Goal: Contribute content: Contribute content

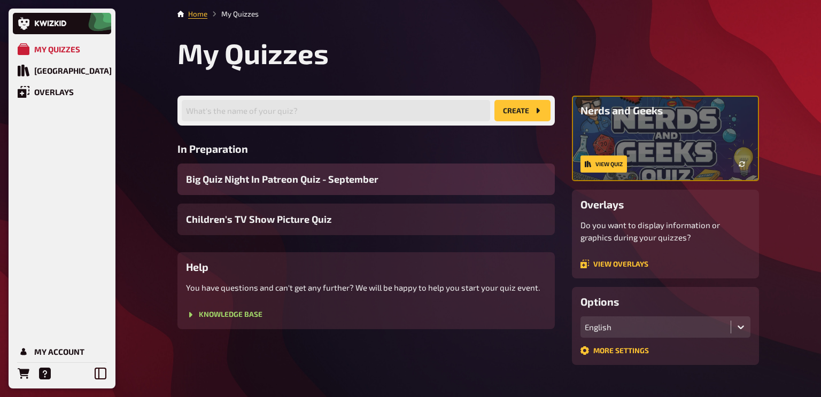
click at [376, 180] on span "Big Quiz Night In Patreon Quiz - September" at bounding box center [282, 179] width 192 height 14
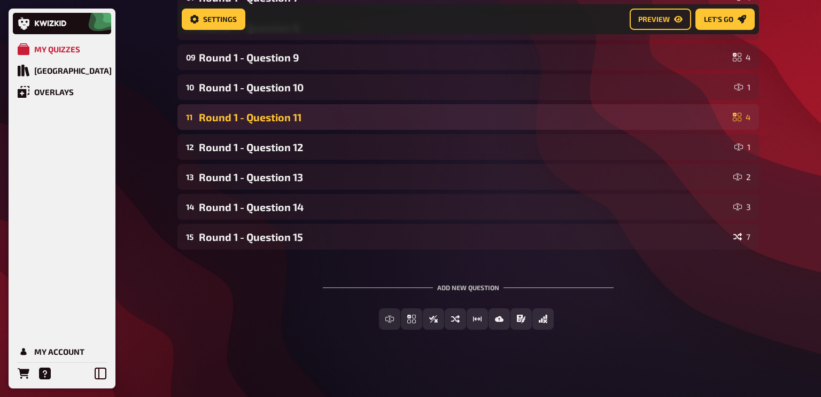
scroll to position [340, 0]
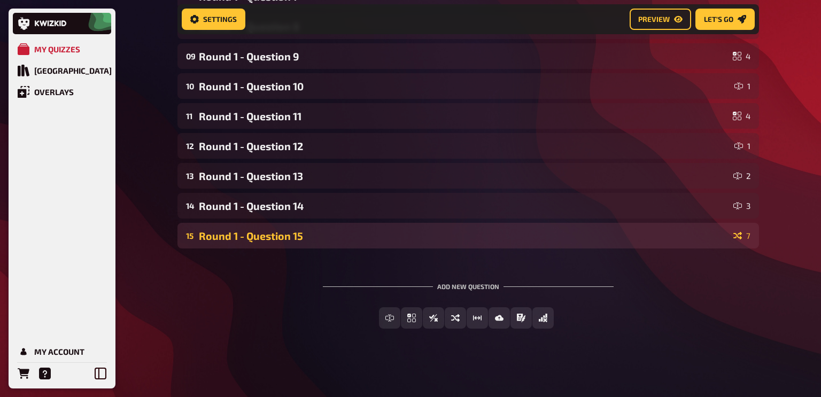
click at [289, 236] on div "Round 1 - Question 15" at bounding box center [464, 236] width 530 height 12
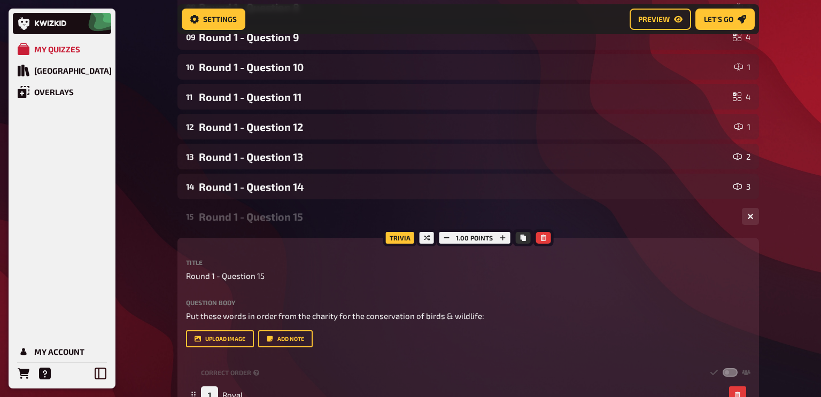
scroll to position [355, 0]
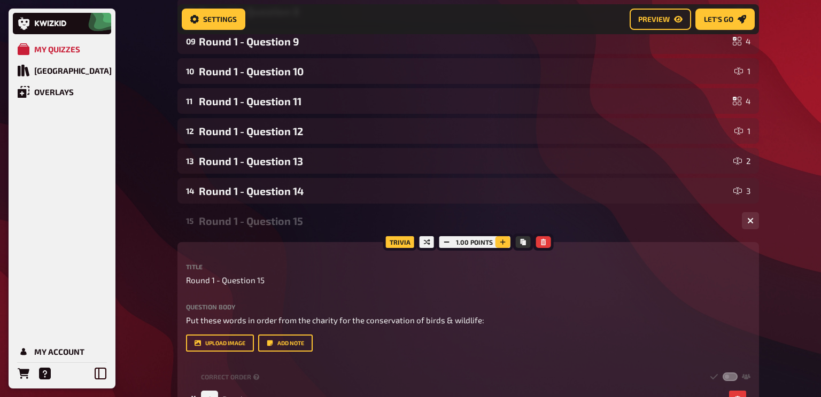
click at [502, 241] on icon "button" at bounding box center [502, 242] width 6 height 6
click at [502, 241] on icon "button" at bounding box center [503, 242] width 6 height 6
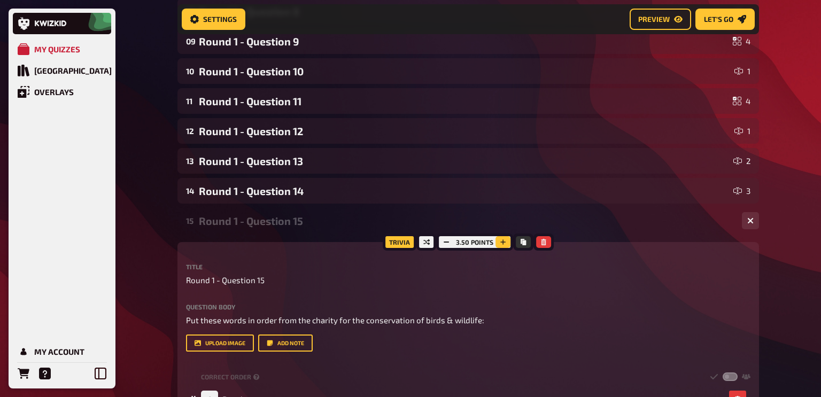
click at [502, 241] on icon "button" at bounding box center [503, 242] width 6 height 6
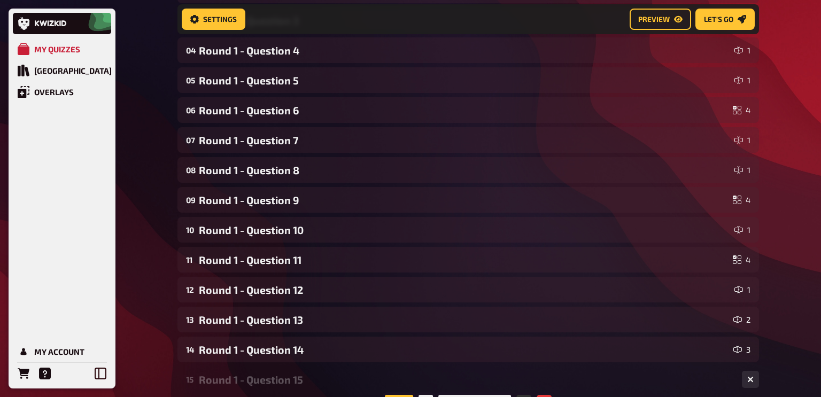
scroll to position [0, 0]
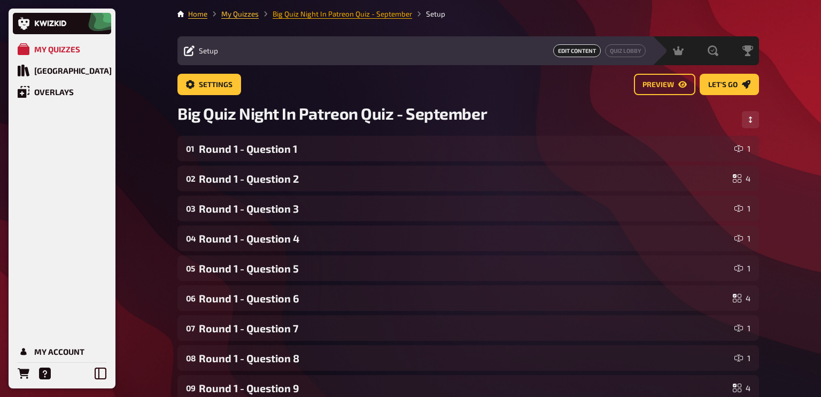
click at [300, 14] on link "Big Quiz Night In Patreon Quiz - September" at bounding box center [342, 14] width 139 height 9
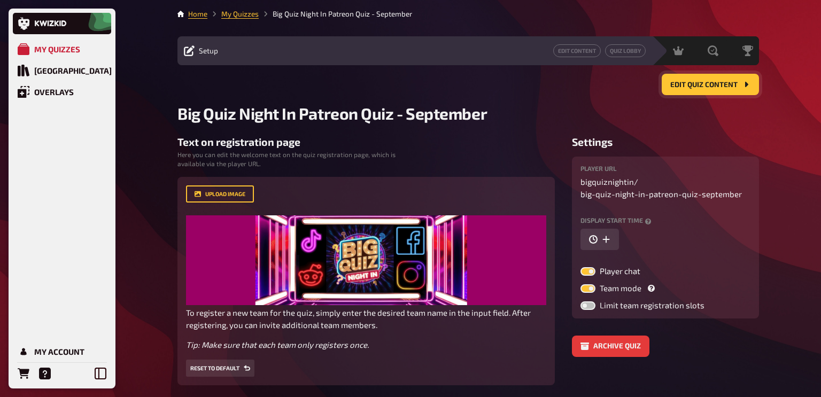
click at [695, 88] on button "Edit Quiz content" at bounding box center [710, 84] width 97 height 21
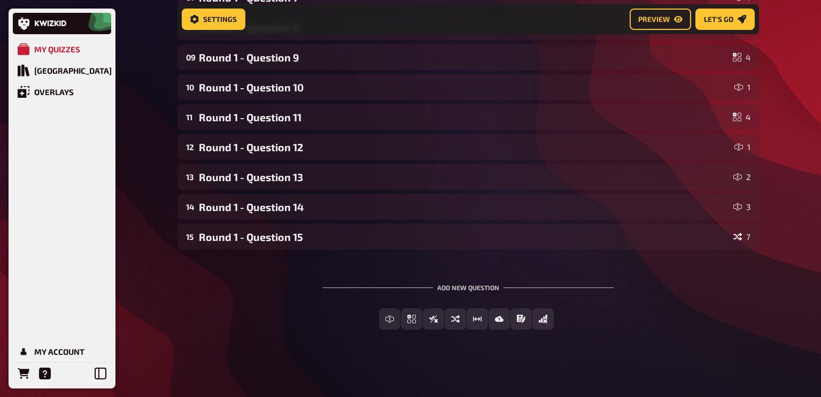
scroll to position [340, 0]
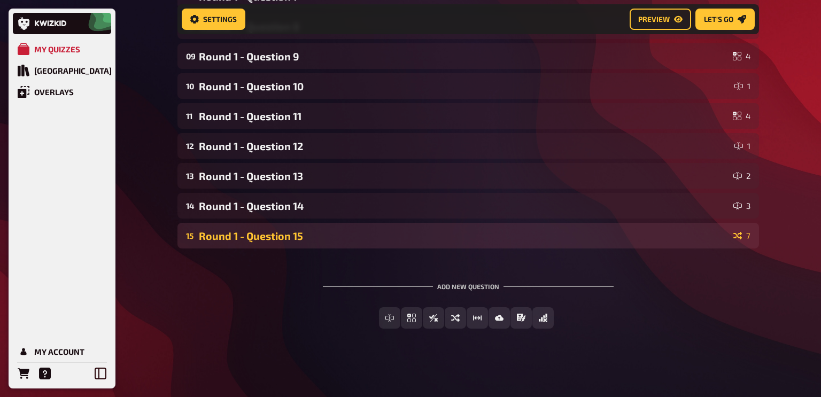
click at [334, 245] on div "15 Round 1 - Question 15 7" at bounding box center [467, 236] width 581 height 26
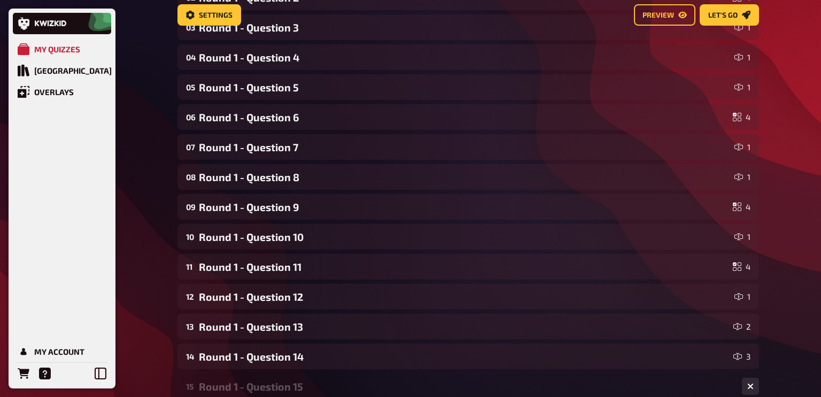
scroll to position [0, 0]
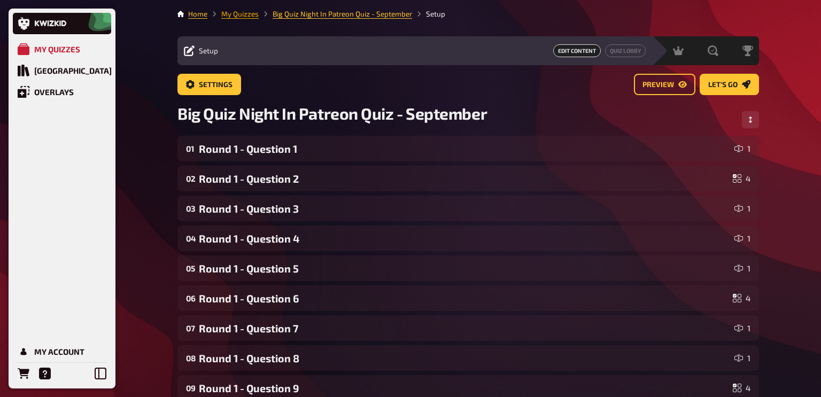
click at [243, 16] on link "My Quizzes" at bounding box center [239, 14] width 37 height 9
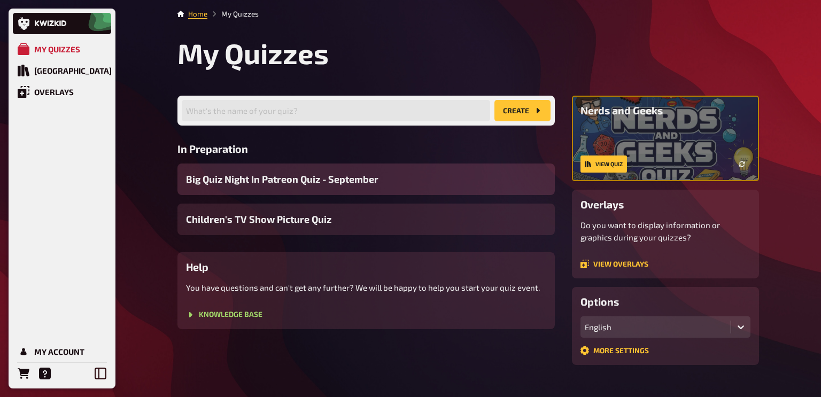
click at [271, 181] on span "Big Quiz Night In Patreon Quiz - September" at bounding box center [282, 179] width 192 height 14
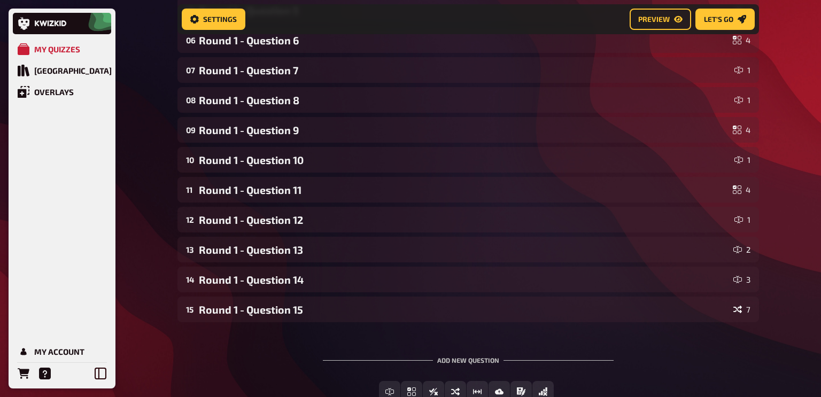
scroll to position [340, 0]
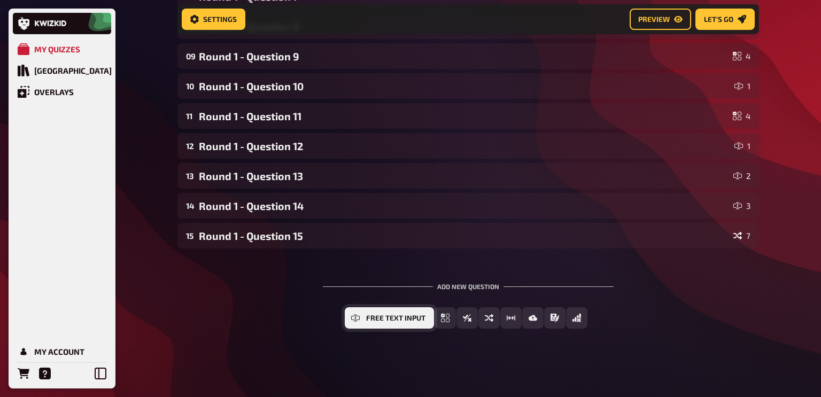
click at [394, 313] on button "Free Text Input" at bounding box center [389, 317] width 89 height 21
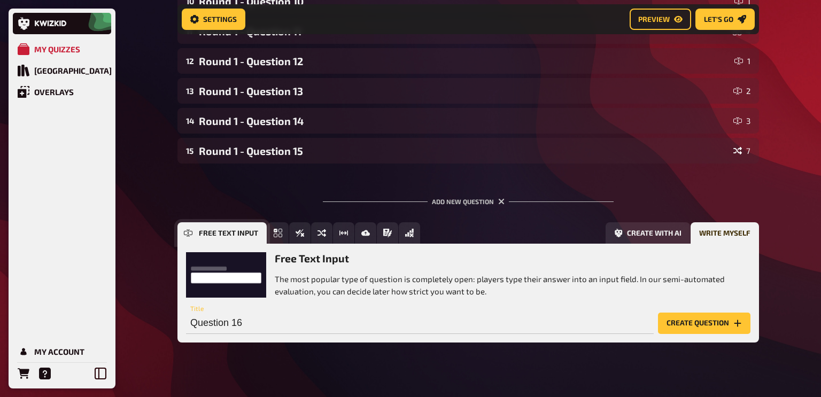
scroll to position [439, 0]
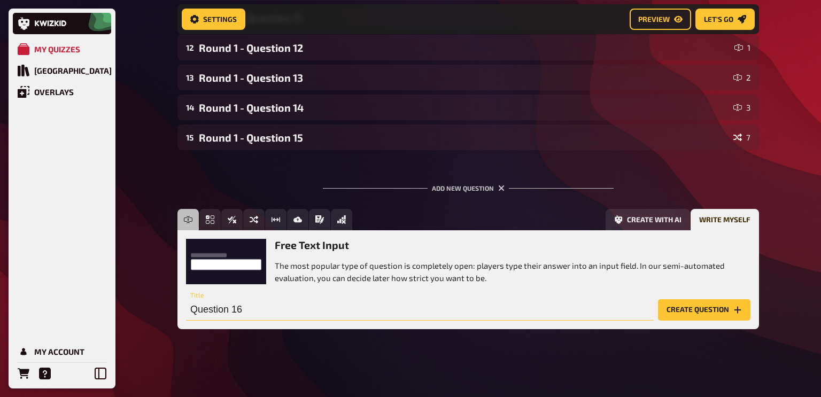
click at [190, 308] on input "Question 16" at bounding box center [420, 309] width 468 height 21
type input "Round 2 - Question 1"
click at [711, 305] on button "Create question" at bounding box center [704, 309] width 92 height 21
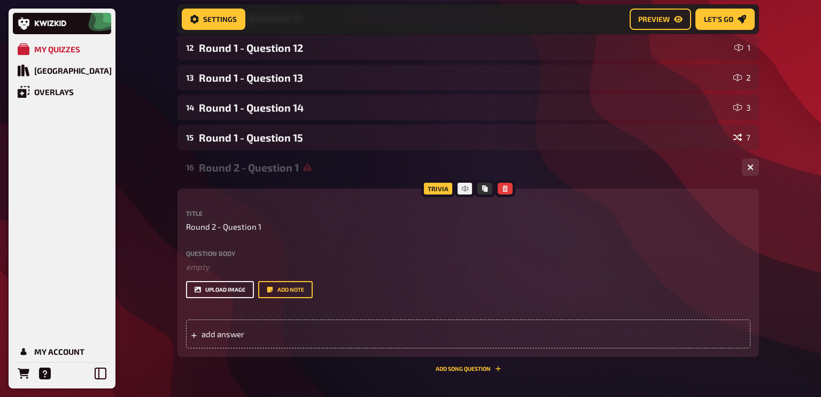
click at [227, 286] on button "upload image" at bounding box center [220, 289] width 68 height 17
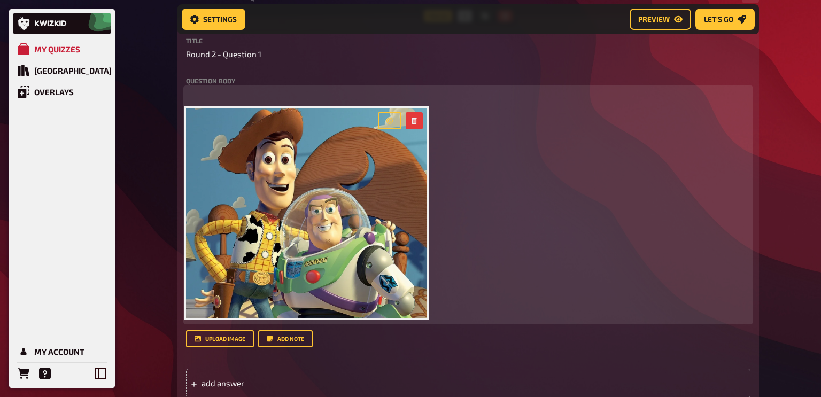
scroll to position [618, 0]
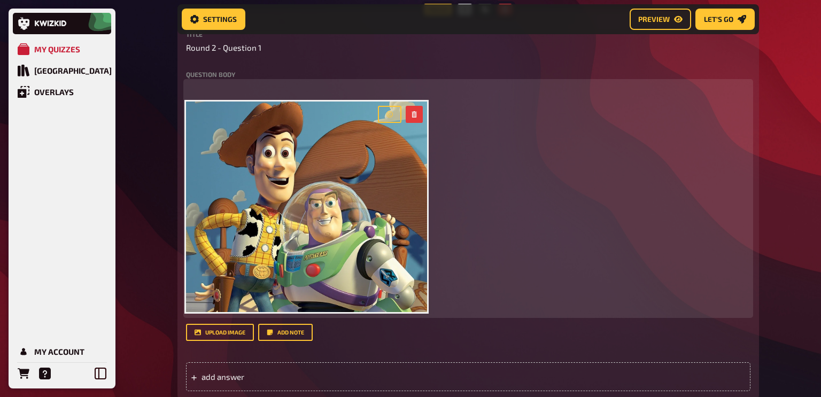
click at [217, 94] on div "﻿ ﻿" at bounding box center [468, 199] width 564 height 234
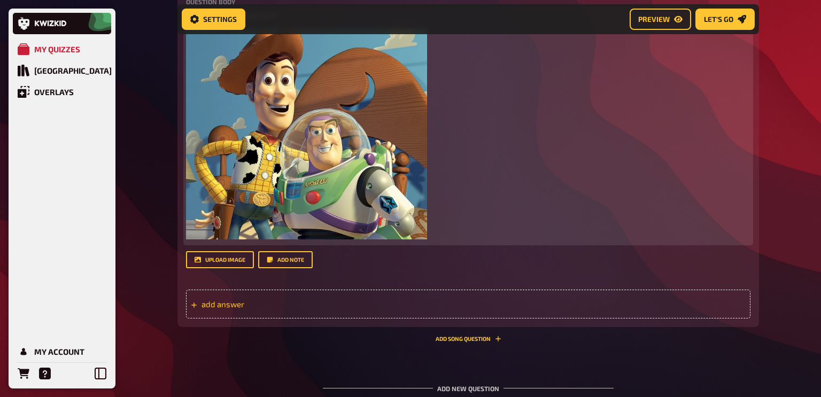
scroll to position [693, 0]
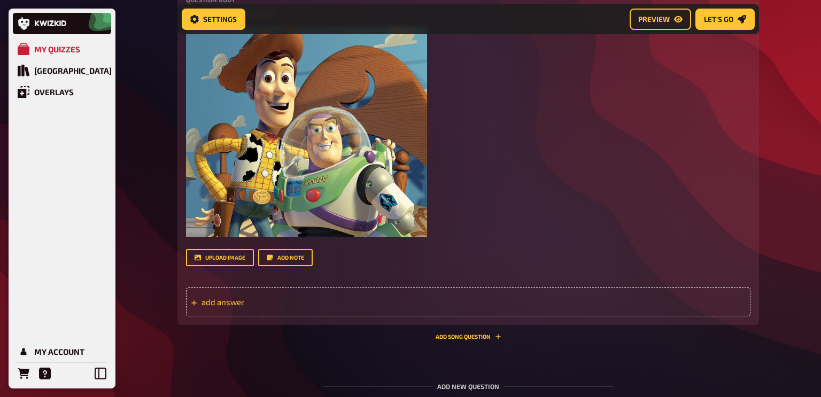
click at [256, 300] on span "add answer" at bounding box center [284, 302] width 166 height 10
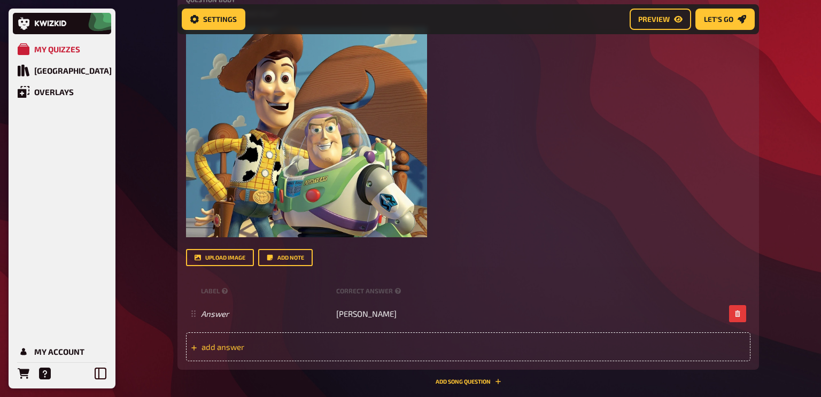
click at [332, 360] on div "add answer" at bounding box center [468, 346] width 564 height 29
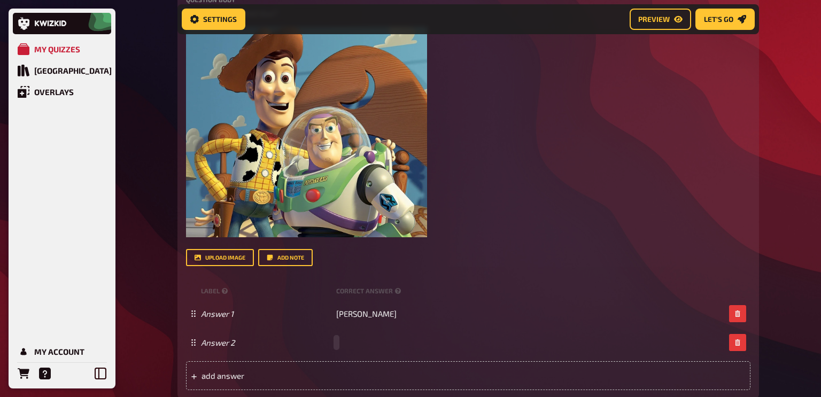
click at [346, 350] on div "Answer 2" at bounding box center [468, 342] width 564 height 29
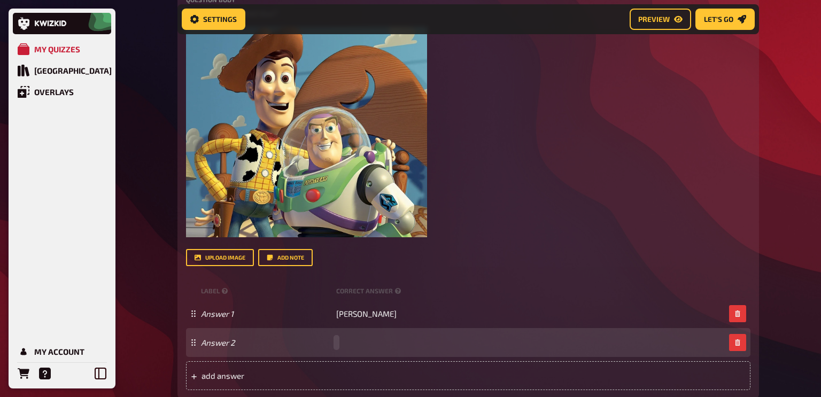
click at [349, 343] on div "Answer 2" at bounding box center [463, 343] width 524 height 10
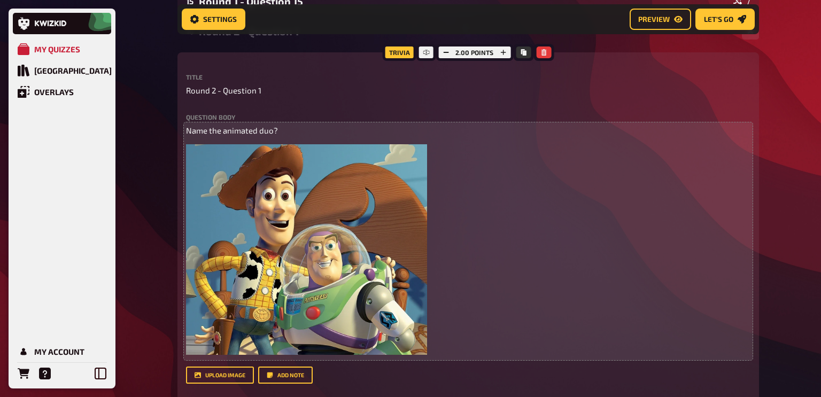
scroll to position [567, 0]
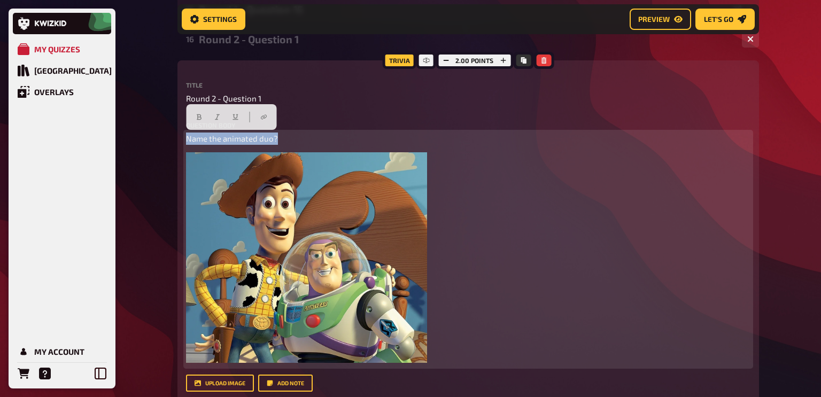
drag, startPoint x: 282, startPoint y: 141, endPoint x: 189, endPoint y: 142, distance: 93.0
click at [189, 142] on p "Name the animated duo?" at bounding box center [468, 139] width 564 height 12
copy span "Name the animated duo?"
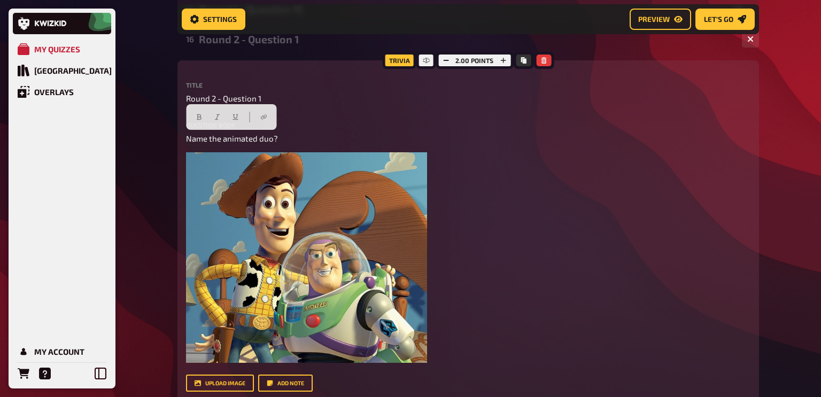
click at [165, 148] on div "My Quizzes Quiz Library Overlays My Account Home My Quizzes Big Quiz Night In P…" at bounding box center [410, 64] width 821 height 1263
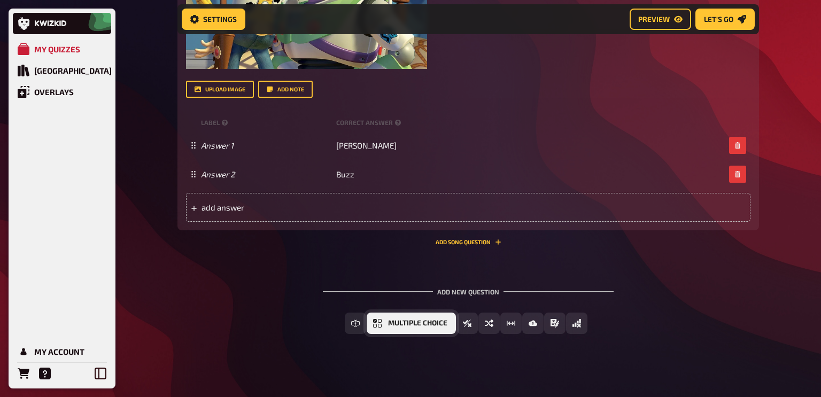
scroll to position [855, 0]
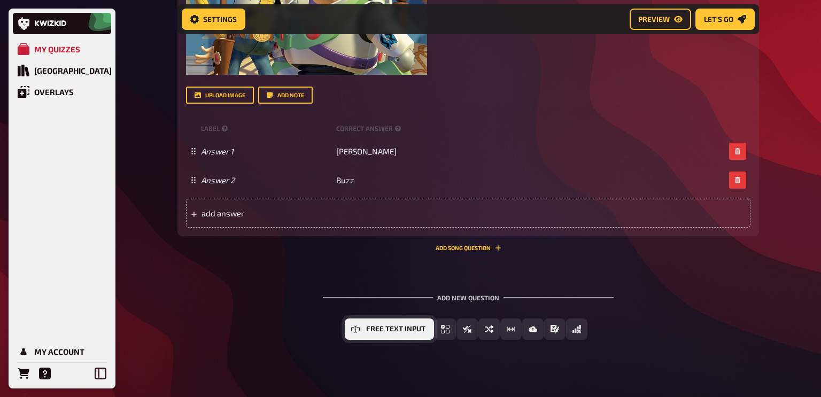
click at [364, 332] on button "Free Text Input" at bounding box center [389, 329] width 89 height 21
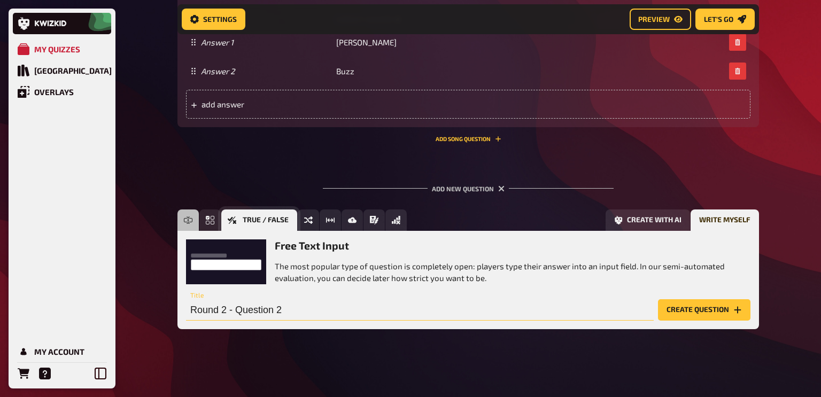
scroll to position [965, 0]
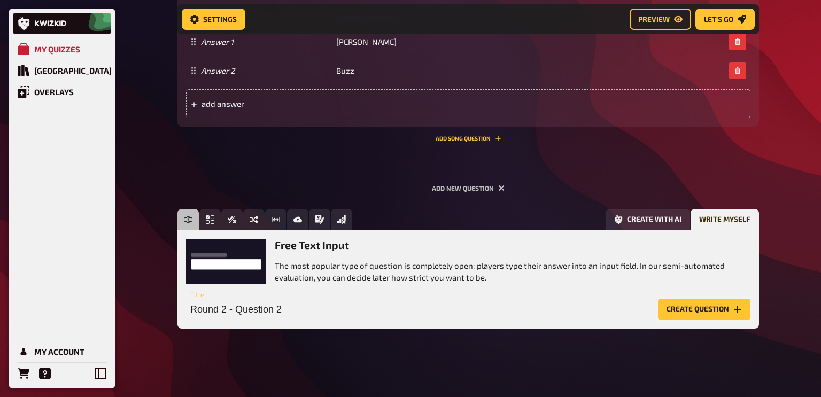
type input "Round 2 - Question 2"
click at [716, 305] on button "Create question" at bounding box center [704, 309] width 92 height 21
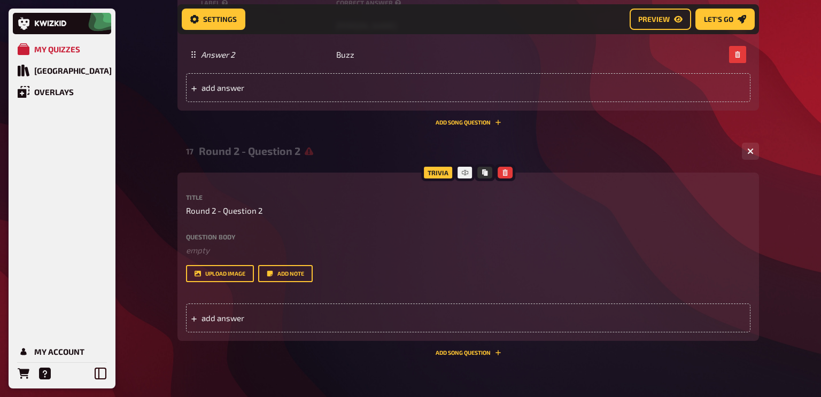
scroll to position [982, 0]
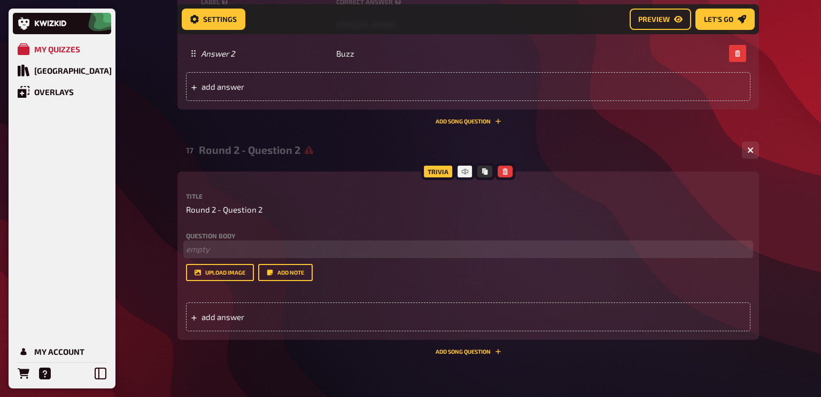
click at [211, 253] on p "﻿ empty" at bounding box center [468, 249] width 564 height 12
click at [223, 267] on button "upload image" at bounding box center [220, 272] width 68 height 17
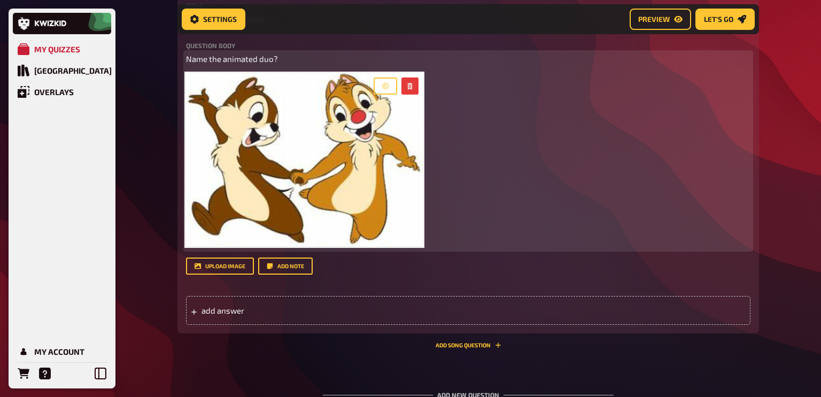
scroll to position [1201, 0]
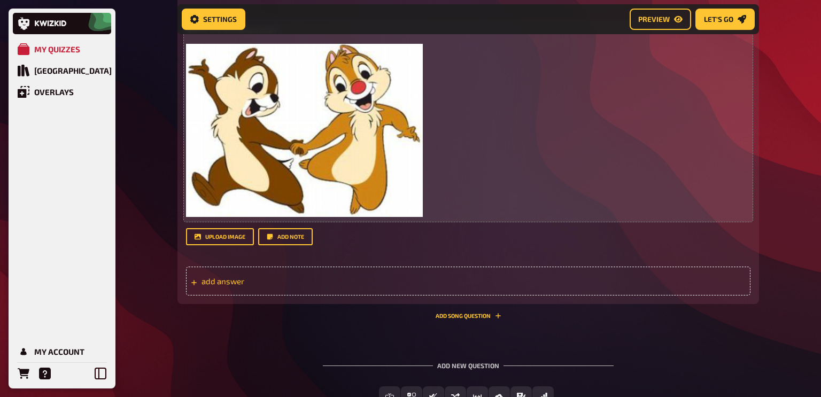
click at [208, 286] on span "add answer" at bounding box center [284, 281] width 166 height 10
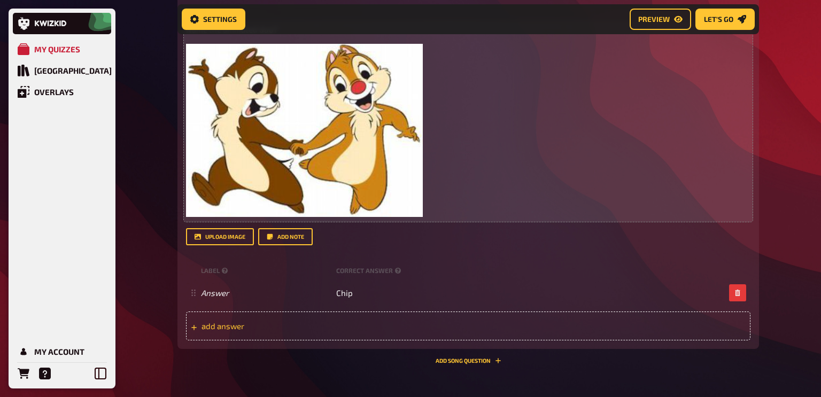
click at [382, 328] on div "add answer" at bounding box center [468, 326] width 564 height 29
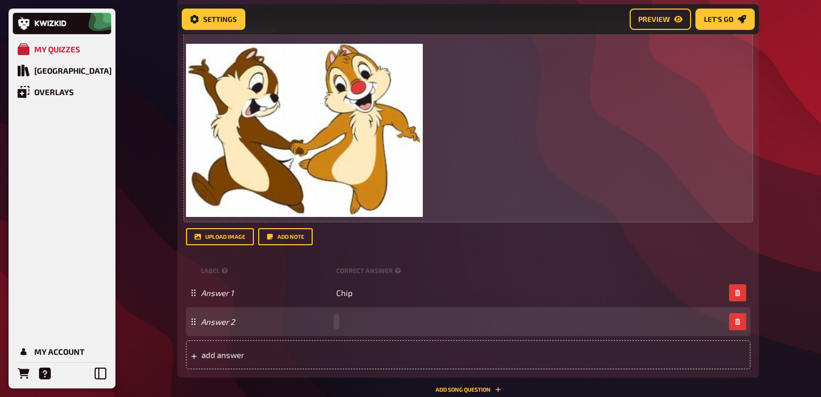
click at [347, 321] on div "Answer 2" at bounding box center [463, 322] width 524 height 10
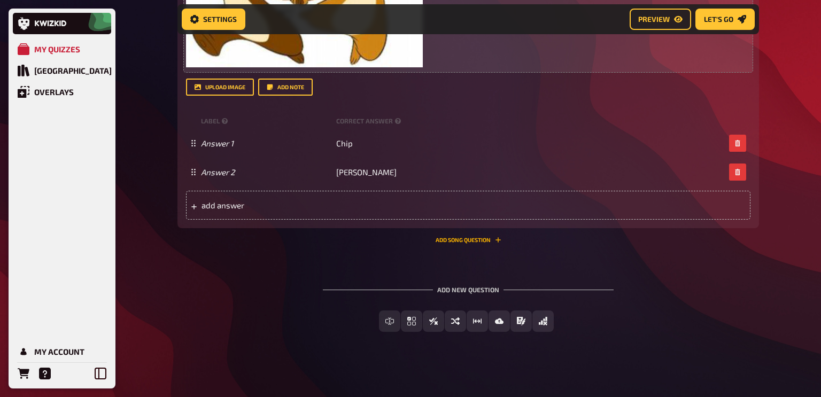
scroll to position [1355, 0]
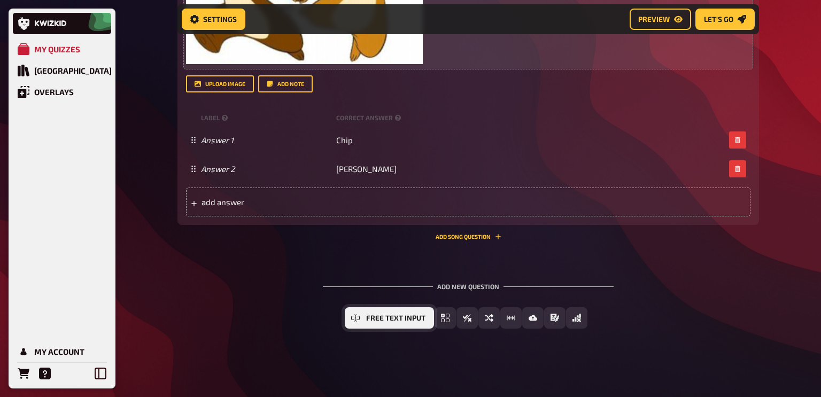
click at [363, 321] on button "Free Text Input" at bounding box center [389, 317] width 89 height 21
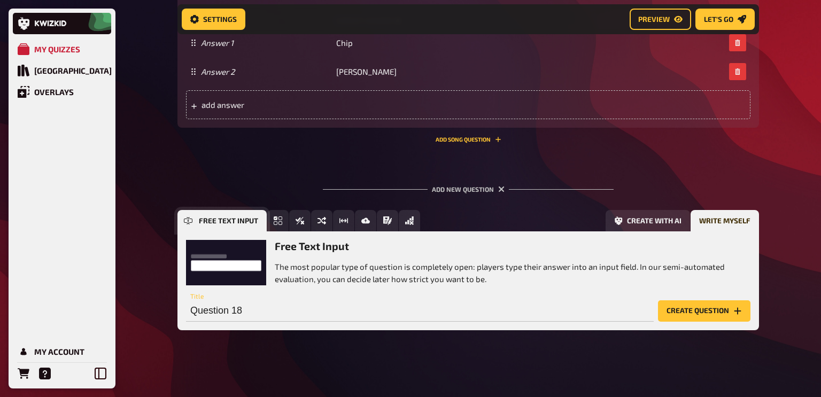
scroll to position [1453, 0]
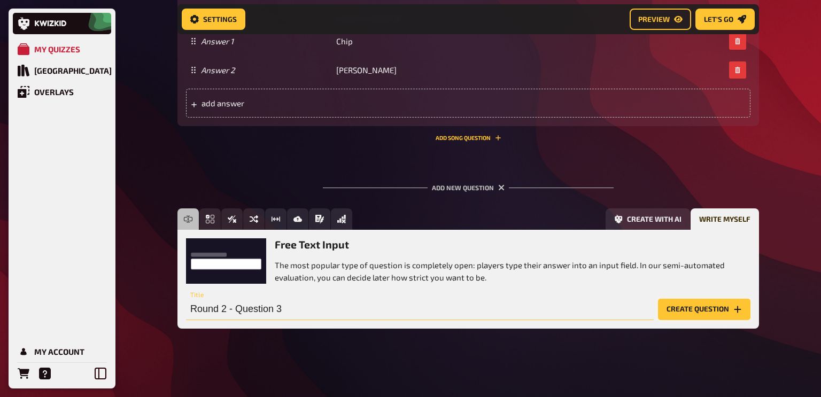
type input "Round 2 - Question 3"
click at [690, 309] on button "Create question" at bounding box center [704, 309] width 92 height 21
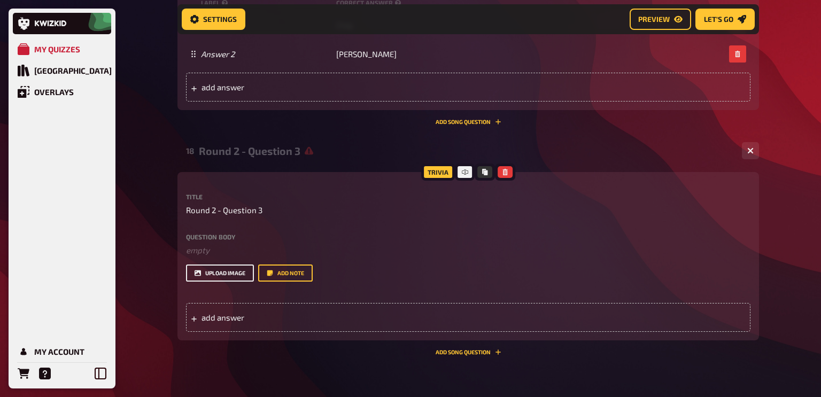
scroll to position [1470, 0]
click at [224, 272] on button "upload image" at bounding box center [220, 272] width 68 height 17
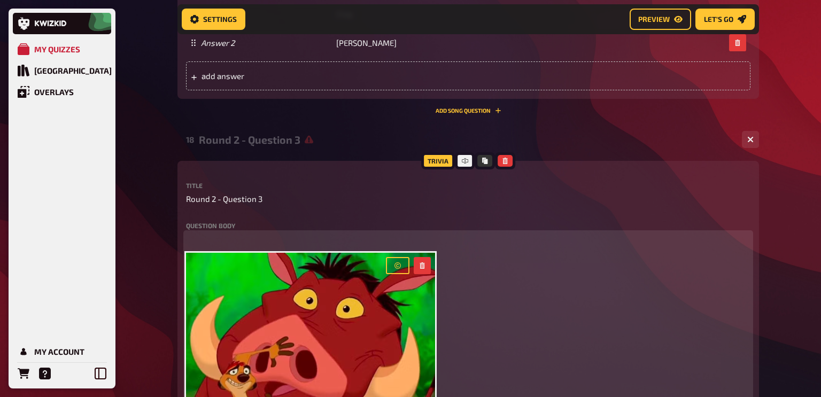
scroll to position [1481, 0]
click at [214, 243] on p "﻿" at bounding box center [468, 238] width 564 height 12
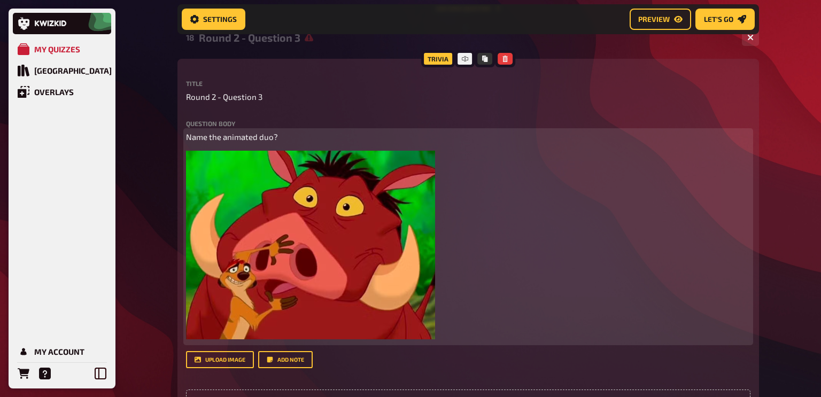
scroll to position [1672, 0]
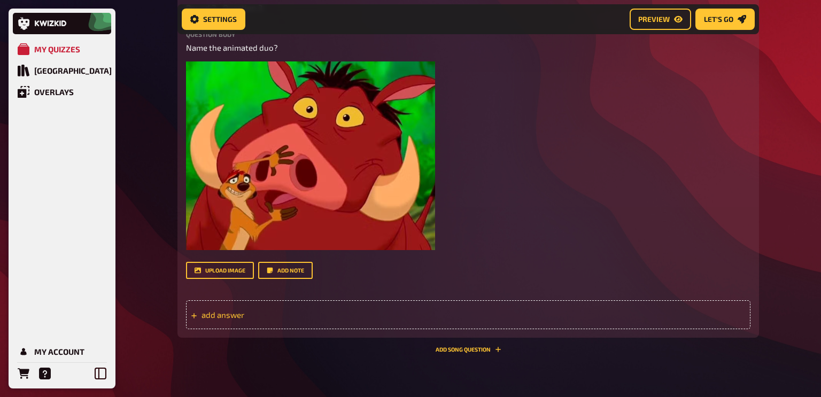
click at [220, 318] on span "add answer" at bounding box center [284, 315] width 166 height 10
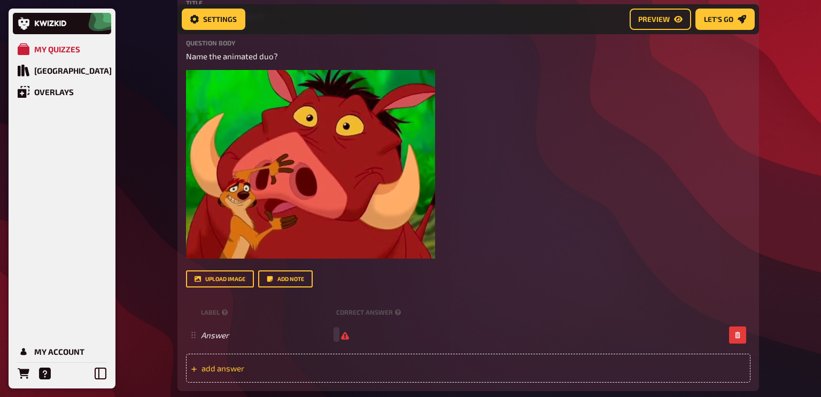
scroll to position [1661, 0]
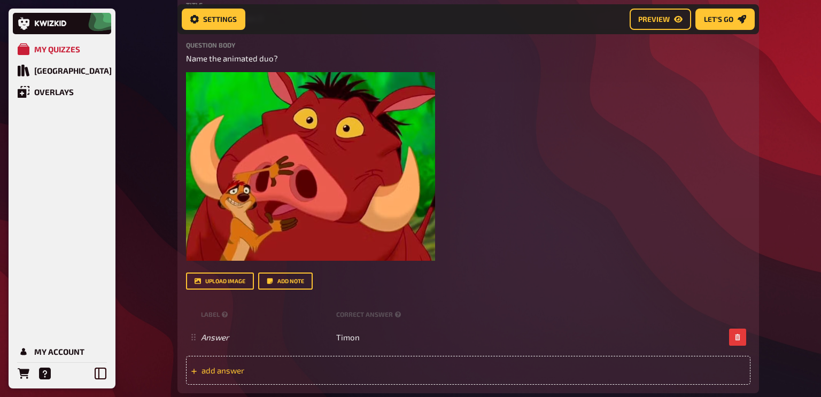
click at [207, 376] on div "add answer" at bounding box center [468, 370] width 564 height 29
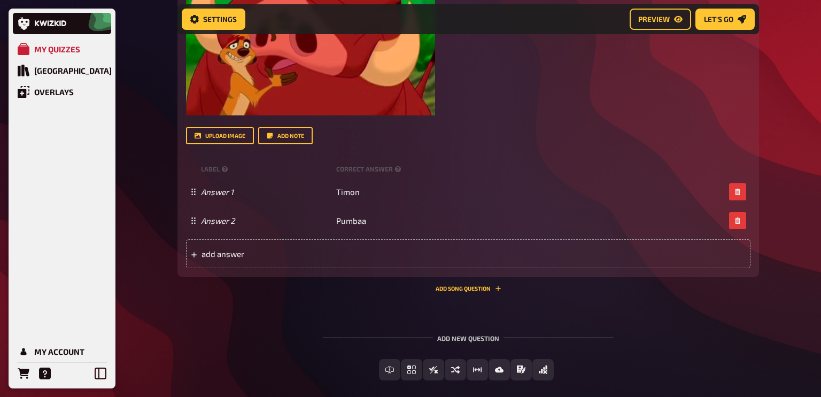
scroll to position [1858, 0]
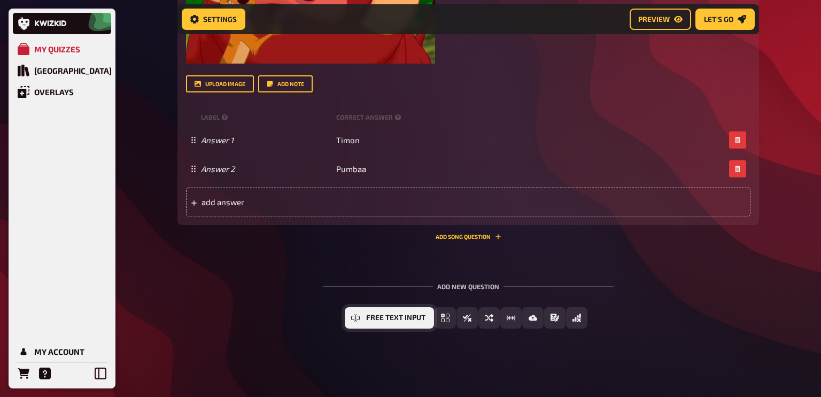
click at [386, 321] on span "Free Text Input" at bounding box center [395, 317] width 59 height 7
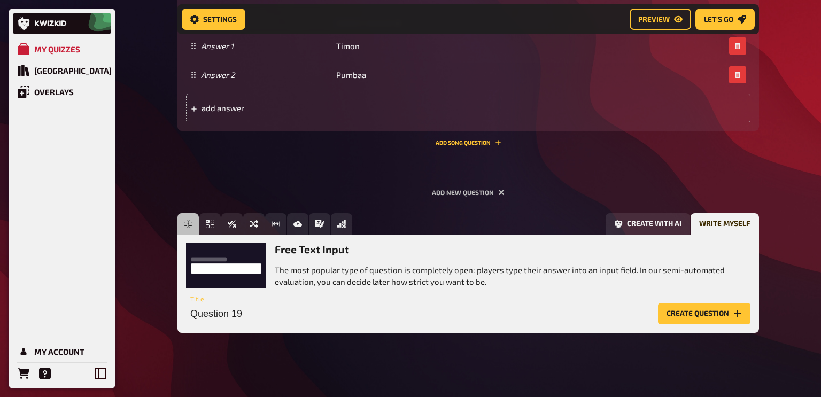
scroll to position [1957, 0]
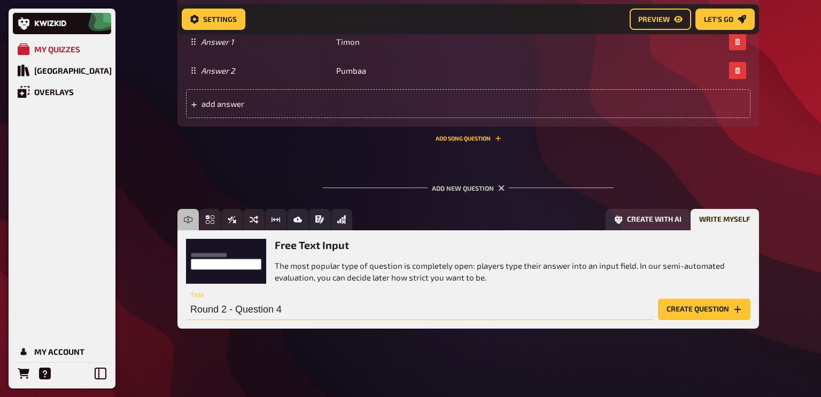
type input "Round 2 - Question 4"
click at [685, 305] on button "Create question" at bounding box center [704, 309] width 92 height 21
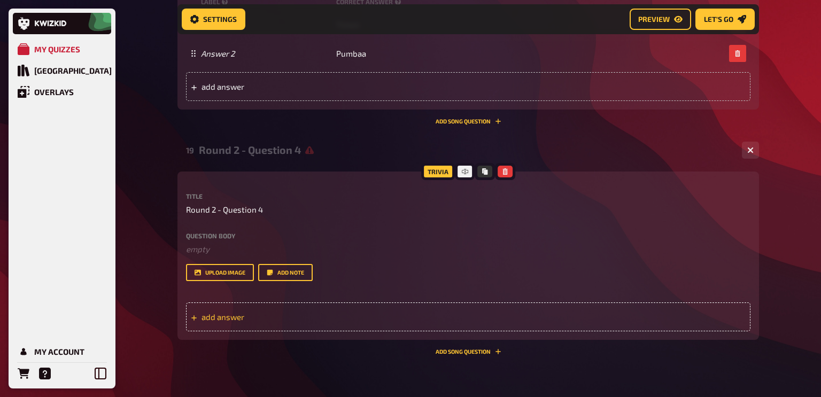
scroll to position [2031, 0]
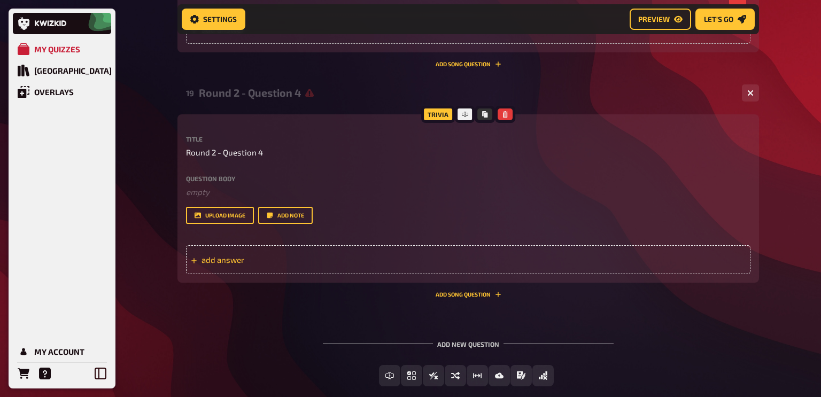
click at [221, 260] on span "add answer" at bounding box center [284, 260] width 166 height 10
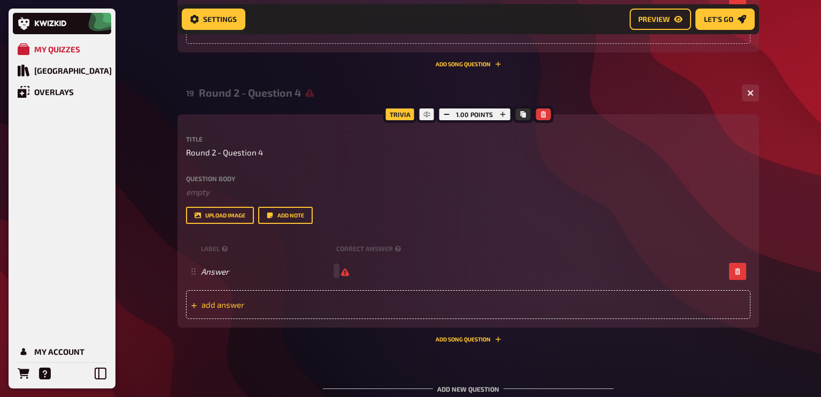
scroll to position [2026, 0]
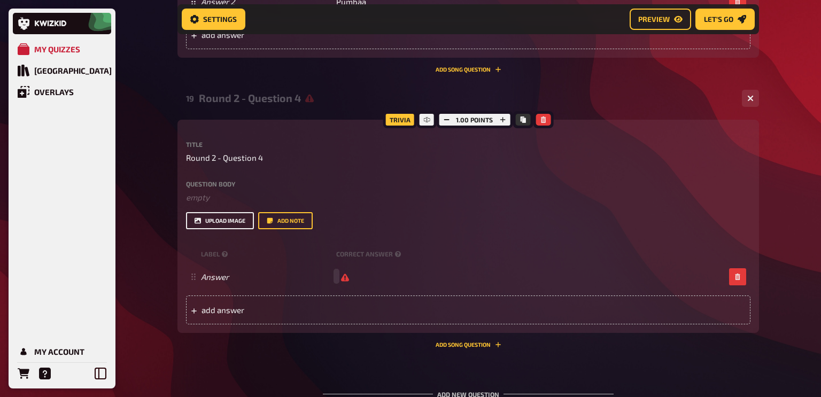
click at [200, 218] on button "upload image" at bounding box center [220, 220] width 68 height 17
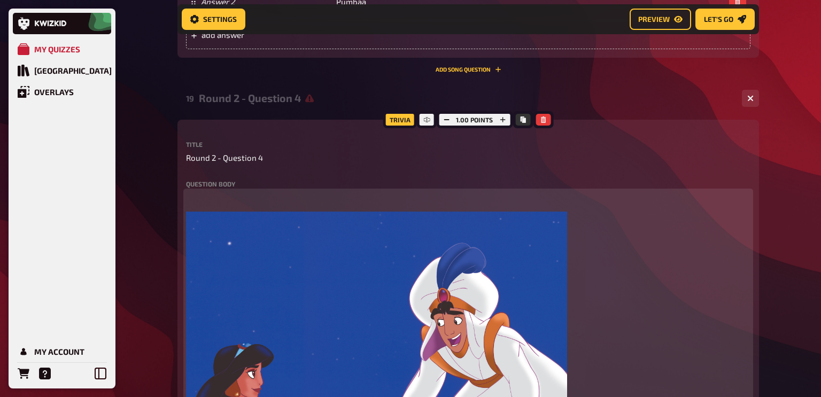
click at [229, 198] on p "﻿" at bounding box center [468, 197] width 564 height 12
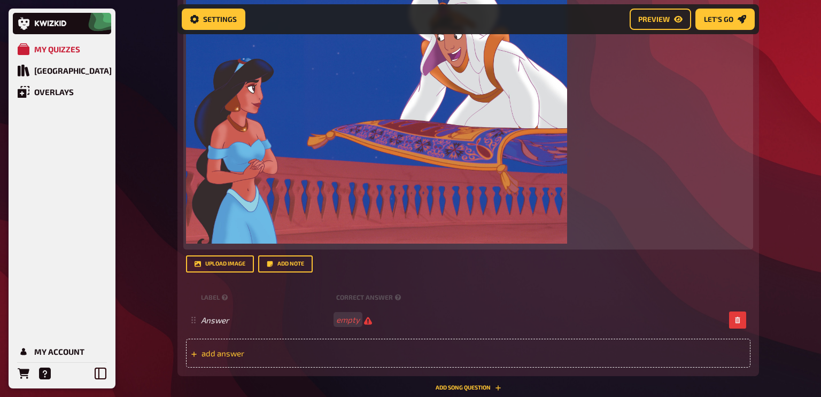
scroll to position [2311, 0]
click at [241, 357] on span "add answer" at bounding box center [284, 353] width 166 height 10
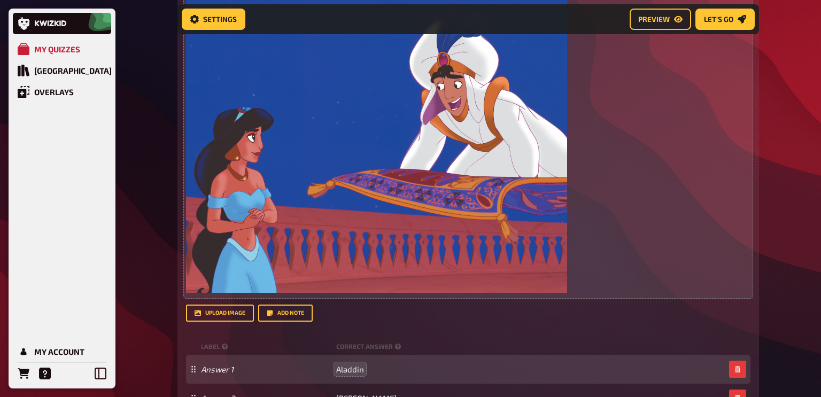
scroll to position [2491, 0]
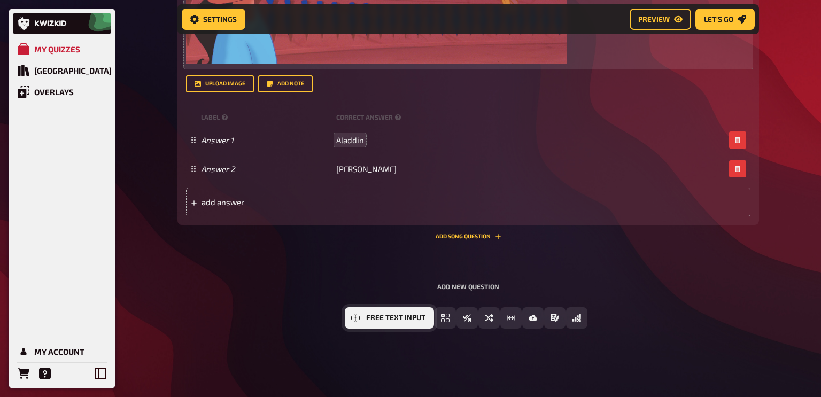
click at [387, 313] on button "Free Text Input" at bounding box center [389, 317] width 89 height 21
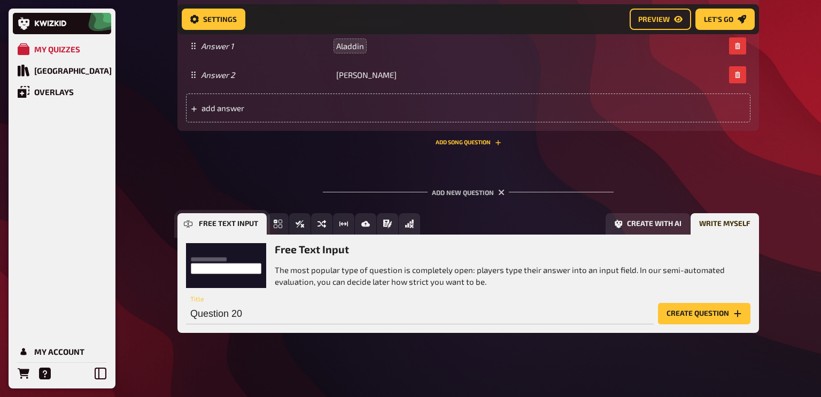
scroll to position [2585, 0]
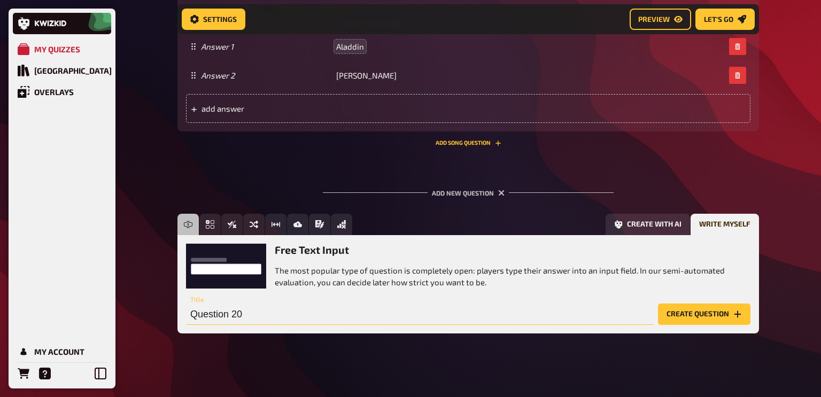
type input "Q"
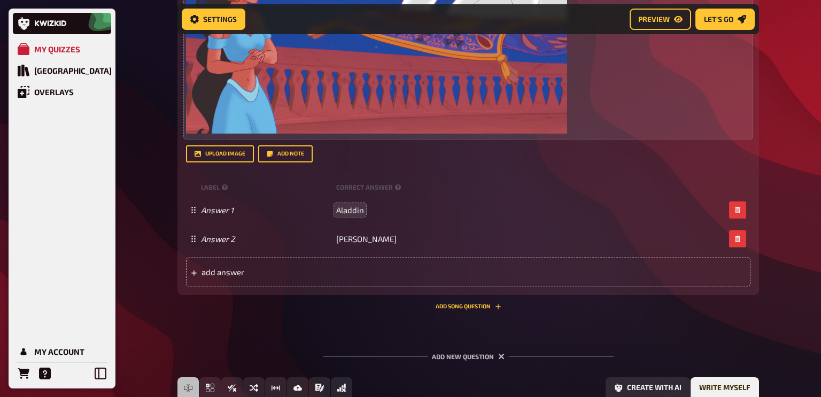
scroll to position [2590, 0]
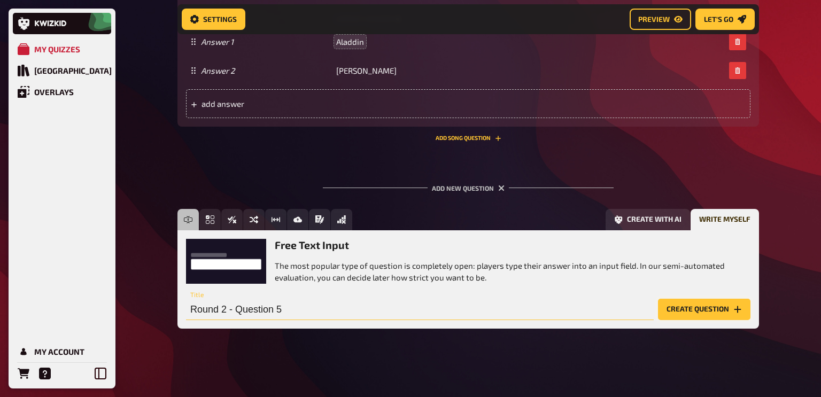
type input "Round 2 - Question 5"
click at [690, 314] on button "Create question" at bounding box center [704, 309] width 92 height 21
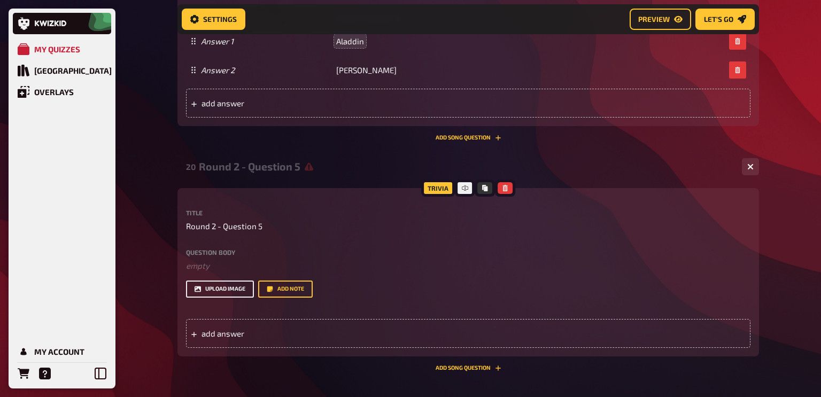
click at [227, 284] on button "upload image" at bounding box center [220, 289] width 68 height 17
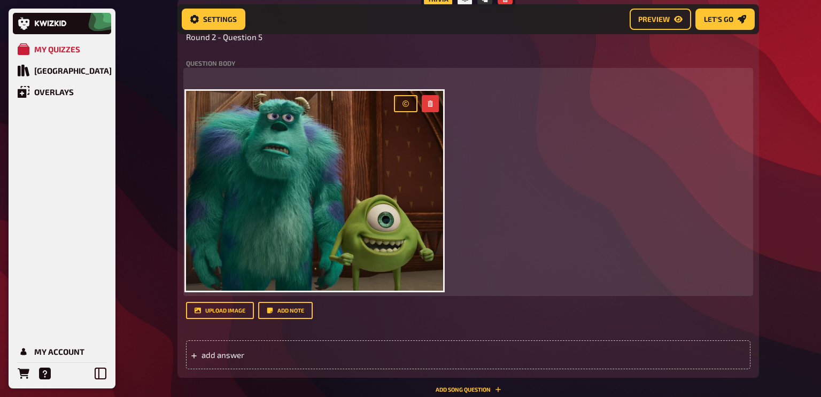
scroll to position [2780, 0]
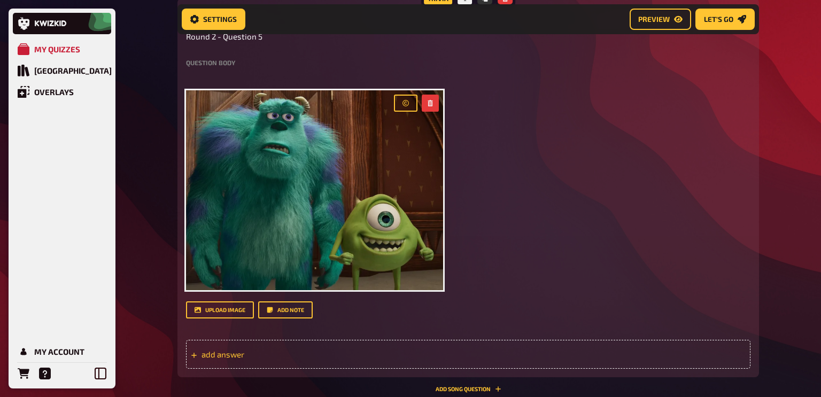
click at [230, 355] on span "add answer" at bounding box center [284, 355] width 166 height 10
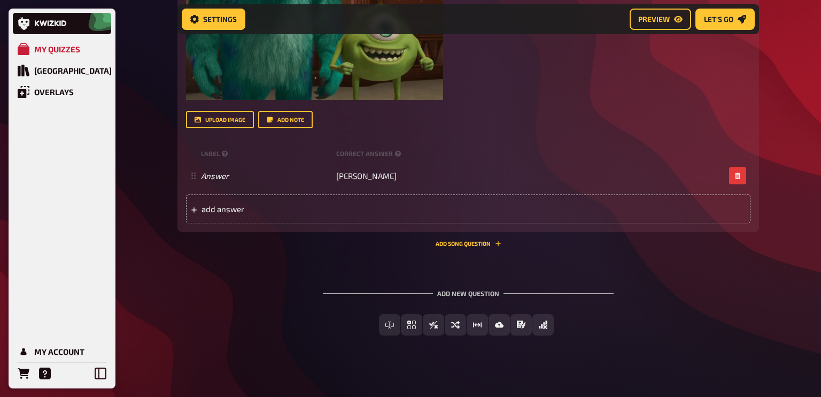
scroll to position [2972, 0]
click at [235, 207] on span "add answer" at bounding box center [284, 208] width 166 height 10
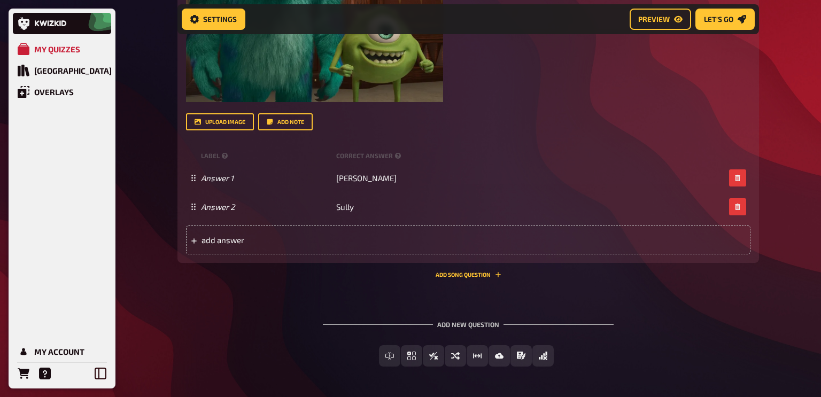
scroll to position [2966, 0]
click at [182, 161] on div "Trivia 2.00 points Title Round 2 - Question 5 Question body ﻿ ﻿ Drop here to up…" at bounding box center [467, 38] width 581 height 453
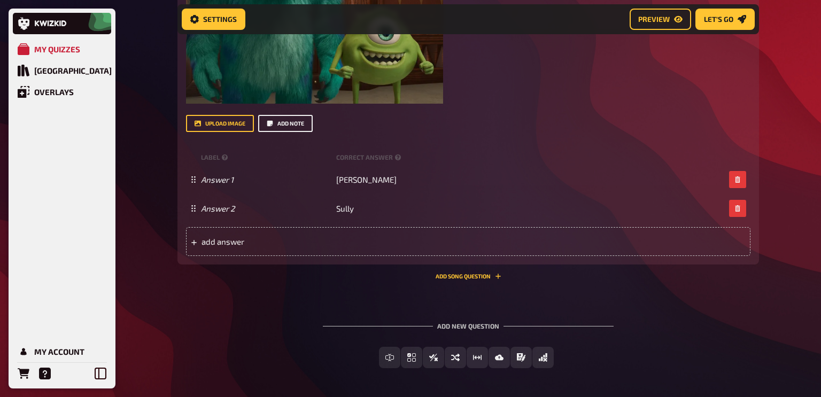
click at [297, 125] on button "Add note" at bounding box center [285, 123] width 55 height 17
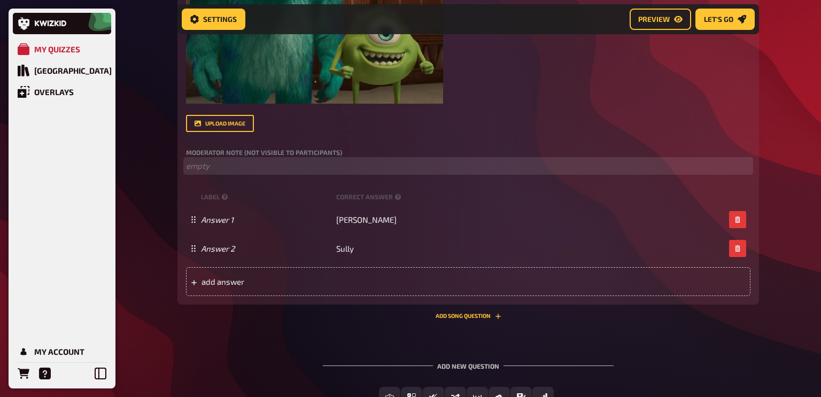
click at [243, 164] on p "﻿ empty" at bounding box center [468, 166] width 564 height 12
click at [223, 164] on span "First name/Nicknames only" at bounding box center [237, 166] width 102 height 10
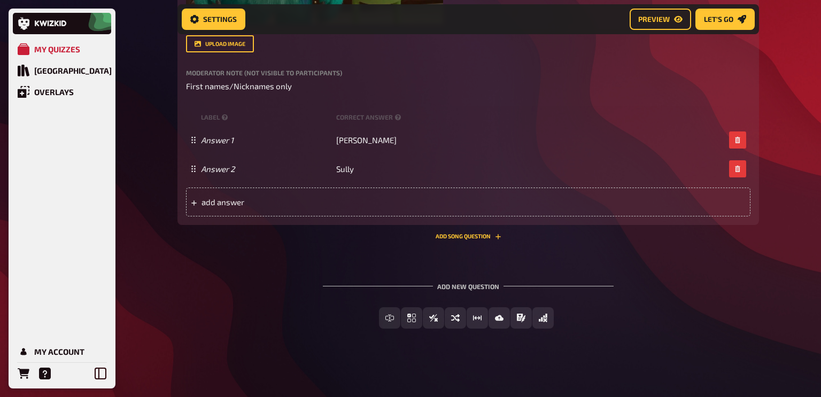
scroll to position [3046, 0]
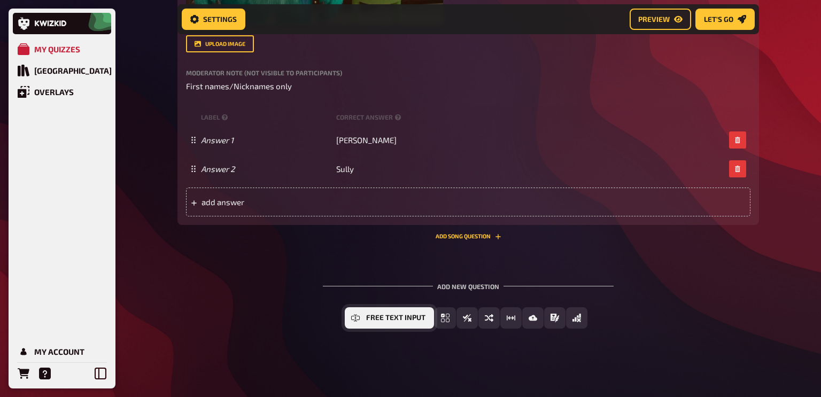
click at [391, 320] on span "Free Text Input" at bounding box center [395, 317] width 59 height 7
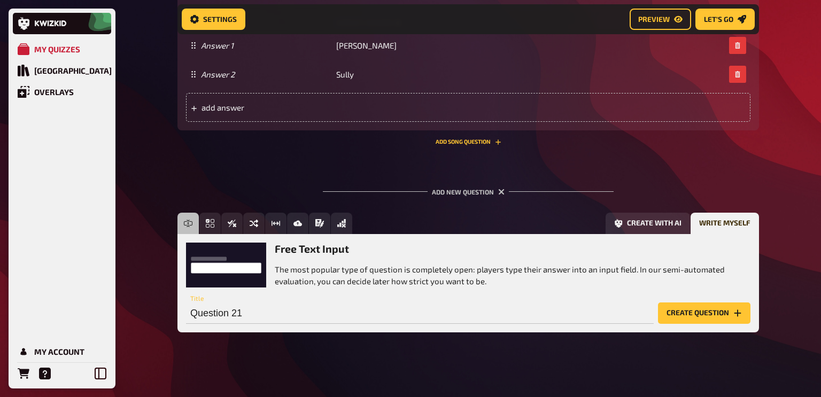
scroll to position [3145, 0]
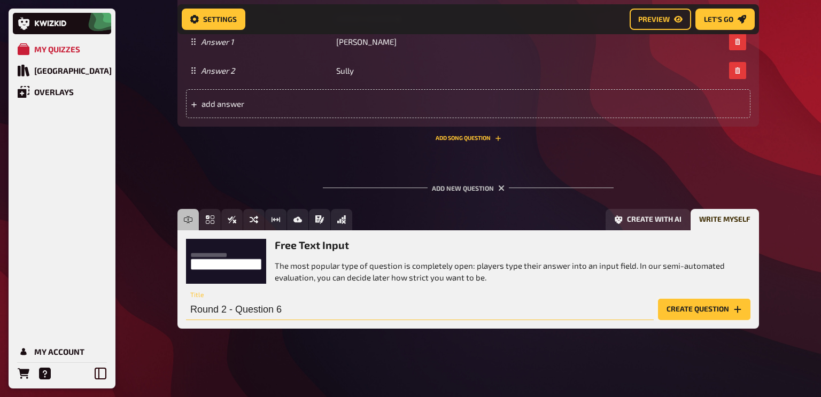
type input "Round 2 - Question 6"
click at [686, 313] on button "Create question" at bounding box center [704, 309] width 92 height 21
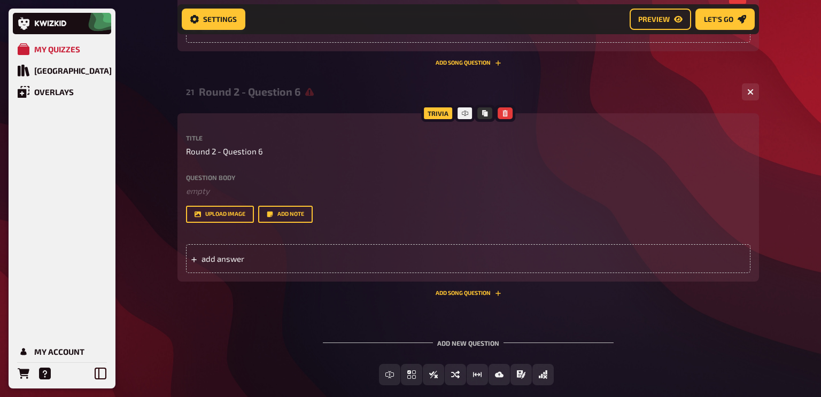
scroll to position [3232, 0]
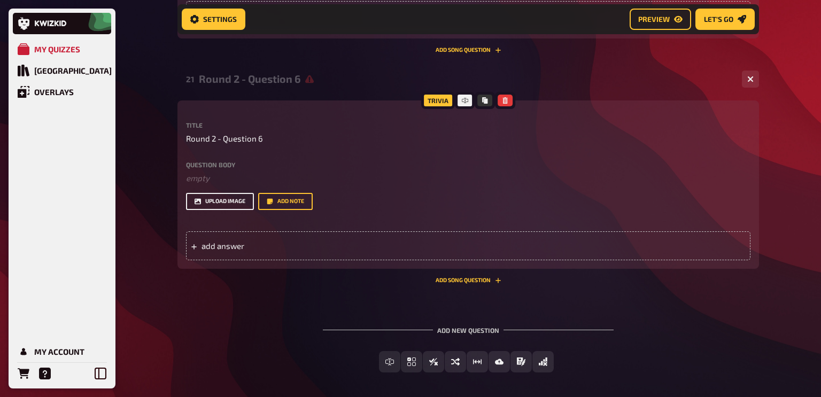
click at [230, 198] on button "upload image" at bounding box center [220, 201] width 68 height 17
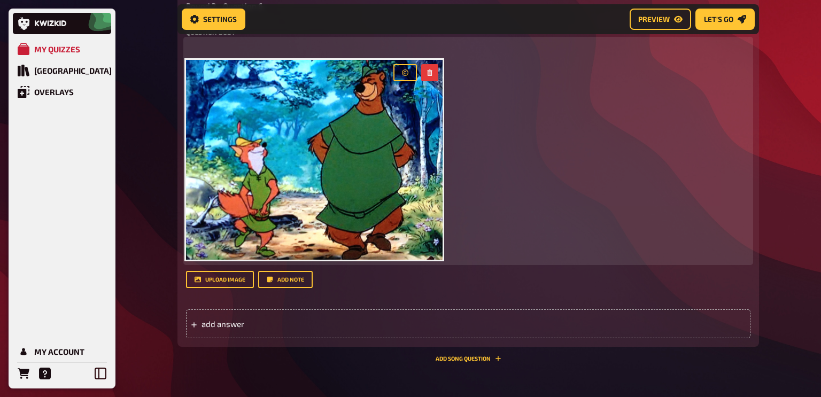
scroll to position [3365, 0]
click at [221, 46] on p "﻿" at bounding box center [468, 46] width 564 height 12
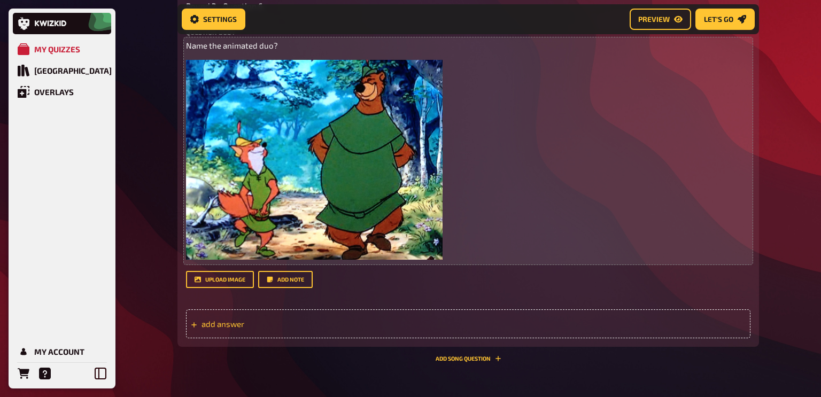
click at [230, 325] on span "add answer" at bounding box center [284, 324] width 166 height 10
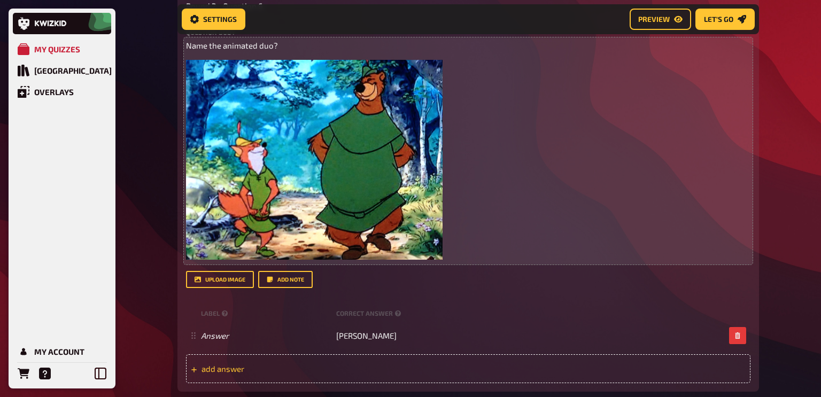
click at [230, 374] on div "add answer" at bounding box center [468, 368] width 564 height 29
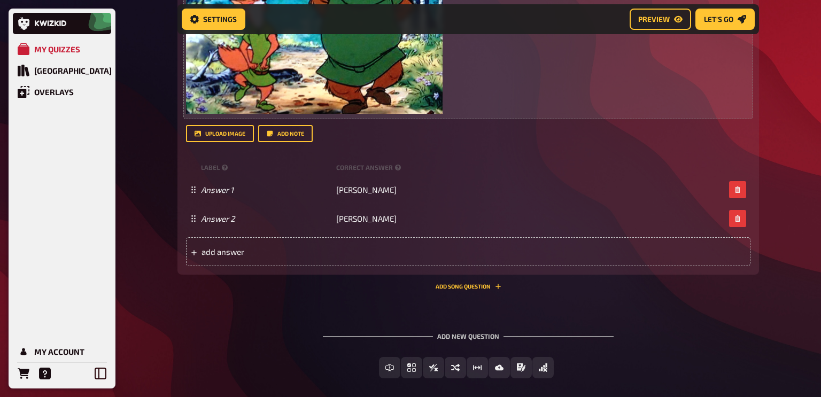
scroll to position [3514, 0]
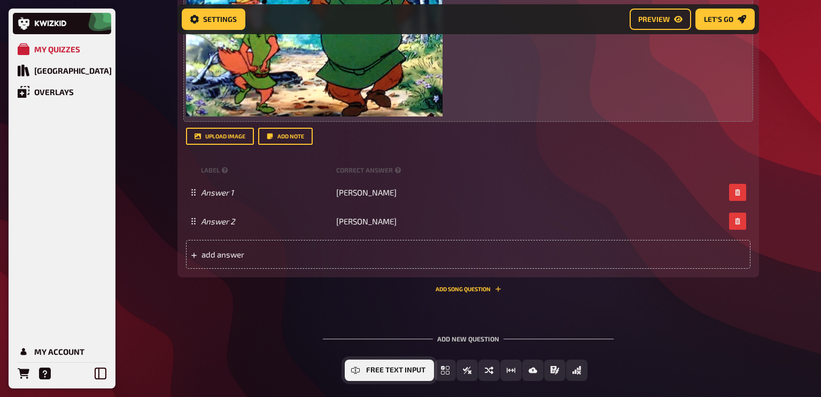
click at [364, 362] on button "Free Text Input" at bounding box center [389, 370] width 89 height 21
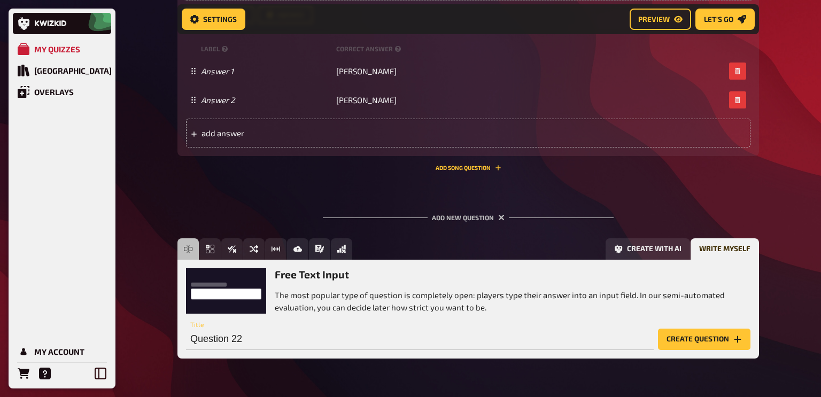
scroll to position [3660, 0]
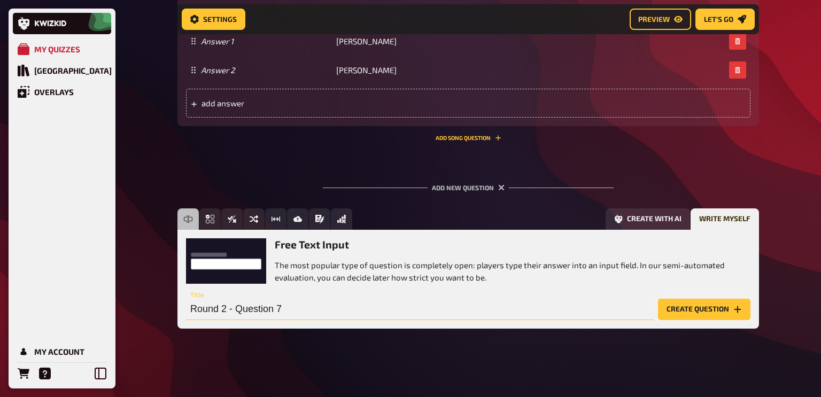
type input "Round 2 - Question 7"
click at [693, 313] on button "Create question" at bounding box center [704, 309] width 92 height 21
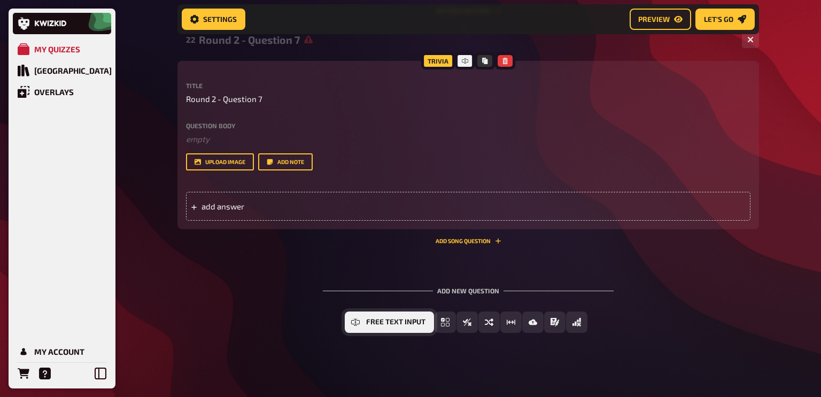
click at [387, 327] on button "Free Text Input" at bounding box center [389, 322] width 89 height 21
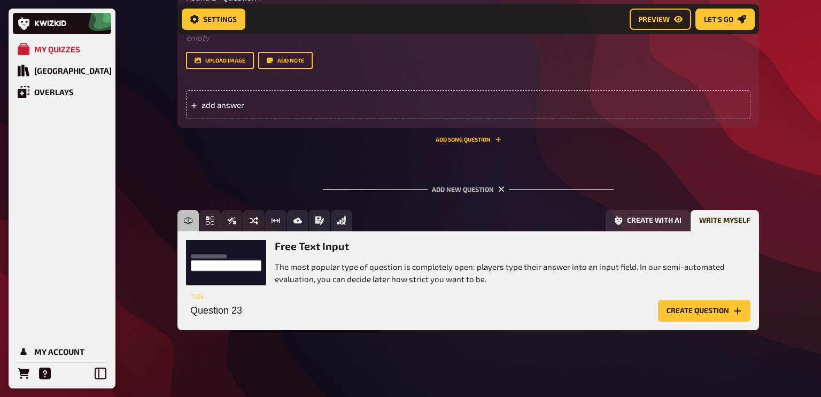
scroll to position [3890, 0]
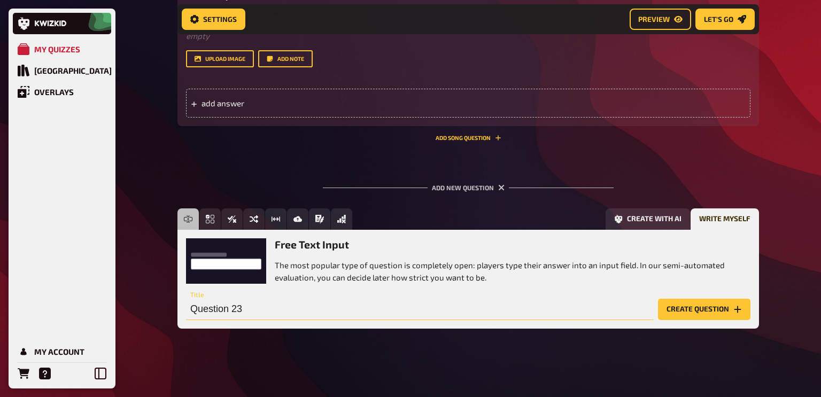
click at [261, 301] on input "Question 23" at bounding box center [420, 309] width 468 height 21
type input "Round 2 - Question 8"
click at [701, 318] on button "Create question" at bounding box center [704, 309] width 92 height 21
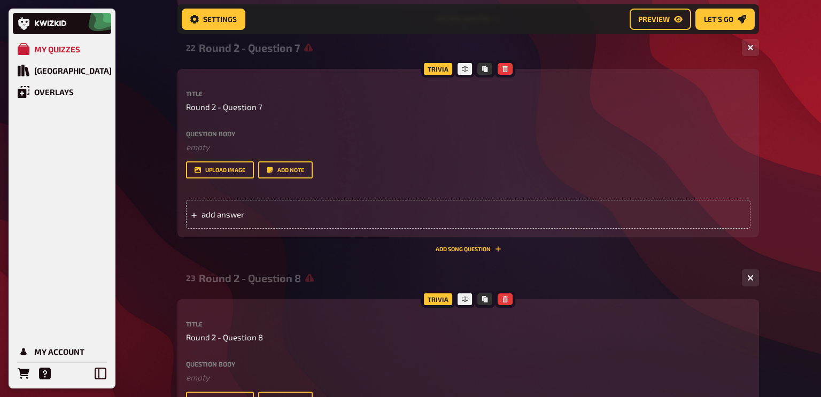
scroll to position [3766, 0]
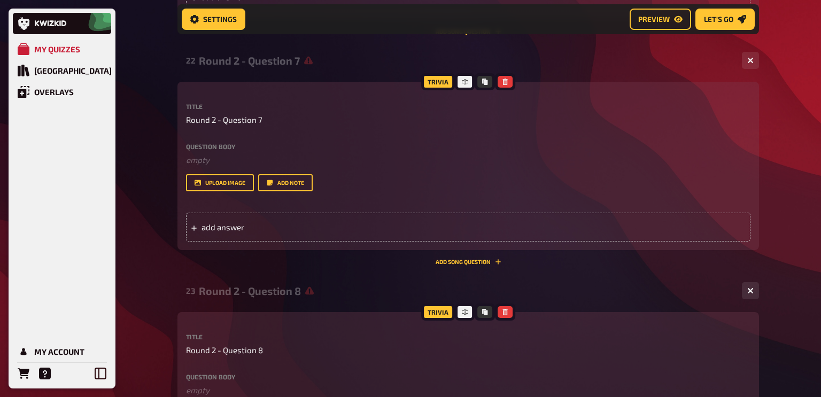
click at [215, 144] on label "Question body" at bounding box center [468, 146] width 564 height 6
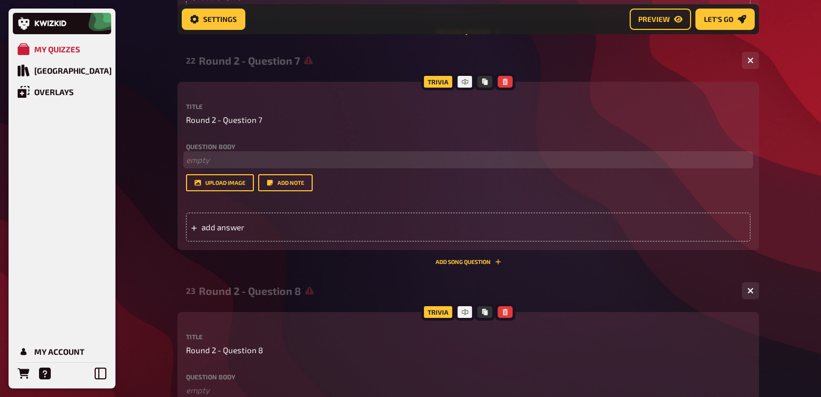
click at [216, 164] on p "﻿ empty" at bounding box center [468, 160] width 564 height 12
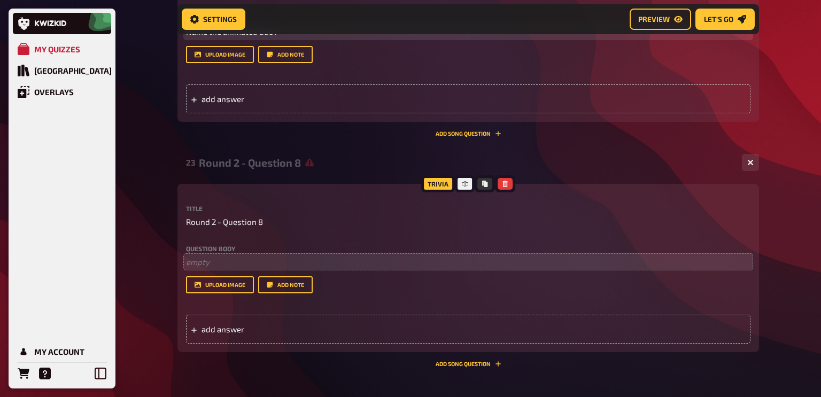
scroll to position [3897, 0]
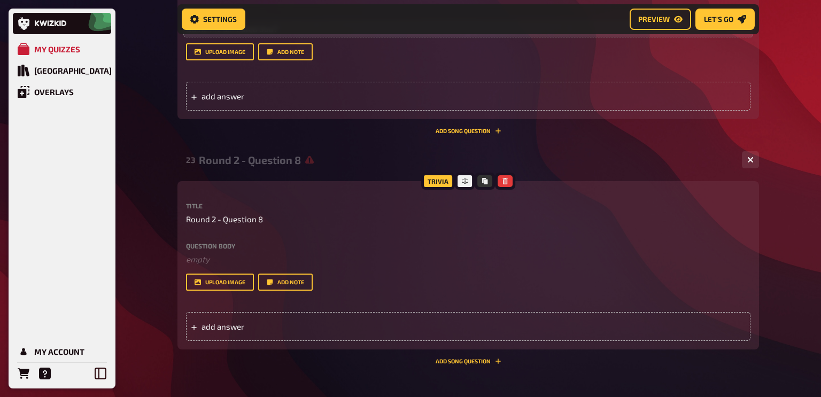
click at [241, 242] on div "Title Round 2 - Question 8 Question body ﻿ empty Drop here to upload upload ima…" at bounding box center [468, 247] width 564 height 88
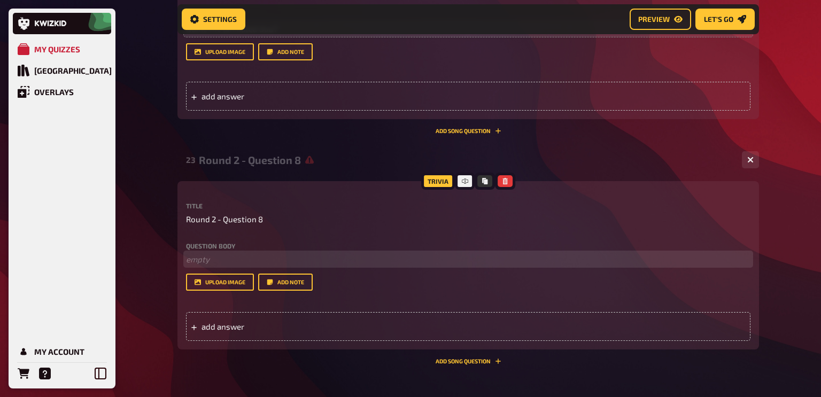
click at [238, 258] on p "﻿ empty" at bounding box center [468, 259] width 564 height 12
click at [215, 56] on button "upload image" at bounding box center [220, 51] width 68 height 17
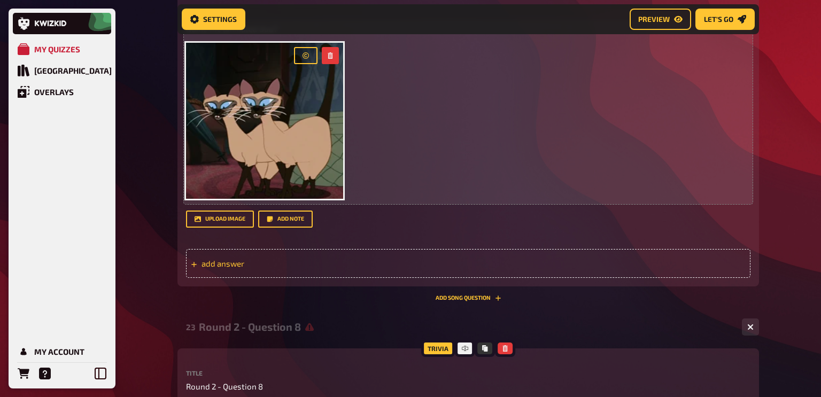
click at [218, 268] on span "add answer" at bounding box center [284, 264] width 166 height 10
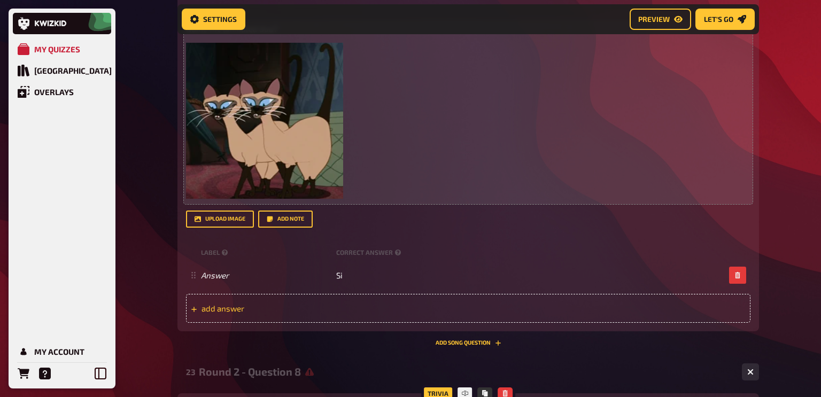
click at [213, 315] on div "add answer" at bounding box center [468, 308] width 564 height 29
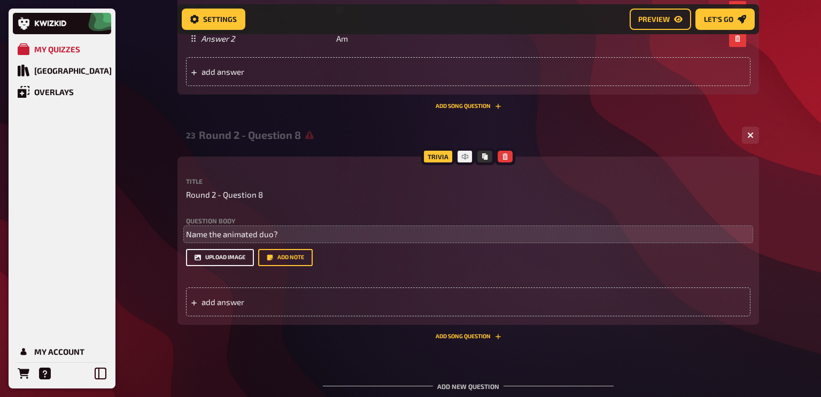
scroll to position [4175, 0]
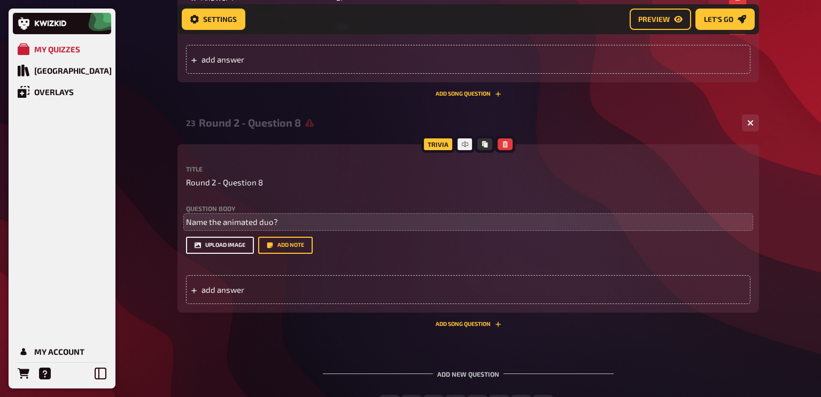
click at [207, 246] on button "upload image" at bounding box center [220, 245] width 68 height 17
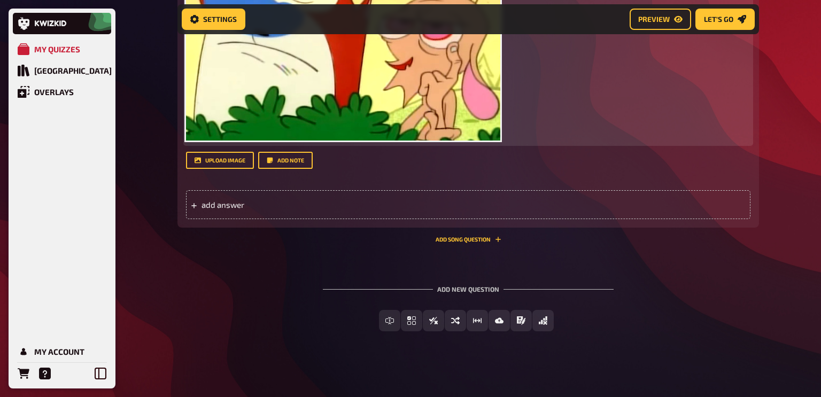
scroll to position [4459, 0]
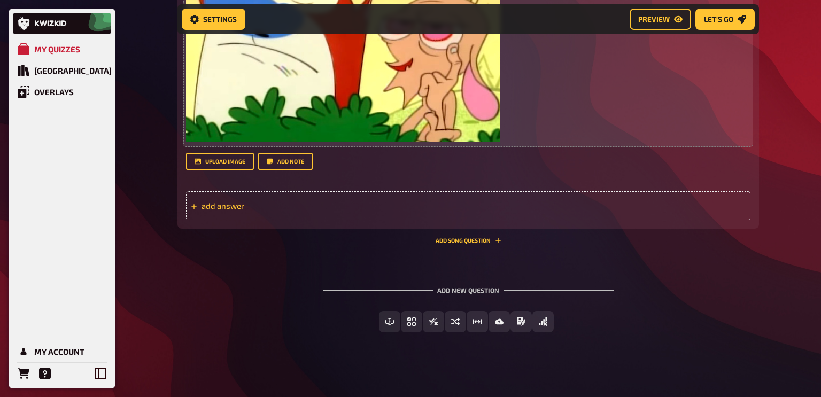
click at [220, 209] on span "add answer" at bounding box center [284, 206] width 166 height 10
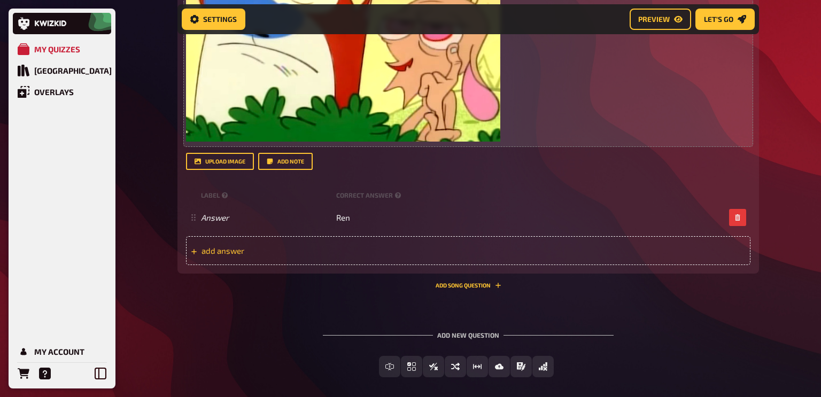
click at [343, 262] on div "add answer" at bounding box center [468, 250] width 564 height 29
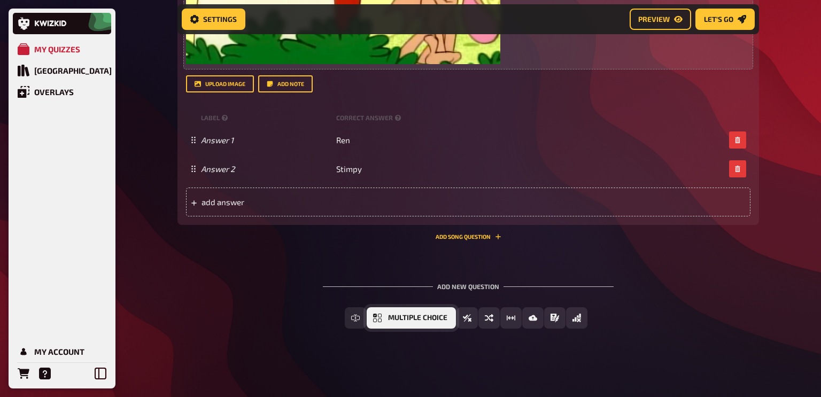
scroll to position [4538, 0]
click at [358, 318] on icon "Free Text Input" at bounding box center [355, 318] width 9 height 9
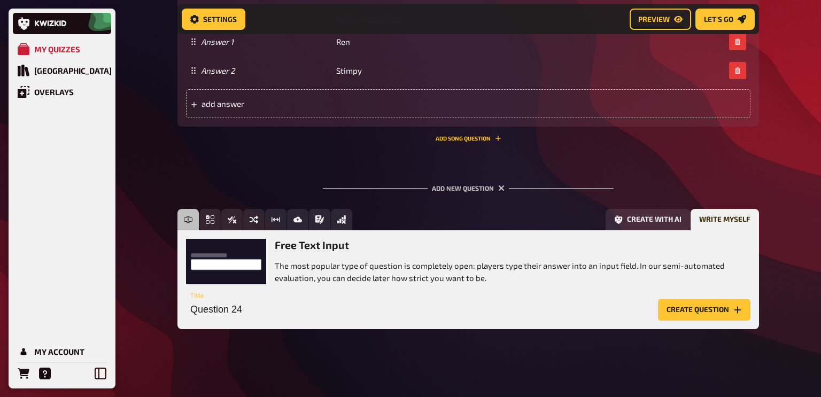
scroll to position [4636, 0]
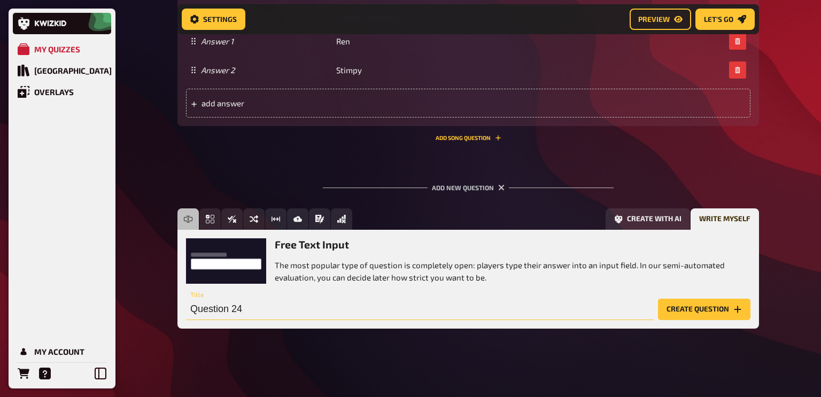
click at [227, 308] on input "Question 24" at bounding box center [420, 309] width 468 height 21
type input "Round 2 - Question 9"
click at [707, 306] on button "Create question" at bounding box center [704, 309] width 92 height 21
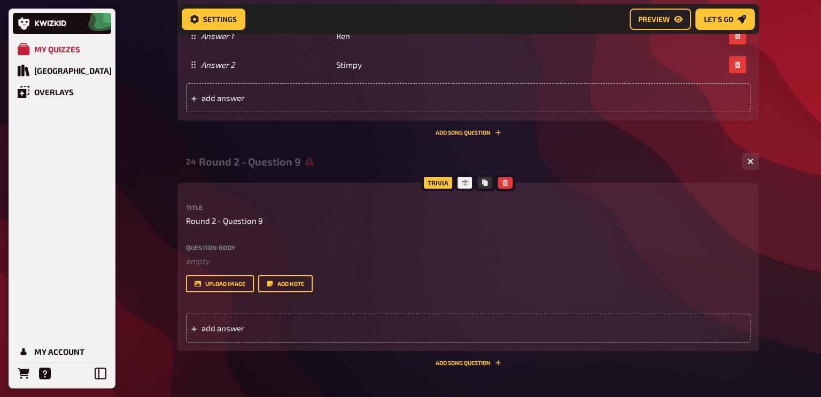
scroll to position [4647, 0]
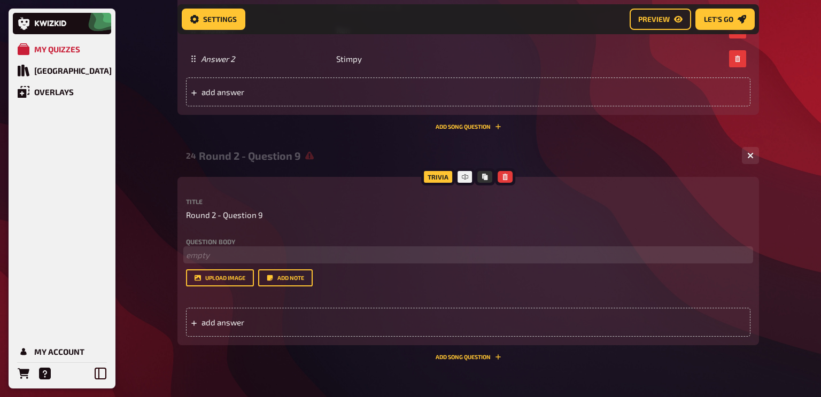
click at [205, 253] on p "﻿ empty" at bounding box center [468, 255] width 564 height 12
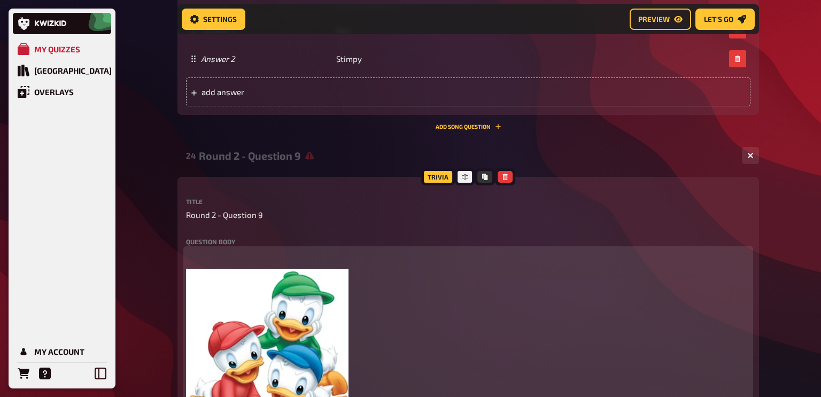
click at [336, 281] on icon "button" at bounding box center [335, 281] width 6 height 6
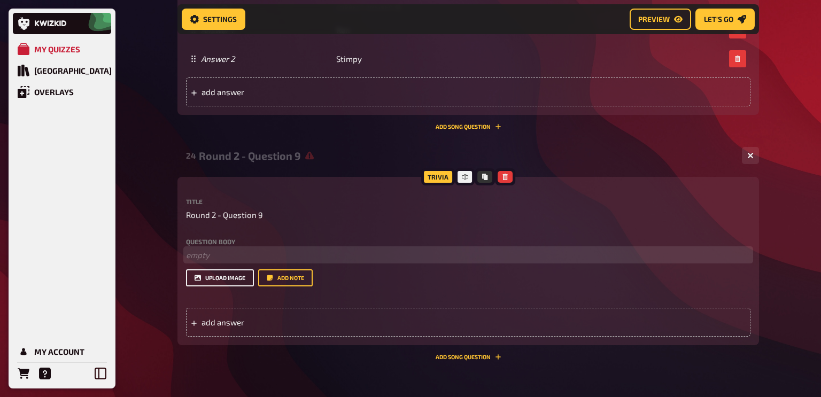
click at [213, 282] on button "upload image" at bounding box center [220, 277] width 68 height 17
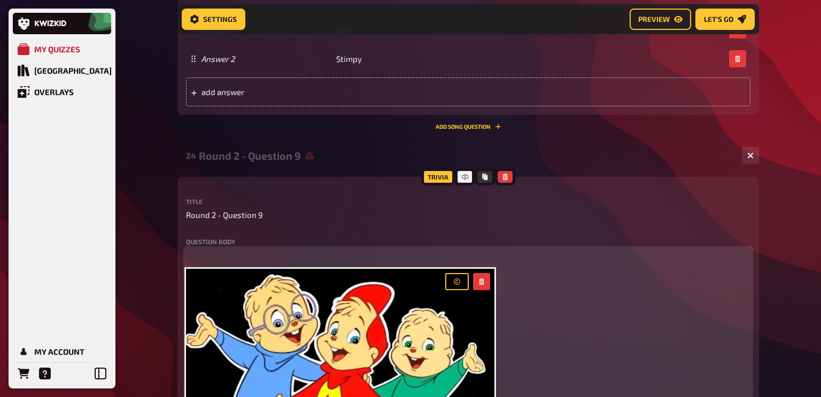
click at [198, 256] on p "﻿" at bounding box center [468, 255] width 564 height 12
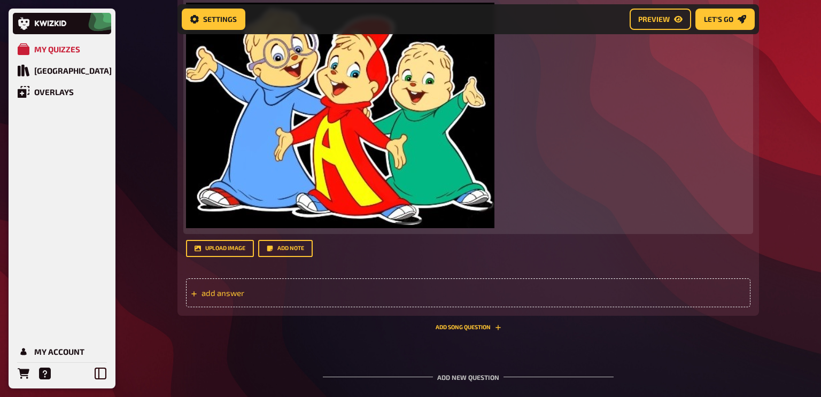
scroll to position [4910, 0]
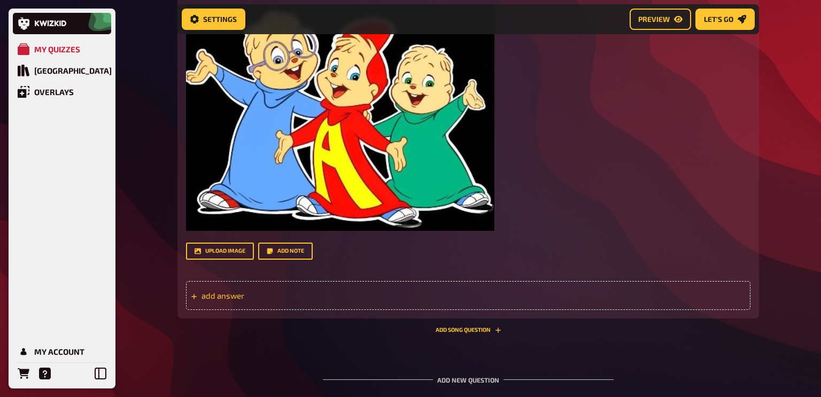
click at [223, 297] on span "add answer" at bounding box center [284, 296] width 166 height 10
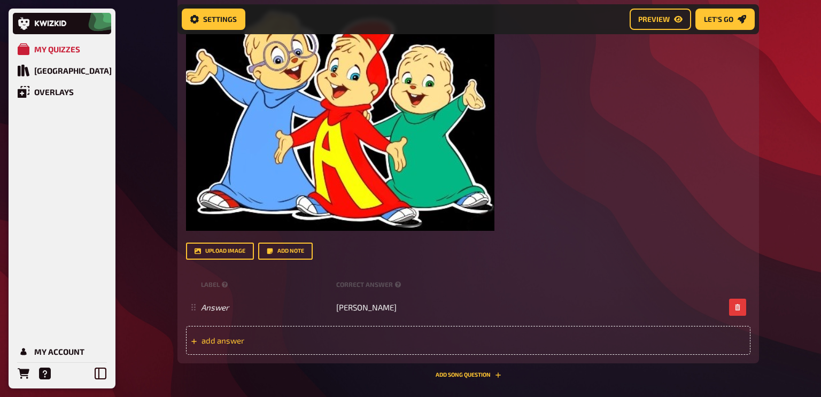
click at [248, 346] on div "add answer" at bounding box center [468, 340] width 564 height 29
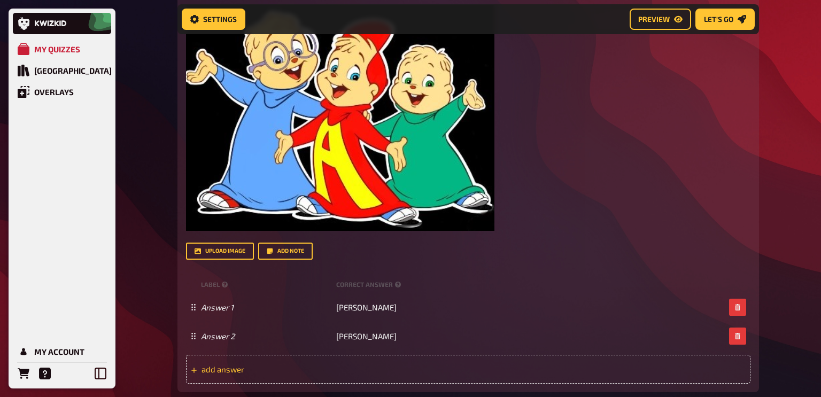
click at [241, 373] on span "add answer" at bounding box center [284, 369] width 166 height 10
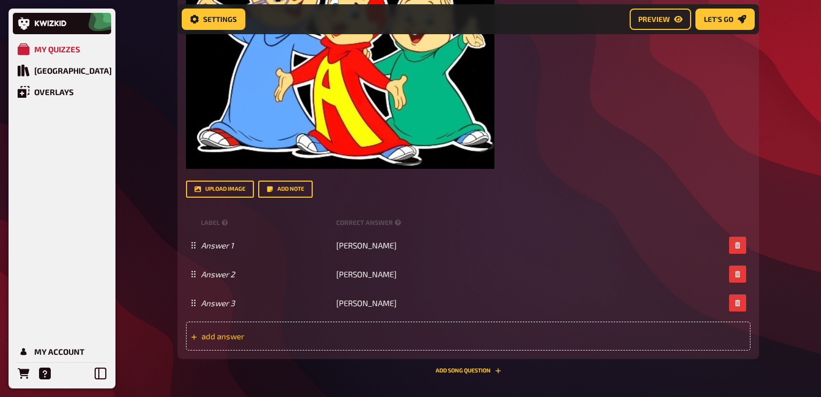
scroll to position [4974, 0]
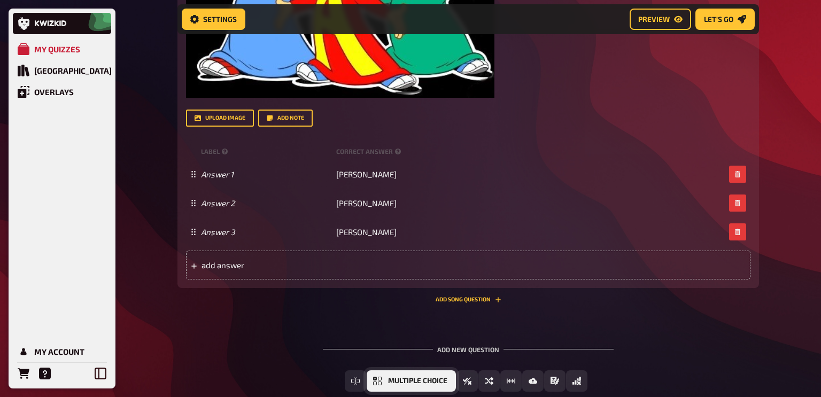
scroll to position [5040, 0]
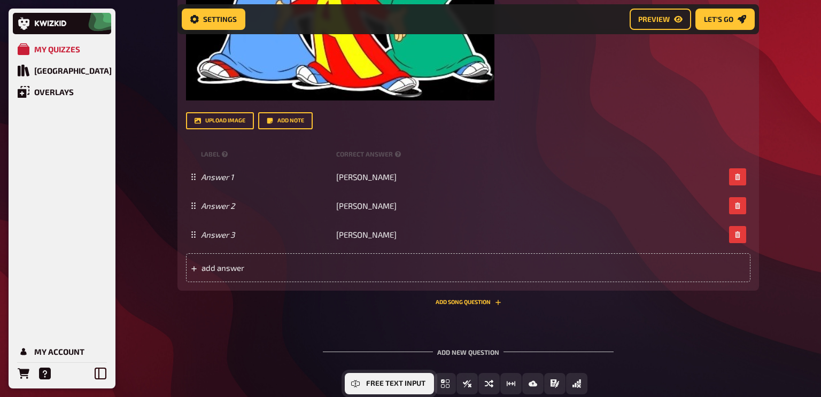
click at [385, 389] on button "Free Text Input" at bounding box center [389, 383] width 89 height 21
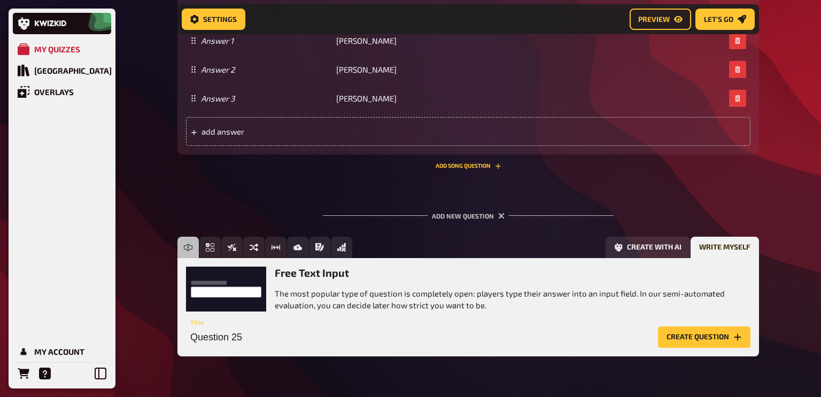
scroll to position [5206, 0]
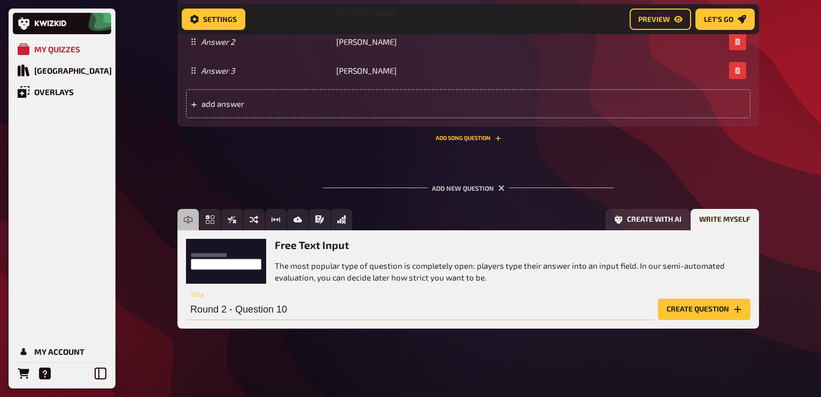
type input "Round 2 - Question 10"
click at [708, 297] on div "Round 2 - Question 10 Title Create question" at bounding box center [468, 304] width 564 height 32
click at [715, 312] on button "Create question" at bounding box center [704, 309] width 92 height 21
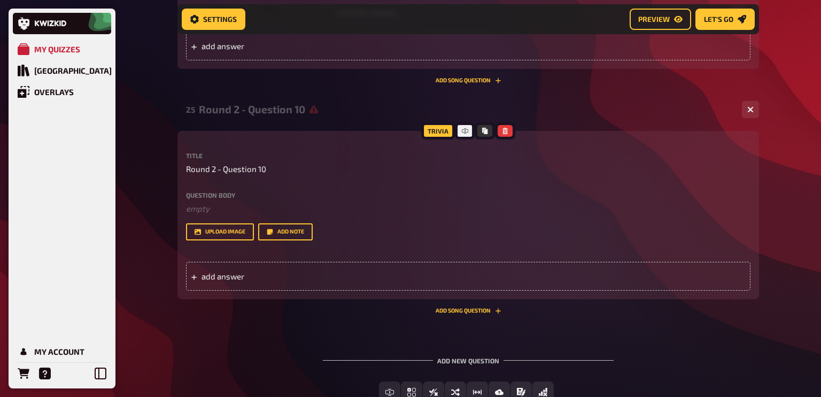
scroll to position [5270, 0]
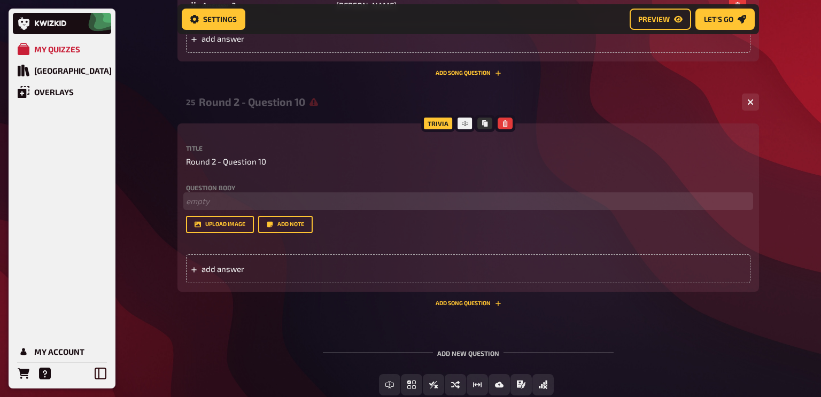
click at [215, 200] on p "﻿ empty" at bounding box center [468, 201] width 564 height 12
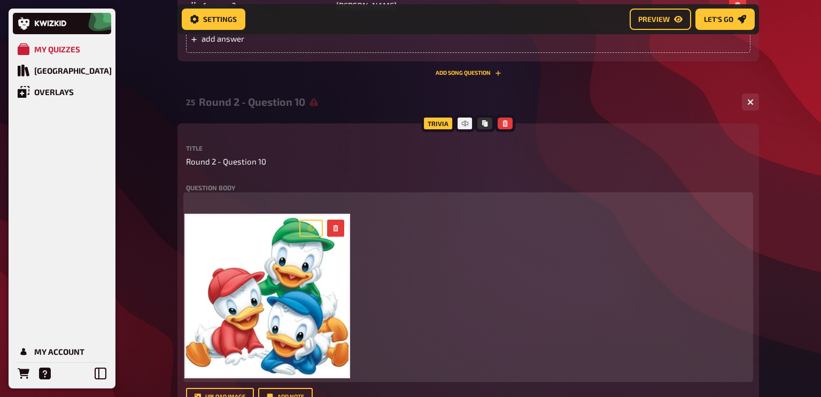
click at [345, 226] on div at bounding box center [321, 228] width 53 height 26
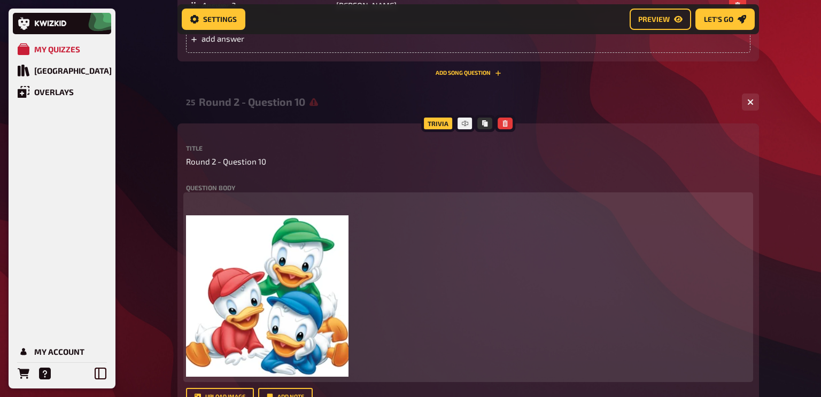
click at [336, 226] on icon "button" at bounding box center [335, 228] width 5 height 6
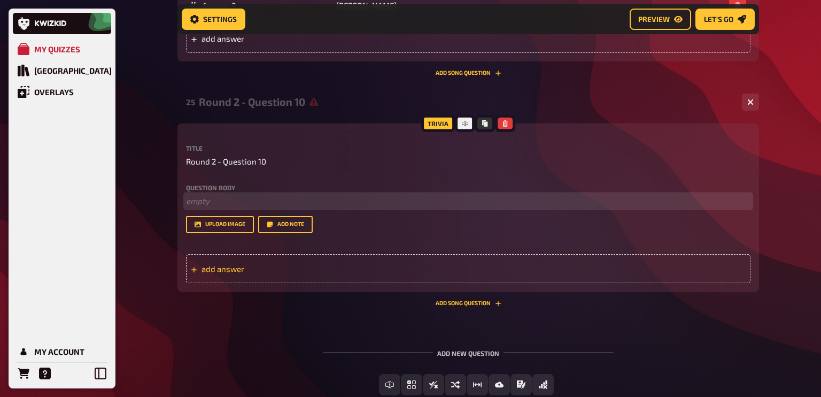
click at [216, 266] on span "add answer" at bounding box center [284, 269] width 166 height 10
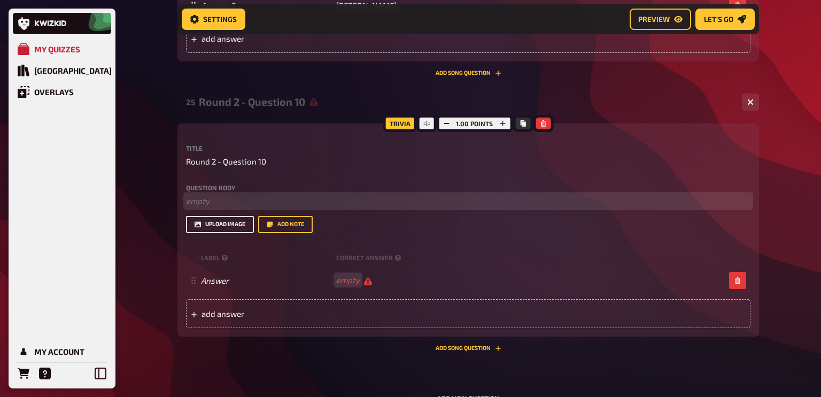
click at [222, 224] on button "upload image" at bounding box center [220, 224] width 68 height 17
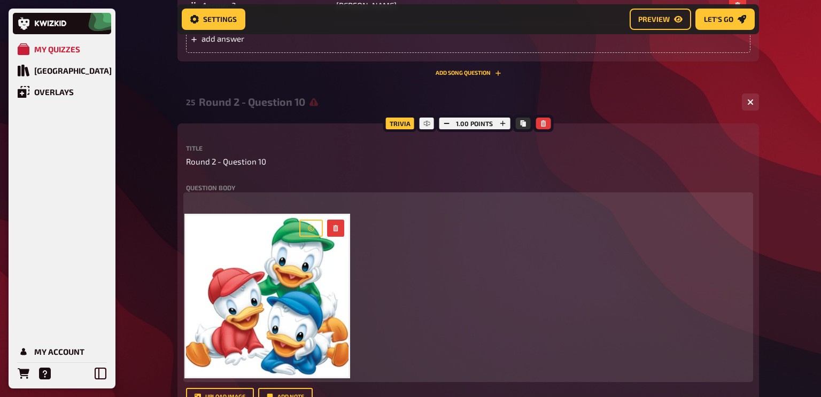
click at [205, 201] on p "﻿" at bounding box center [468, 201] width 564 height 12
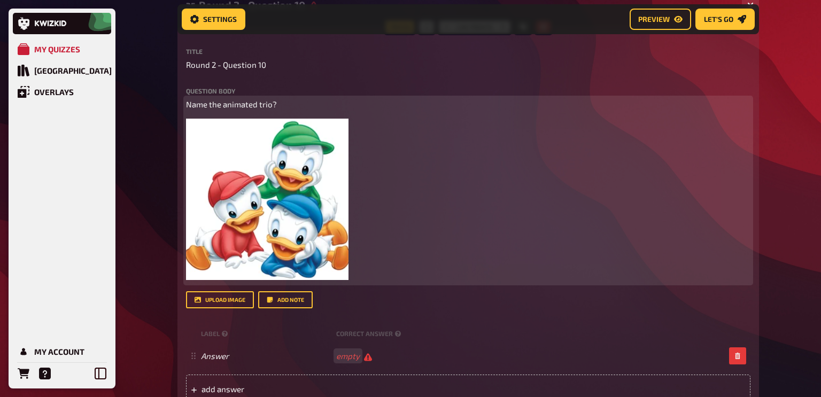
scroll to position [5378, 0]
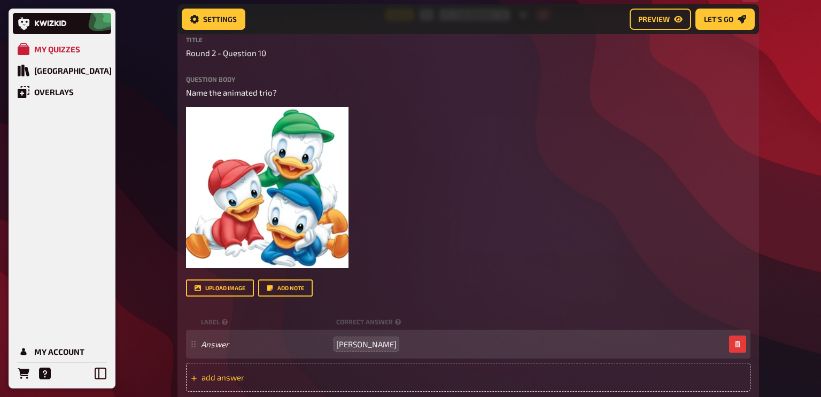
click at [290, 382] on span "add answer" at bounding box center [284, 378] width 166 height 10
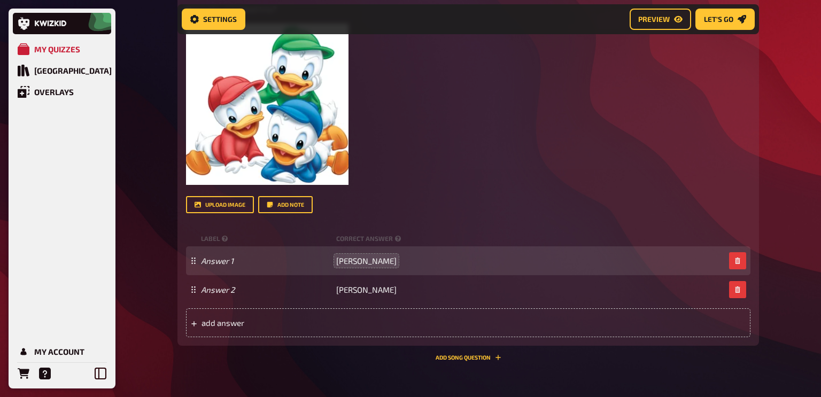
scroll to position [5467, 0]
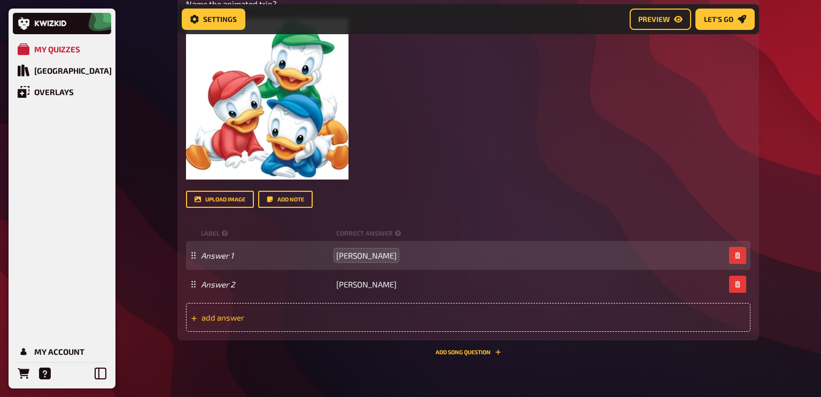
click at [359, 315] on span "add answer" at bounding box center [284, 318] width 166 height 10
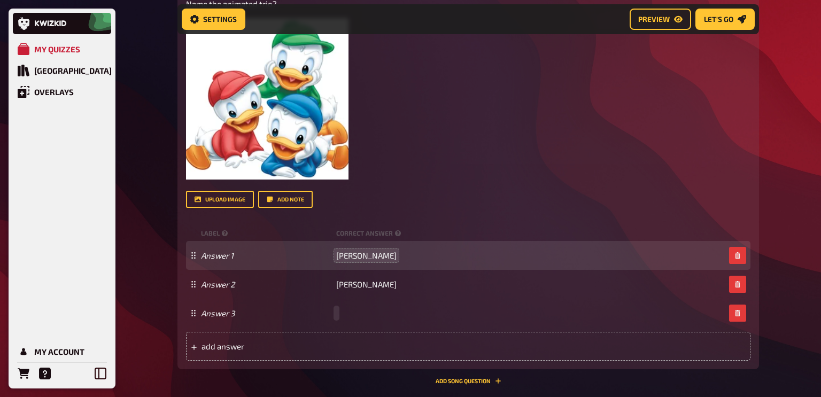
paste span
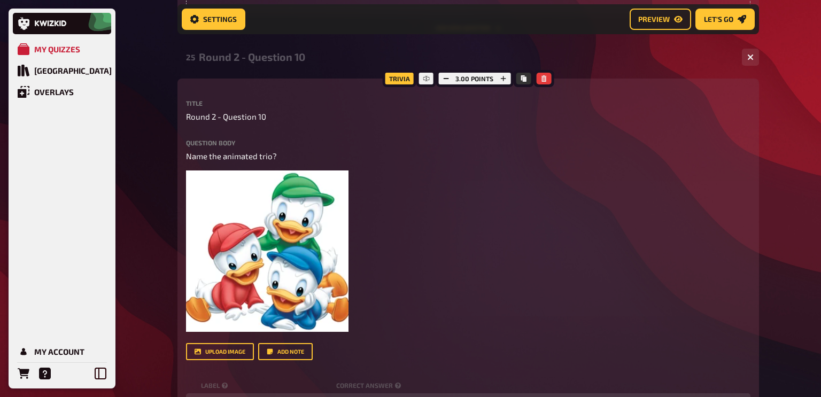
scroll to position [5311, 0]
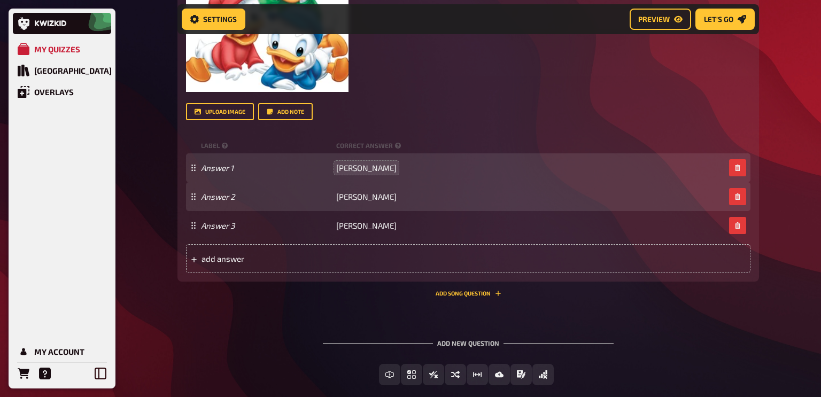
scroll to position [5556, 0]
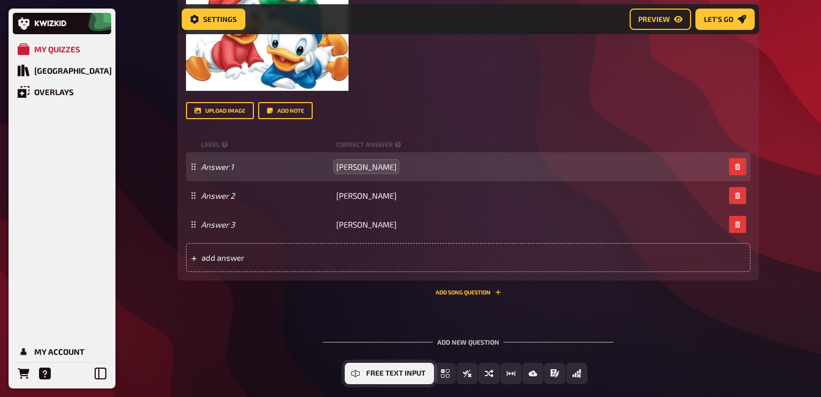
click at [372, 379] on button "Free Text Input" at bounding box center [389, 373] width 89 height 21
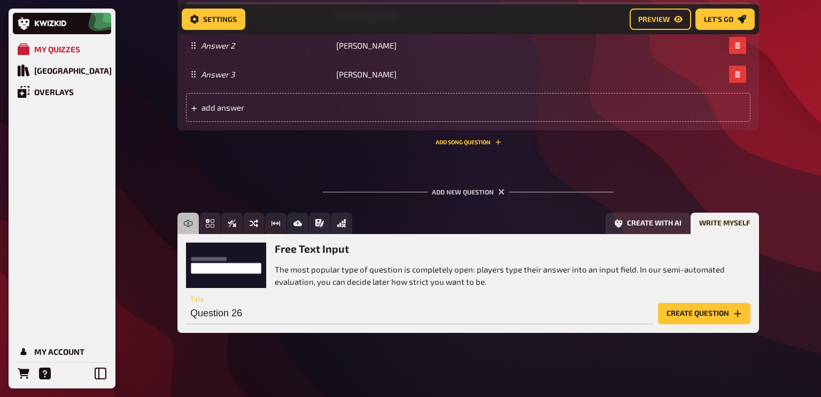
scroll to position [5711, 0]
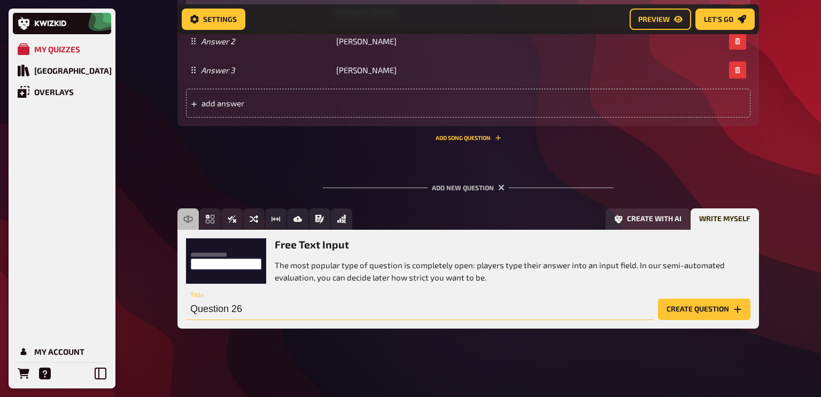
click at [193, 311] on input "Question 26" at bounding box center [420, 309] width 468 height 21
type input "Round 2 - Question 11"
drag, startPoint x: 539, startPoint y: 353, endPoint x: 634, endPoint y: 304, distance: 107.3
click at [694, 313] on button "Create question" at bounding box center [704, 309] width 92 height 21
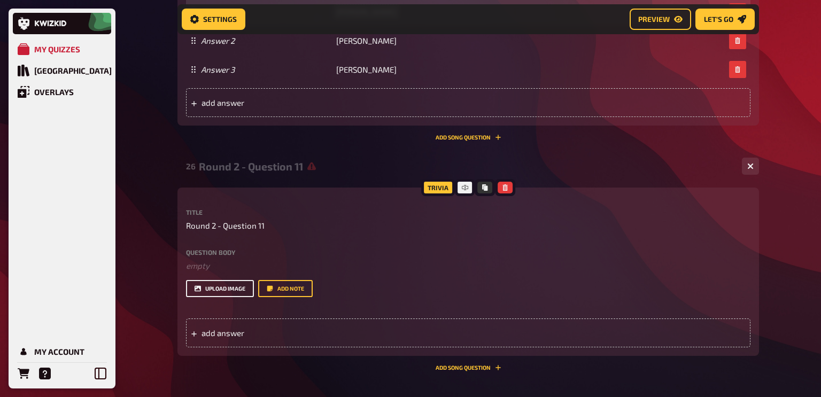
click at [228, 291] on button "upload image" at bounding box center [220, 288] width 68 height 17
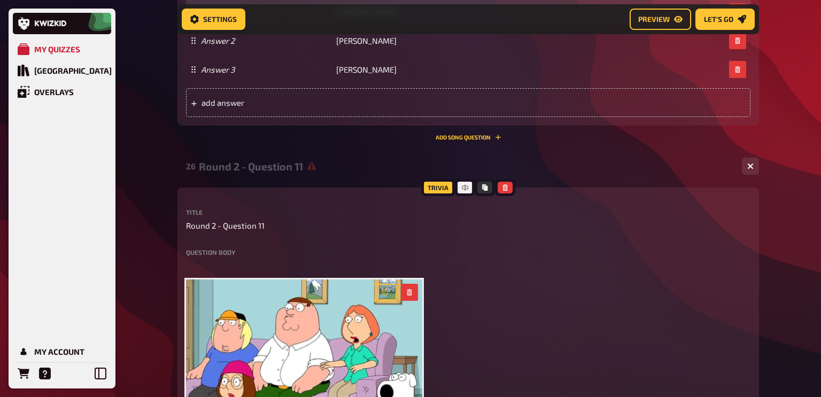
click at [205, 254] on label "Question body" at bounding box center [468, 252] width 564 height 6
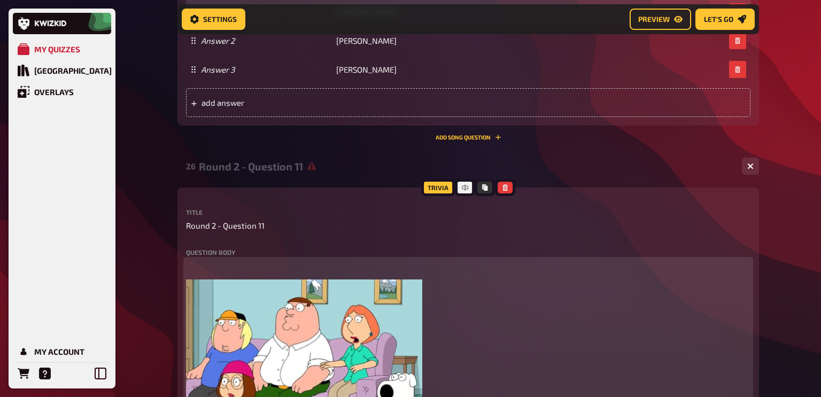
click at [204, 277] on div "﻿ ﻿" at bounding box center [468, 361] width 564 height 202
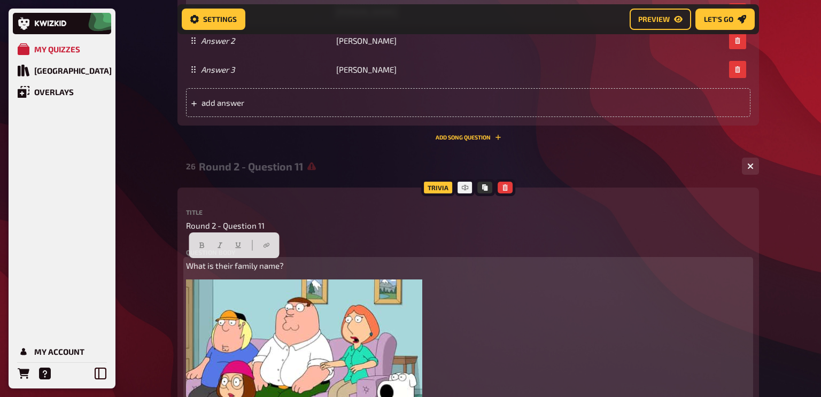
click at [301, 274] on div "What is their family name? ﻿" at bounding box center [468, 361] width 564 height 202
drag, startPoint x: 293, startPoint y: 269, endPoint x: 187, endPoint y: 263, distance: 107.1
click at [187, 263] on p "What is their family name?" at bounding box center [468, 266] width 564 height 12
copy span "What is their family name?"
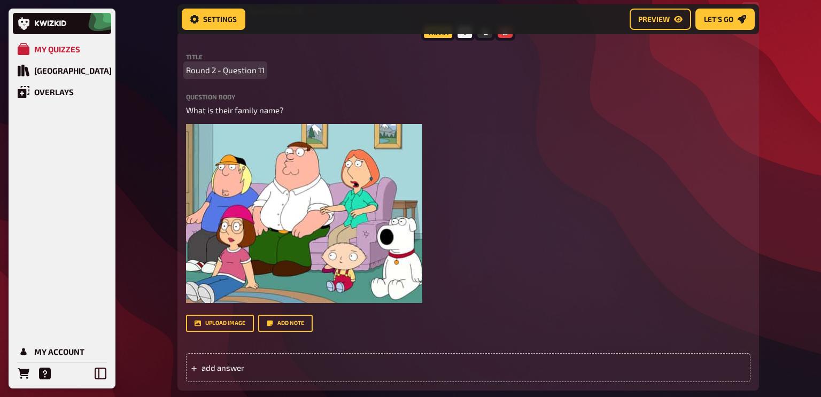
scroll to position [5869, 0]
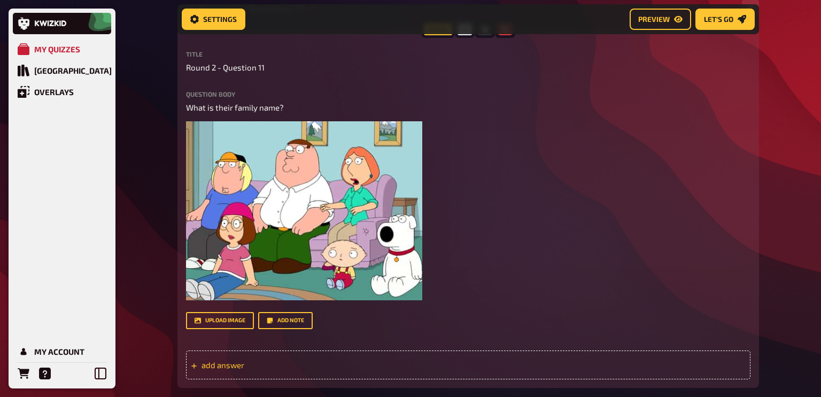
click at [245, 362] on span "add answer" at bounding box center [284, 365] width 166 height 10
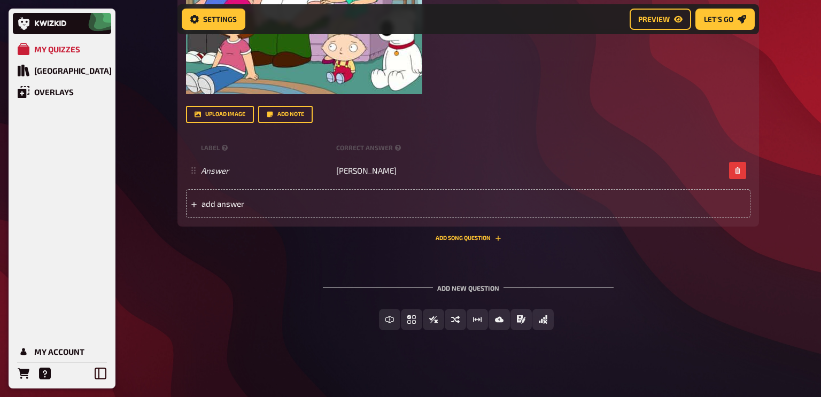
scroll to position [6078, 0]
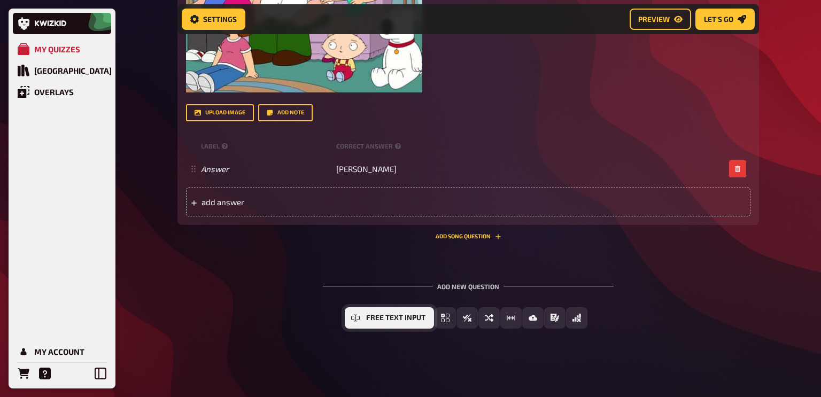
click at [376, 322] on button "Free Text Input" at bounding box center [389, 317] width 89 height 21
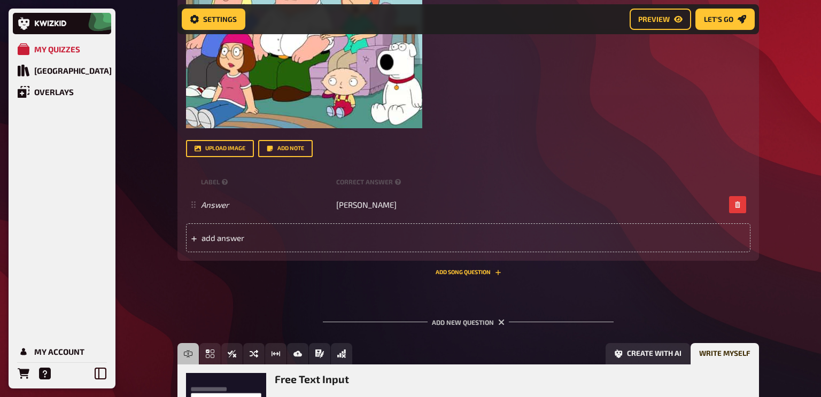
scroll to position [6176, 0]
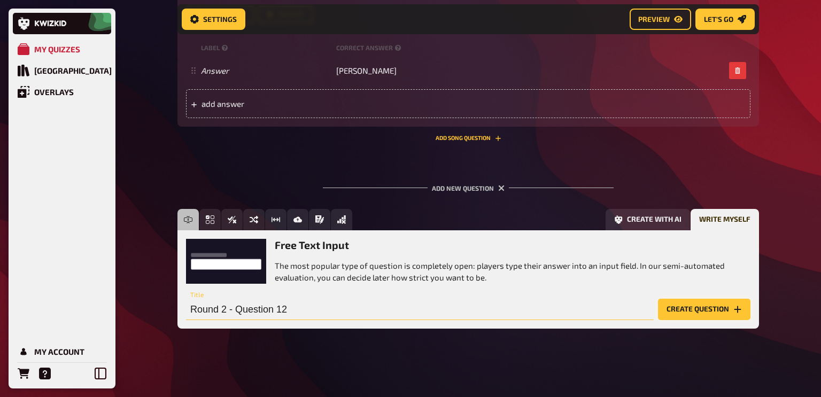
type input "Round 2 - Question 12"
click at [714, 304] on button "Create question" at bounding box center [704, 309] width 92 height 21
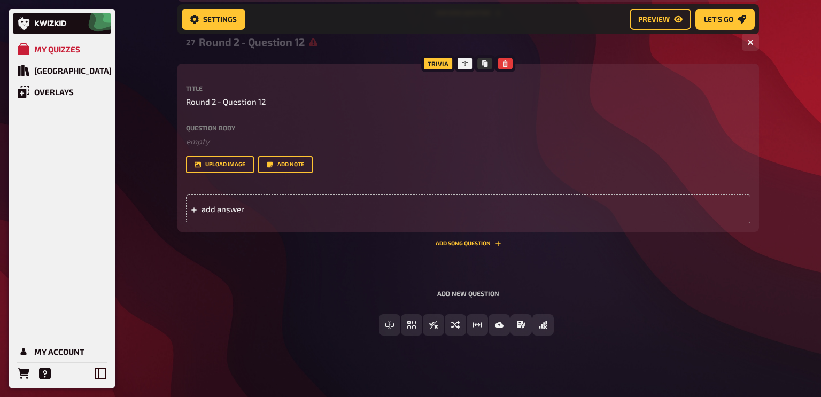
scroll to position [6308, 0]
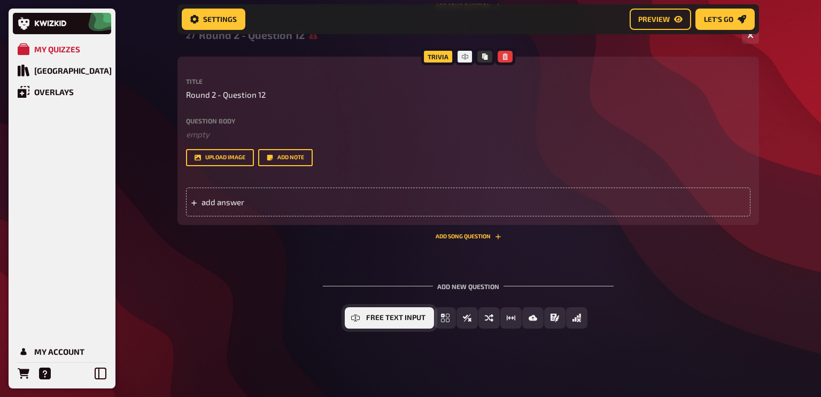
click at [389, 322] on button "Free Text Input" at bounding box center [389, 317] width 89 height 21
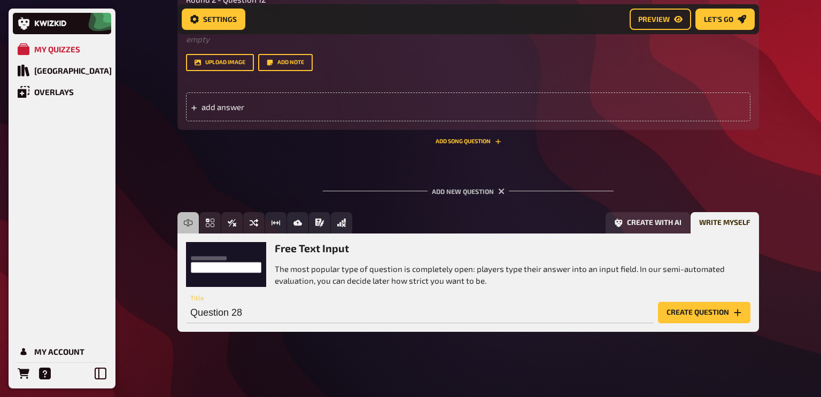
scroll to position [6406, 0]
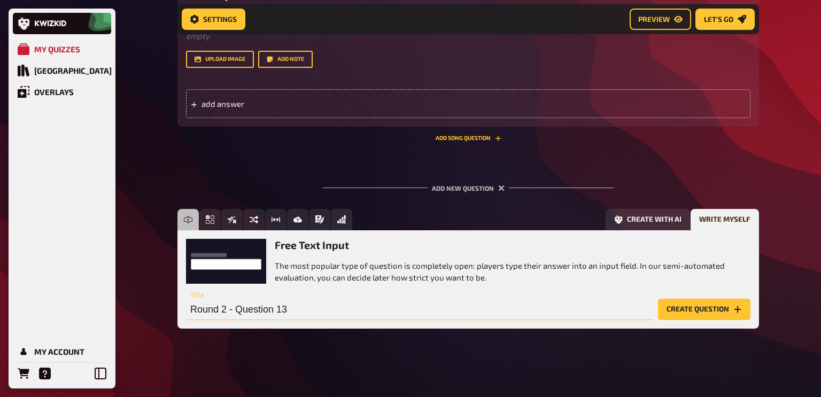
type input "Round 2 - Question 13"
click at [705, 308] on button "Create question" at bounding box center [704, 309] width 92 height 21
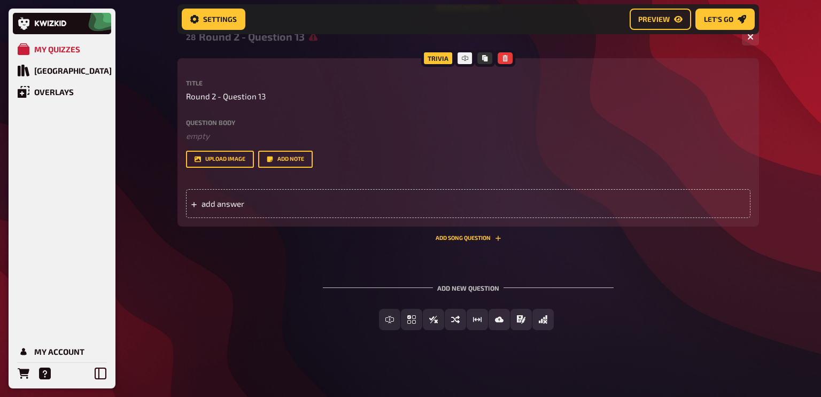
scroll to position [6539, 0]
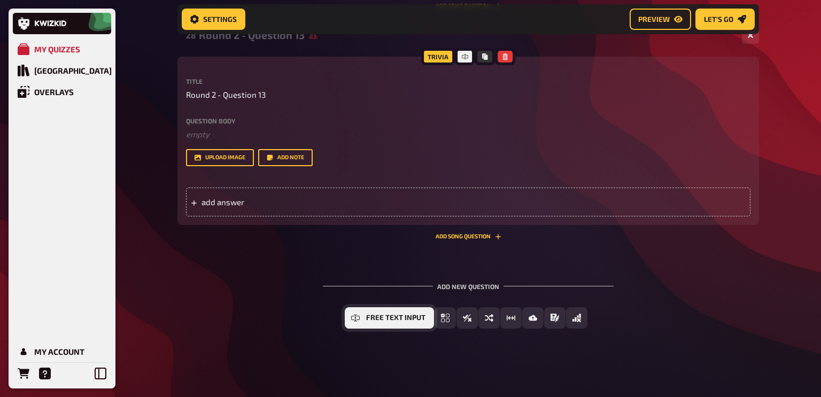
click at [364, 319] on button "Free Text Input" at bounding box center [389, 317] width 89 height 21
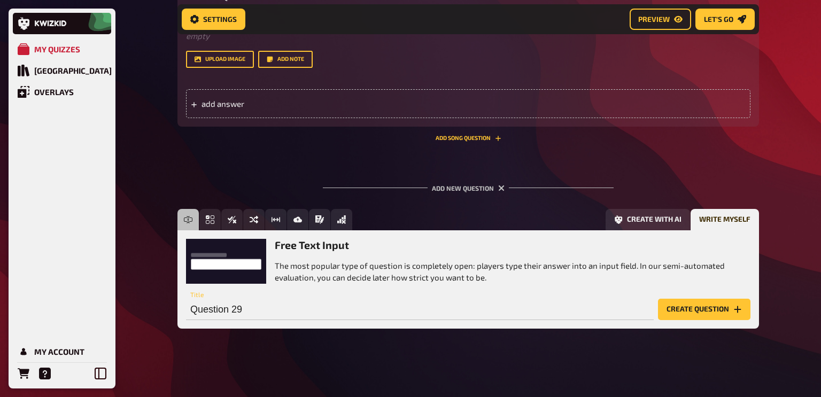
scroll to position [6637, 0]
type input "Round 2 - Question 14"
click at [708, 310] on button "Create question" at bounding box center [704, 309] width 92 height 21
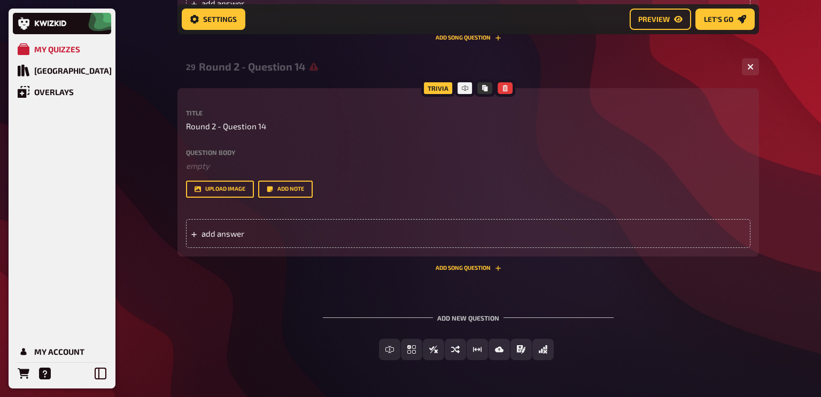
scroll to position [6736, 0]
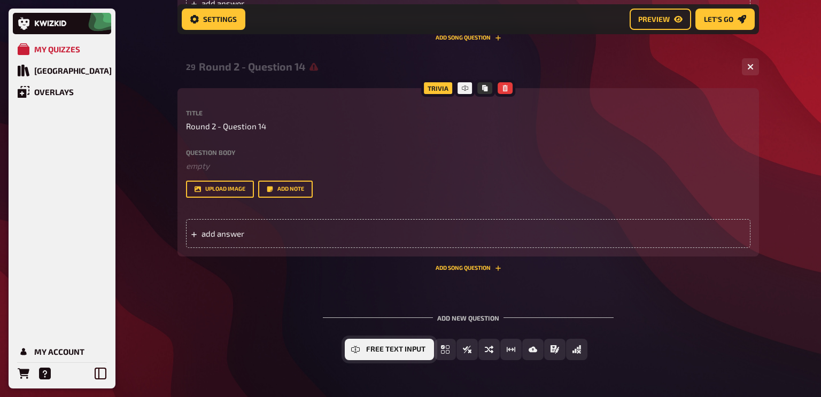
click at [379, 354] on button "Free Text Input" at bounding box center [389, 349] width 89 height 21
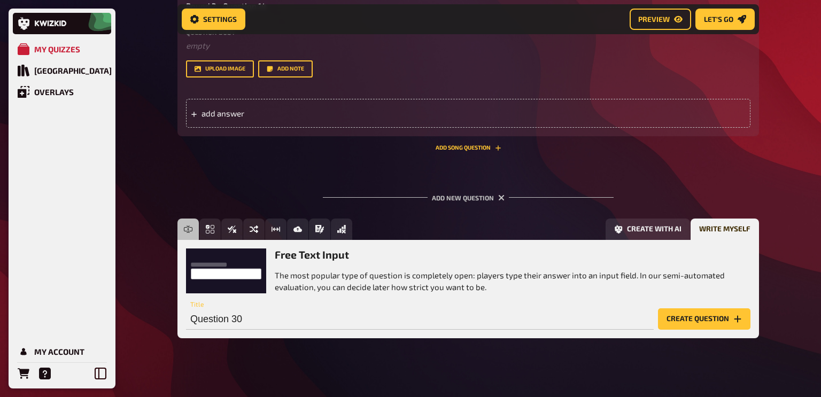
scroll to position [6867, 0]
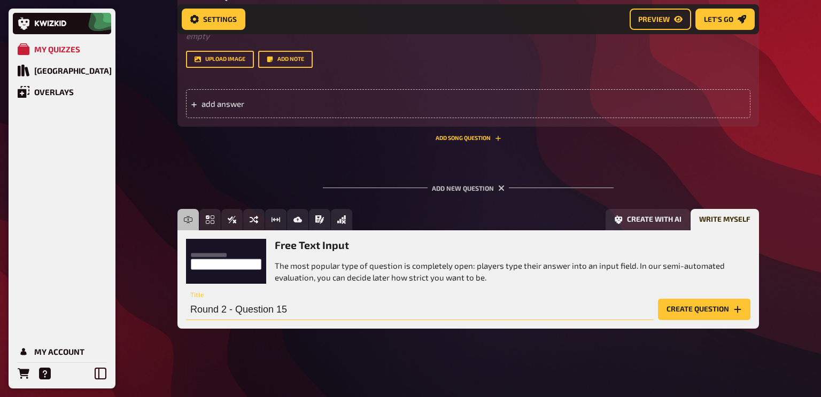
type input "Round 2 - Question 15"
click at [195, 149] on div "29 Round 2 - Question 14 0 Trivia Title Round 2 - Question 14 Question body ﻿ e…" at bounding box center [467, 37] width 581 height 226
click at [710, 309] on button "Create question" at bounding box center [704, 309] width 92 height 21
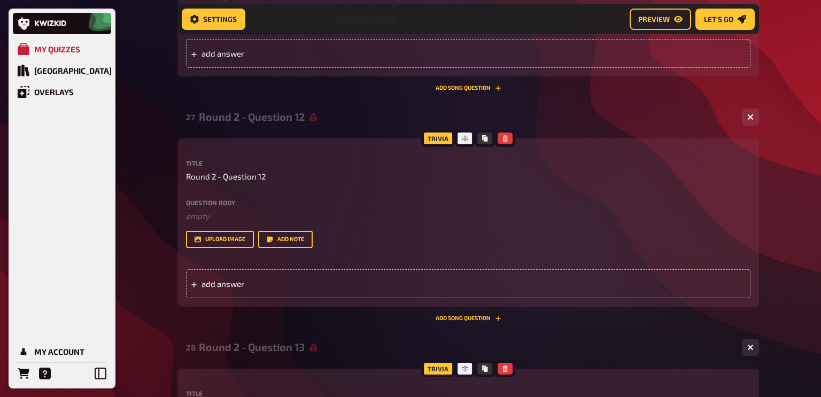
scroll to position [6225, 0]
click at [212, 242] on button "upload image" at bounding box center [220, 239] width 68 height 17
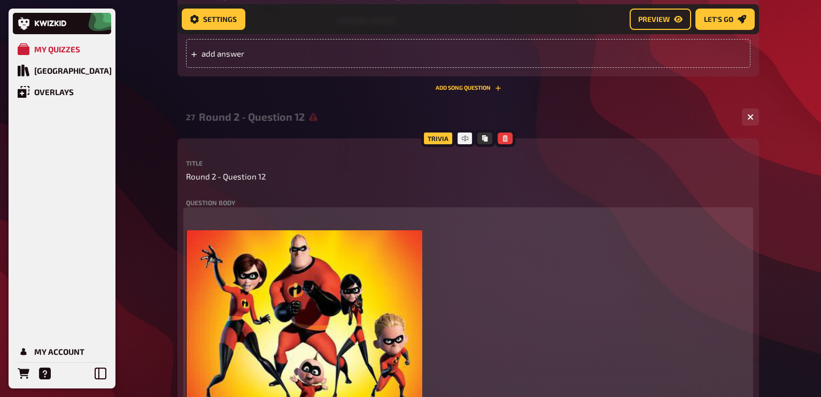
click at [222, 220] on p "﻿" at bounding box center [468, 216] width 564 height 12
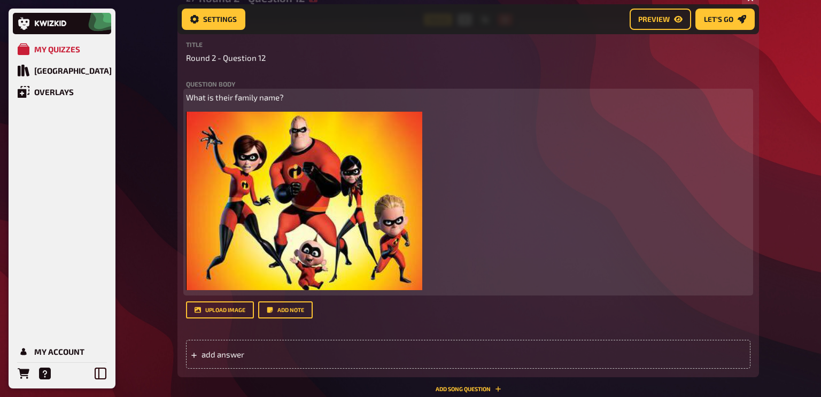
scroll to position [6357, 0]
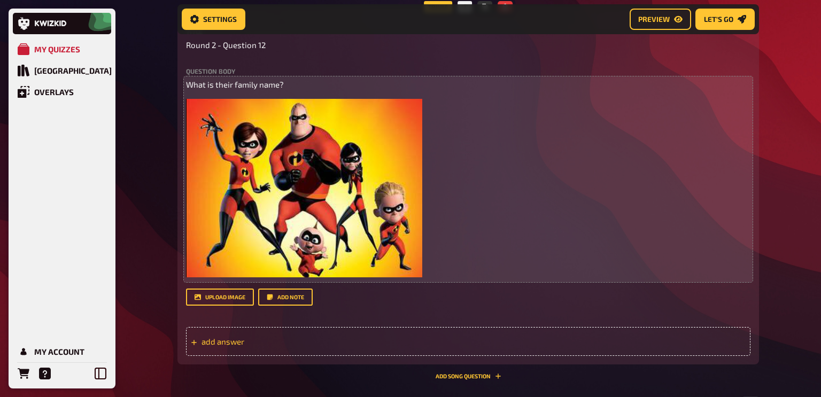
click at [310, 345] on span "add answer" at bounding box center [284, 342] width 166 height 10
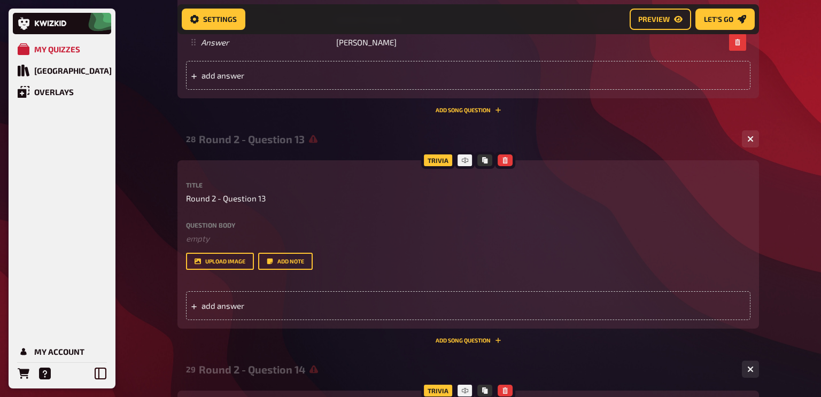
scroll to position [6671, 0]
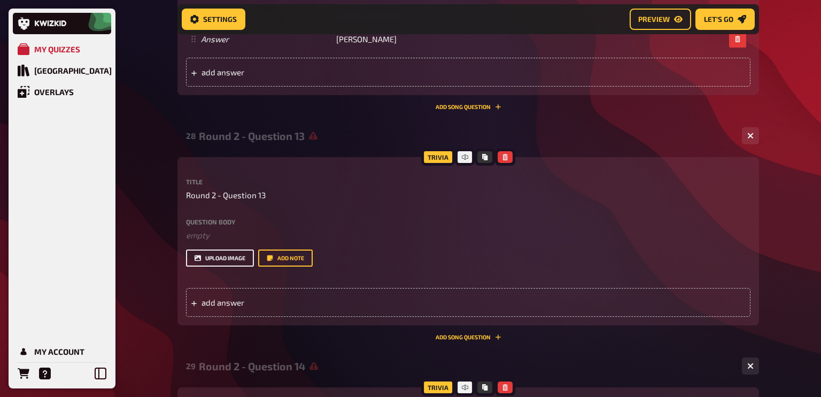
click at [224, 259] on button "upload image" at bounding box center [220, 258] width 68 height 17
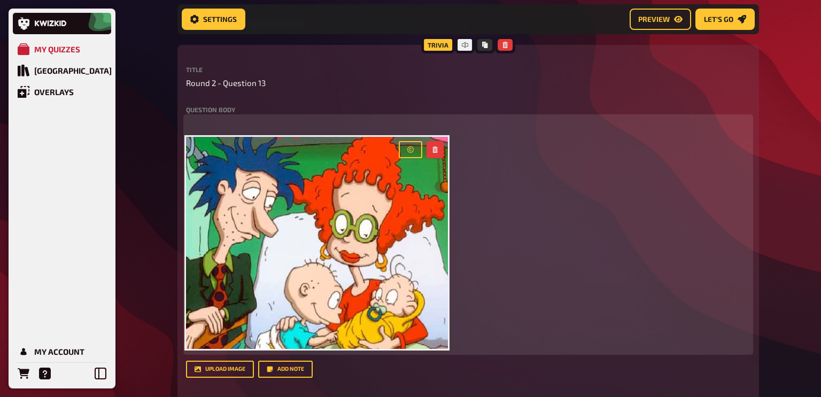
scroll to position [6779, 0]
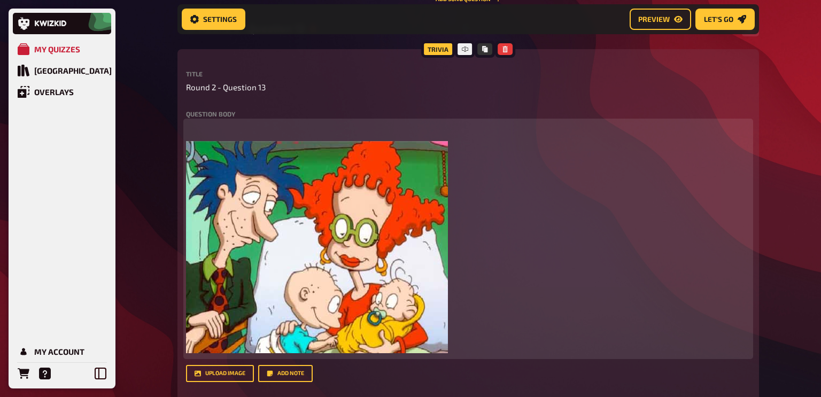
click at [213, 130] on p "﻿" at bounding box center [468, 127] width 564 height 12
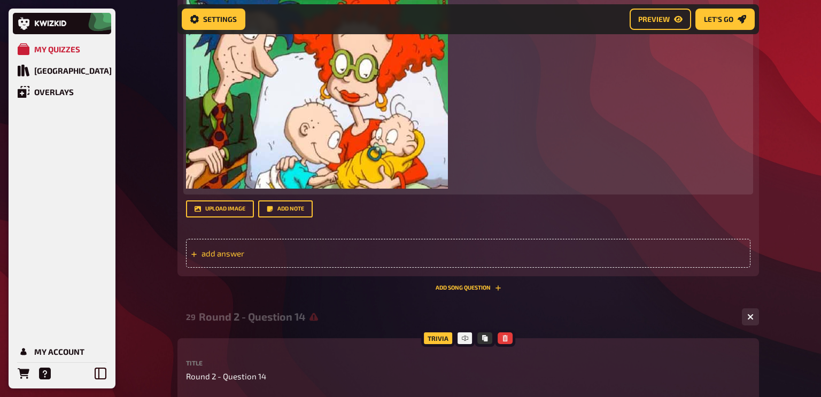
scroll to position [6944, 0]
click at [297, 251] on span "add answer" at bounding box center [284, 253] width 166 height 10
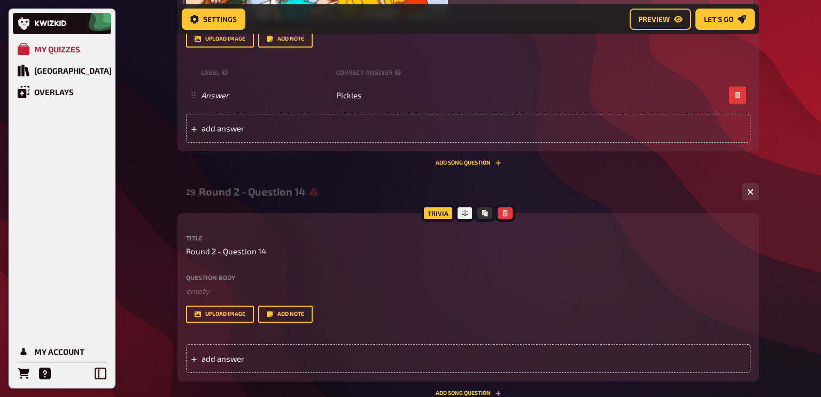
scroll to position [7137, 0]
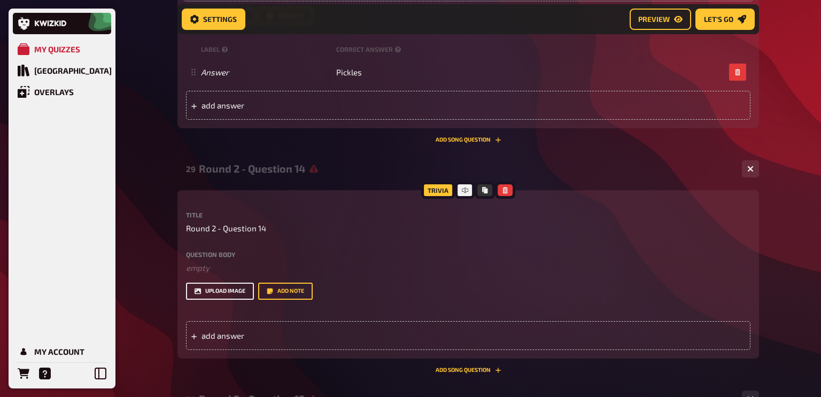
click at [226, 295] on button "upload image" at bounding box center [220, 291] width 68 height 17
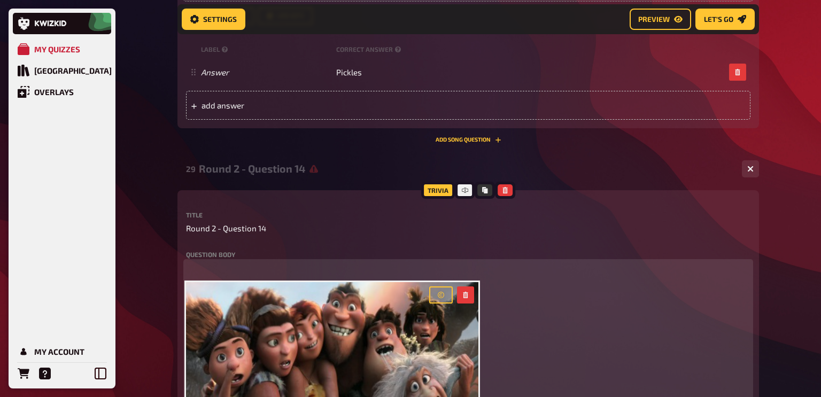
click at [210, 280] on div "﻿ ﻿" at bounding box center [468, 364] width 564 height 204
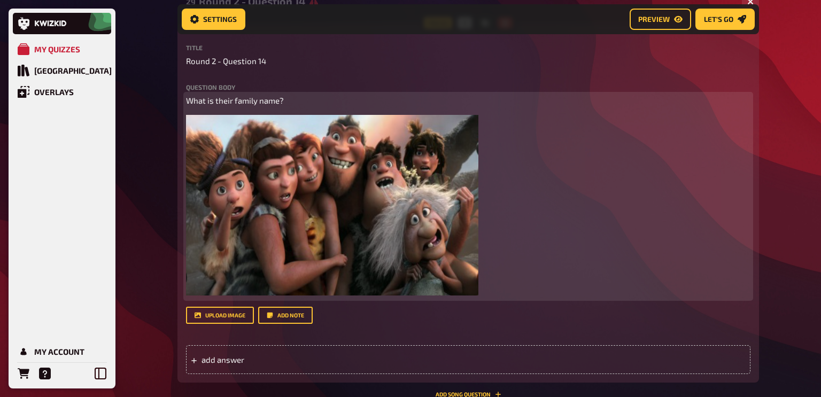
scroll to position [7303, 0]
drag, startPoint x: 235, startPoint y: 101, endPoint x: 258, endPoint y: 104, distance: 23.1
click at [258, 104] on span "What is their family name?" at bounding box center [235, 101] width 98 height 10
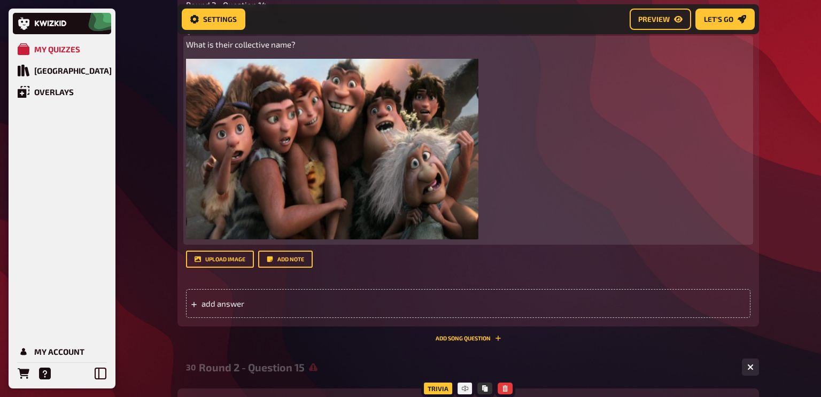
scroll to position [7370, 0]
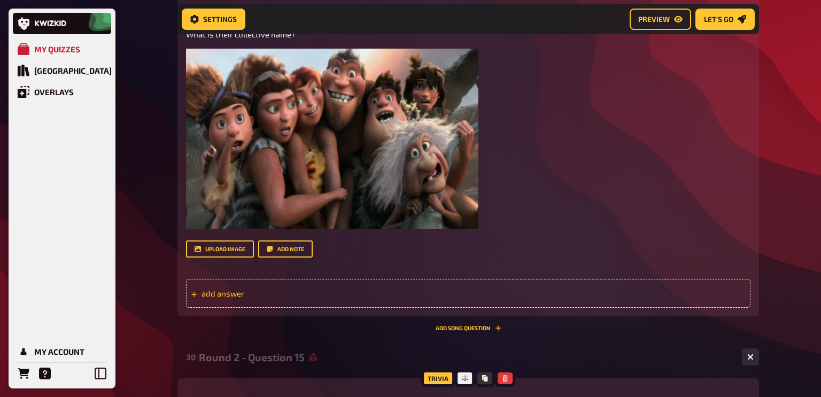
click at [265, 294] on span "add answer" at bounding box center [284, 294] width 166 height 10
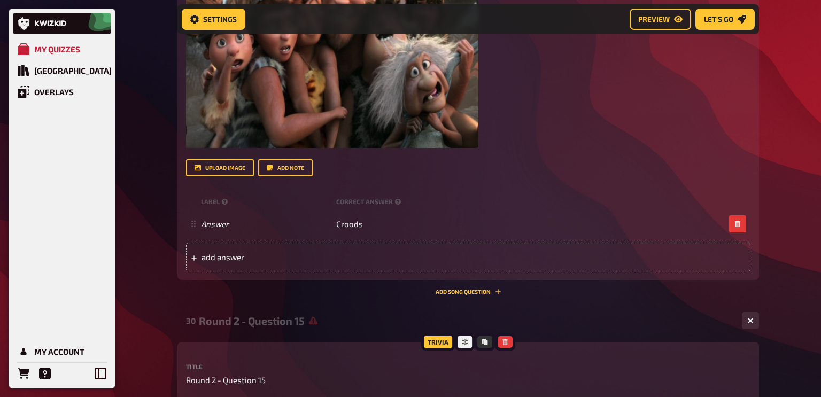
scroll to position [7464, 0]
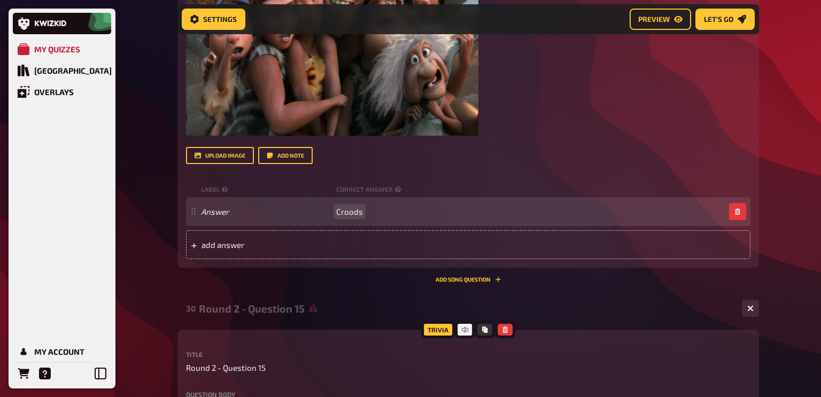
click at [381, 213] on div "Answer Croods" at bounding box center [463, 212] width 524 height 10
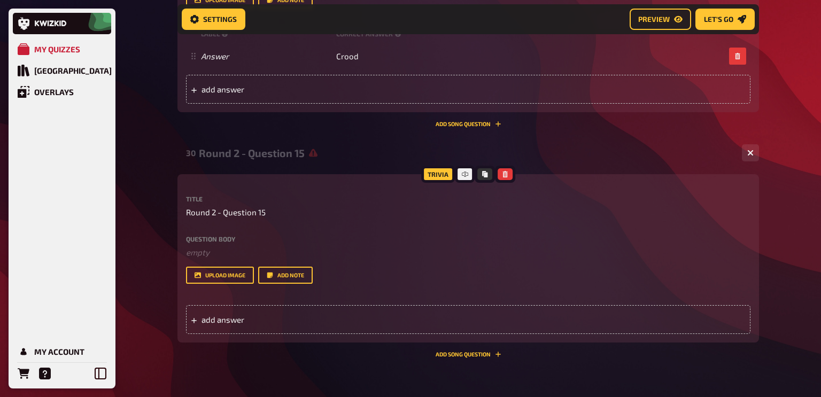
scroll to position [7619, 0]
click at [239, 277] on button "upload image" at bounding box center [220, 275] width 68 height 17
click at [236, 278] on button "upload image" at bounding box center [220, 275] width 68 height 17
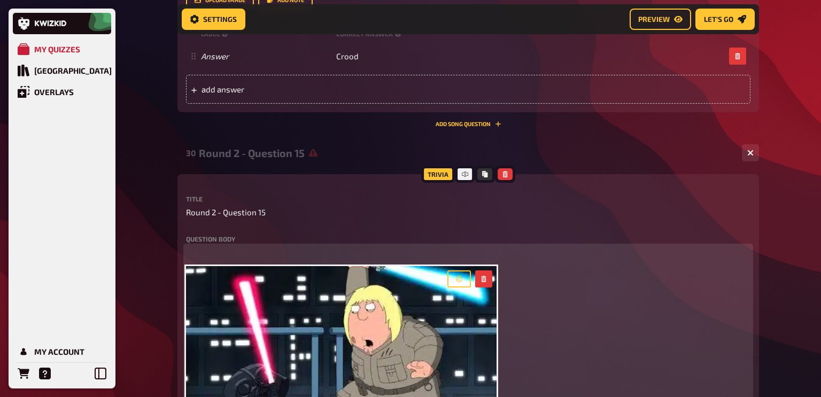
click at [221, 253] on p "﻿" at bounding box center [468, 252] width 564 height 12
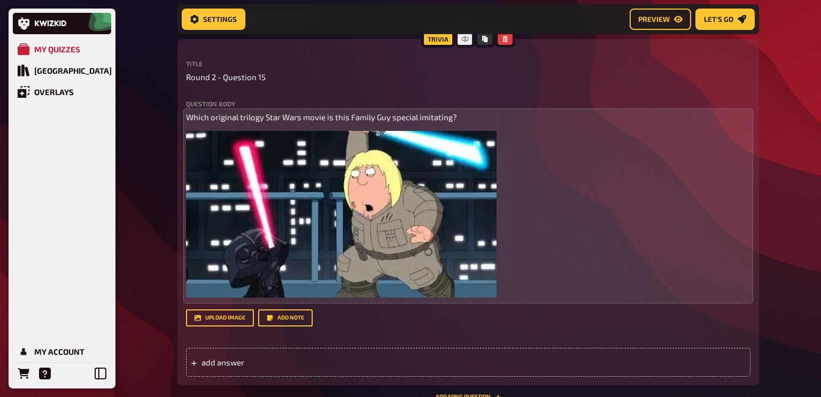
scroll to position [7756, 0]
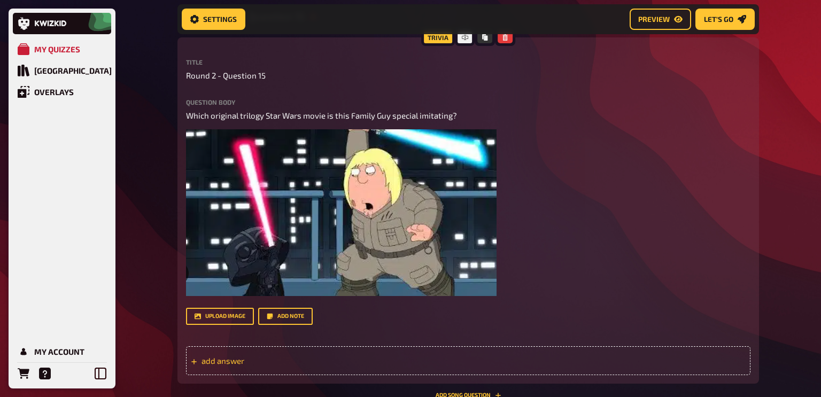
click at [236, 359] on span "add answer" at bounding box center [284, 361] width 166 height 10
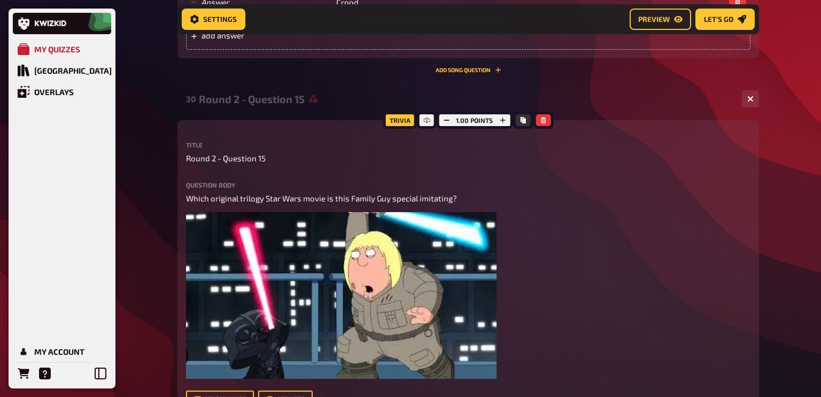
scroll to position [7673, 0]
click at [407, 122] on div "Trivia" at bounding box center [400, 120] width 34 height 17
click at [427, 123] on icon at bounding box center [426, 121] width 6 height 6
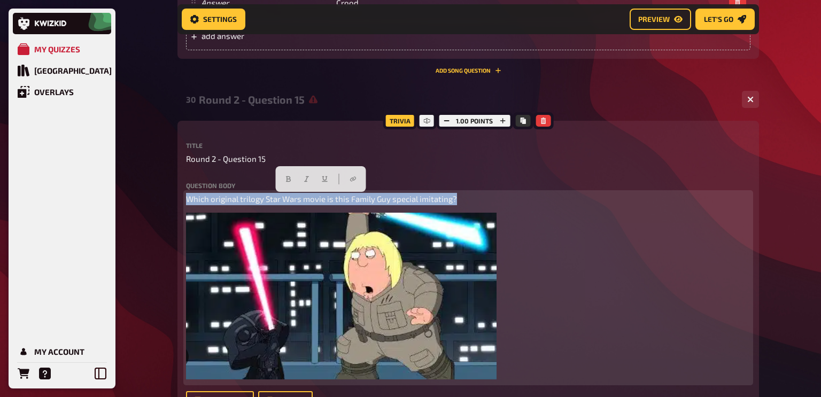
drag, startPoint x: 447, startPoint y: 199, endPoint x: 158, endPoint y: 200, distance: 289.1
copy span "Which original trilogy Star Wars movie is this Family Guy special imitating?"
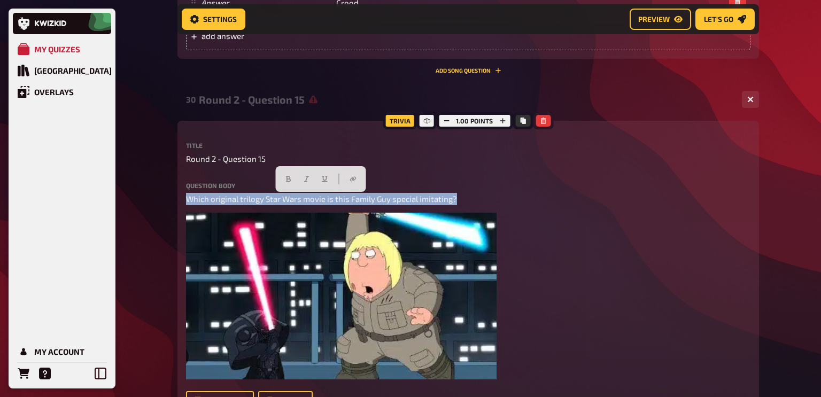
click at [541, 125] on button "button" at bounding box center [543, 121] width 15 height 12
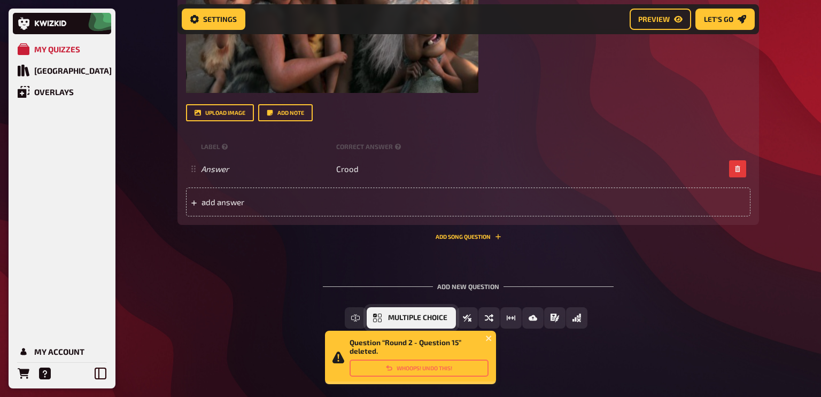
click at [421, 316] on span "Multiple Choice" at bounding box center [417, 317] width 59 height 7
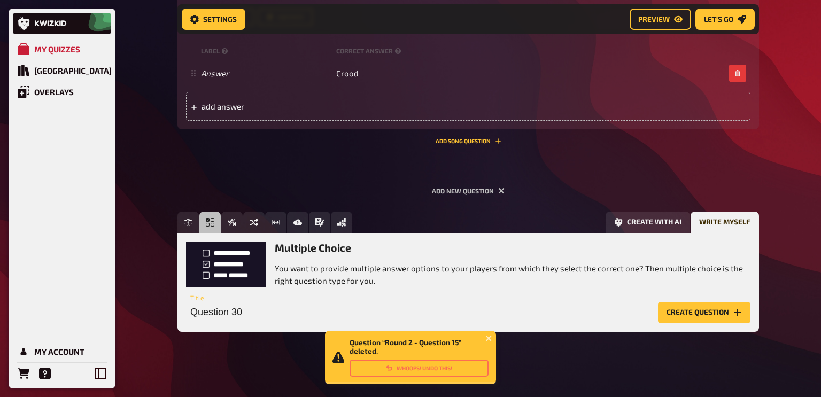
scroll to position [7606, 0]
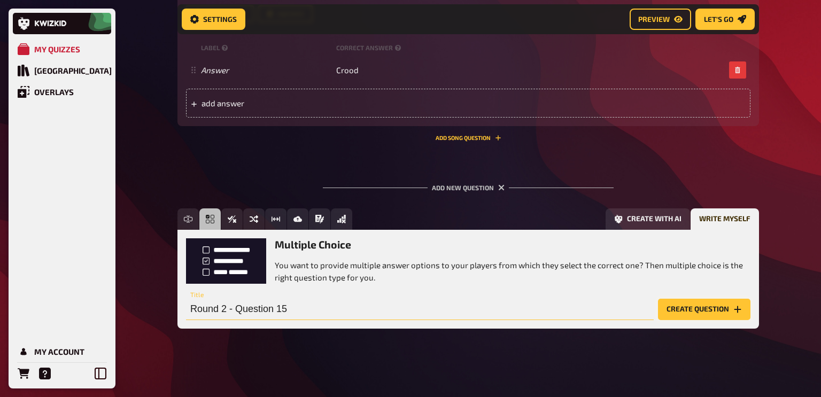
type input "Round 2 - Question 15"
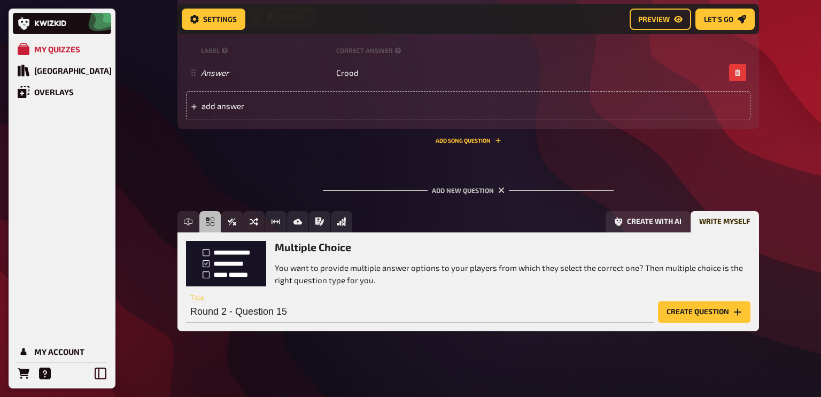
click at [711, 308] on button "Create question" at bounding box center [704, 311] width 92 height 21
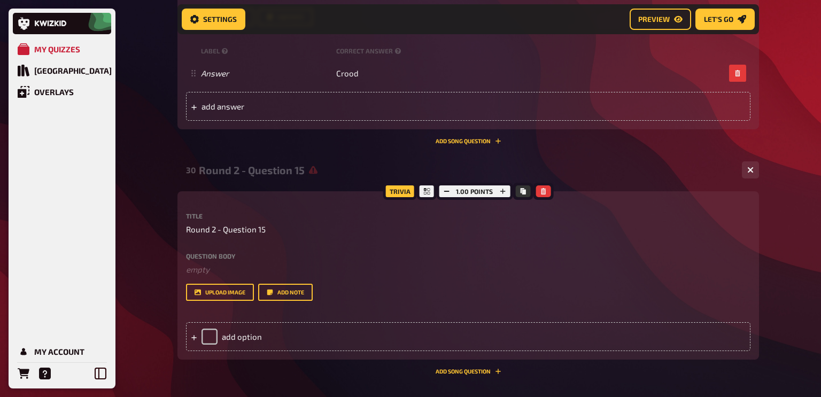
scroll to position [7602, 0]
click at [269, 339] on div "add option" at bounding box center [468, 337] width 564 height 29
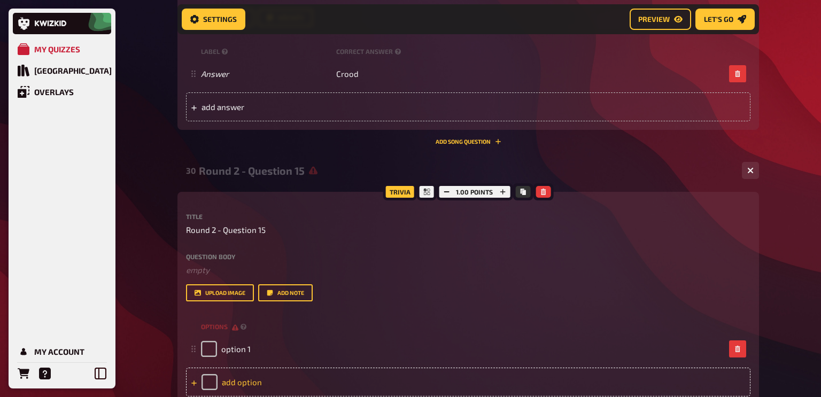
click at [281, 378] on div "add option" at bounding box center [468, 382] width 564 height 29
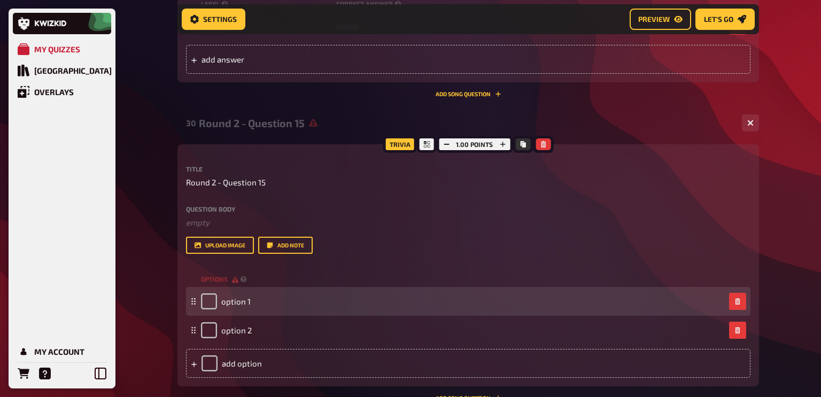
scroll to position [7651, 0]
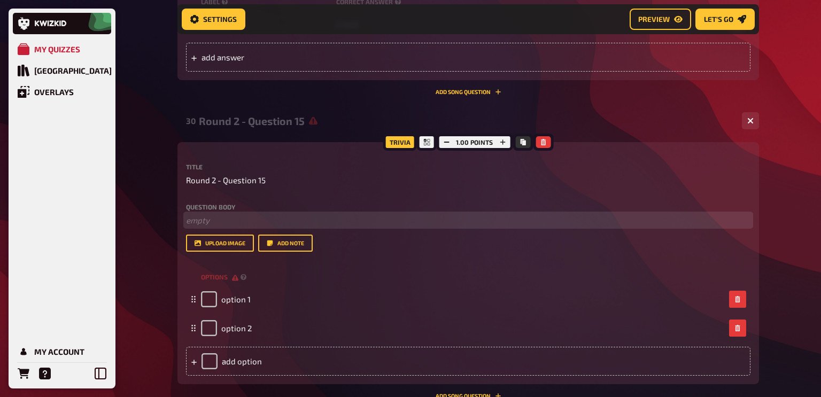
click at [227, 226] on p "﻿ empty" at bounding box center [468, 220] width 564 height 12
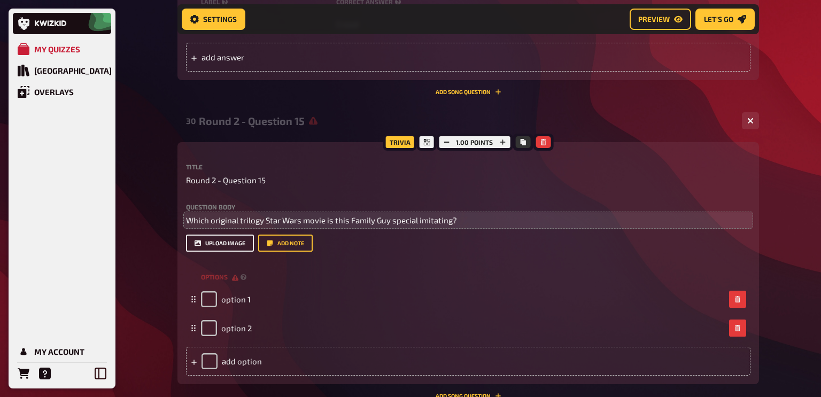
click at [228, 242] on button "upload image" at bounding box center [220, 243] width 68 height 17
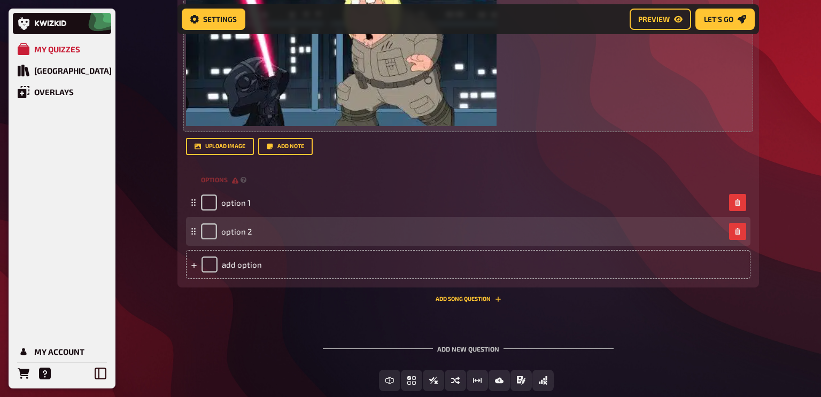
scroll to position [7931, 0]
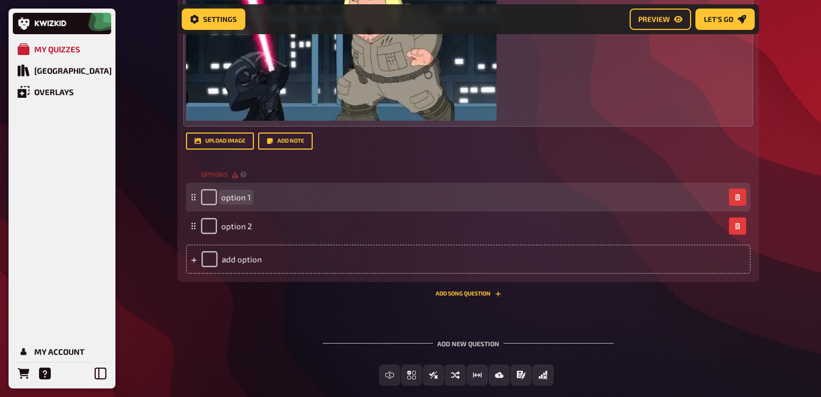
click at [235, 196] on span "option 1" at bounding box center [235, 197] width 29 height 10
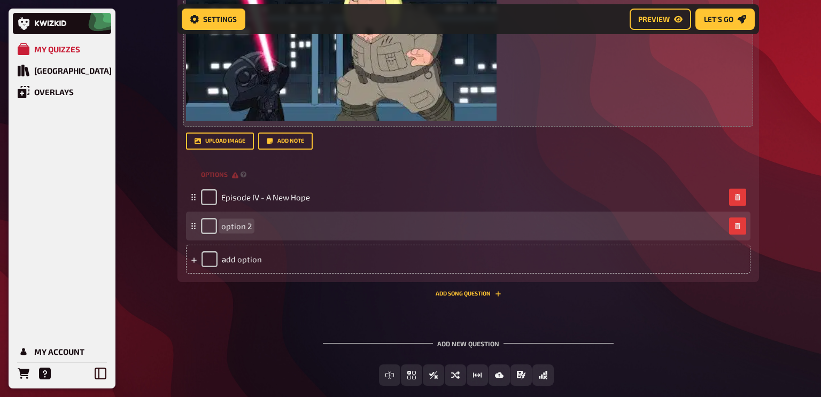
click at [238, 229] on span "option 2" at bounding box center [236, 226] width 30 height 10
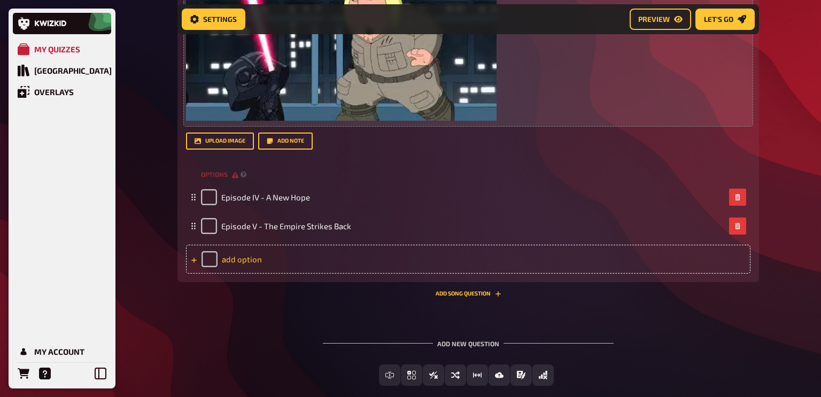
click at [239, 261] on div "add option" at bounding box center [468, 259] width 564 height 29
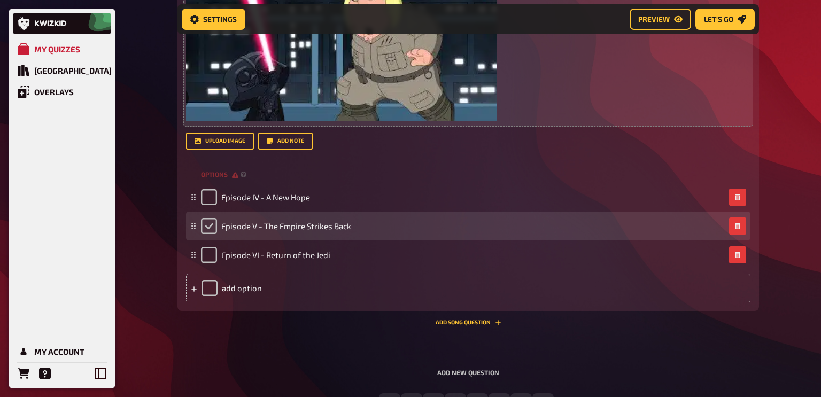
click at [212, 222] on input "checkbox" at bounding box center [209, 226] width 16 height 16
checkbox input "true"
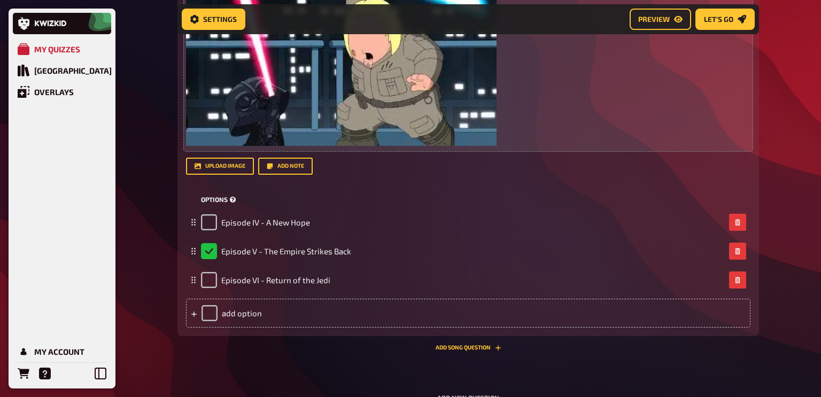
scroll to position [7895, 0]
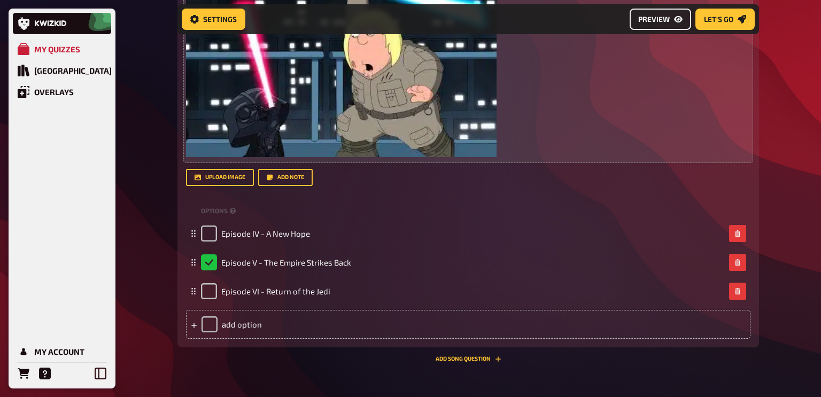
click at [675, 28] on link "Preview" at bounding box center [660, 19] width 61 height 21
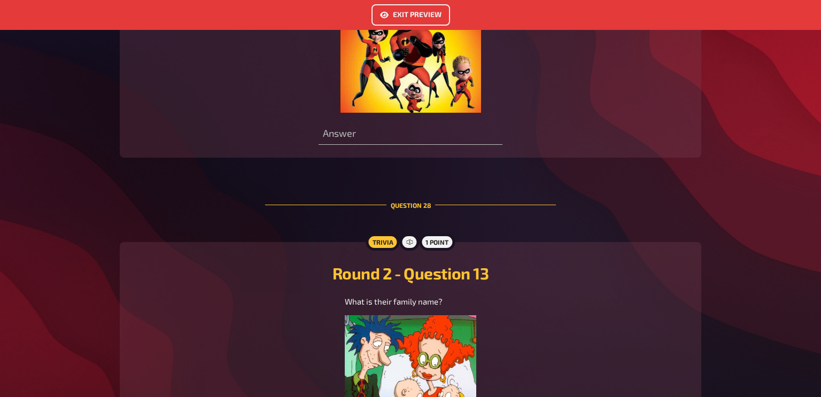
scroll to position [7447, 0]
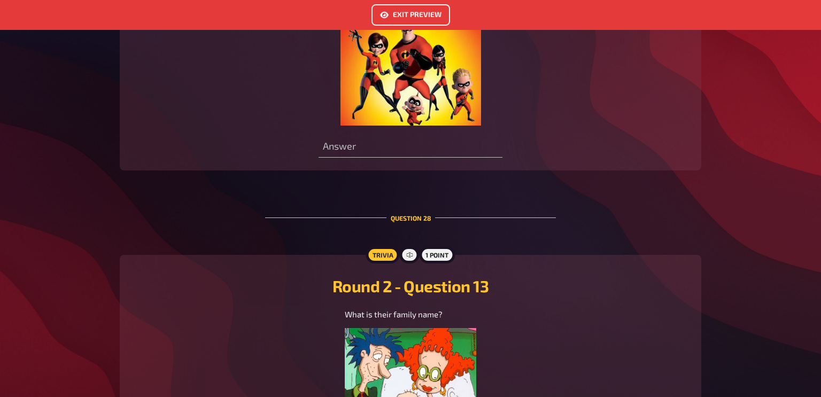
click at [415, 4] on link "Exit Preview" at bounding box center [410, 14] width 79 height 21
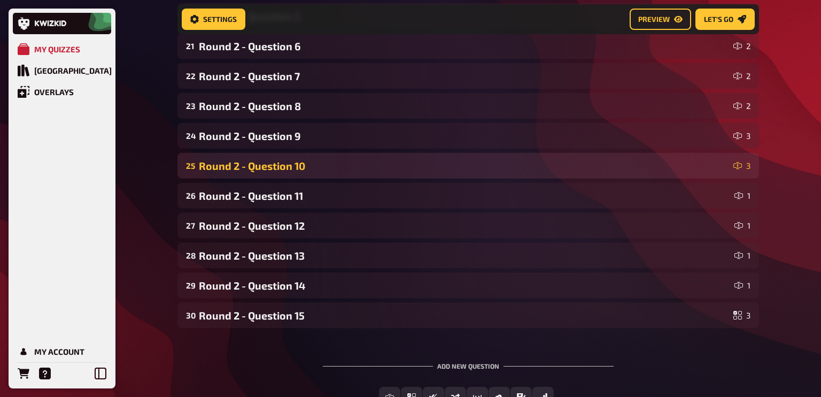
scroll to position [710, 0]
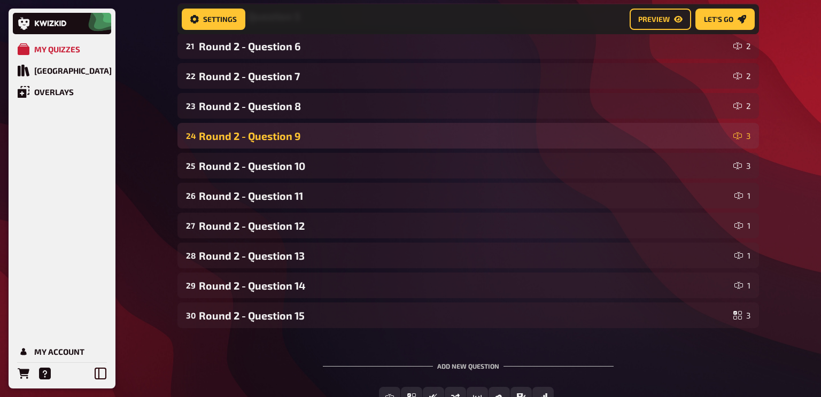
click at [254, 135] on div "Round 2 - Question 9" at bounding box center [464, 136] width 530 height 12
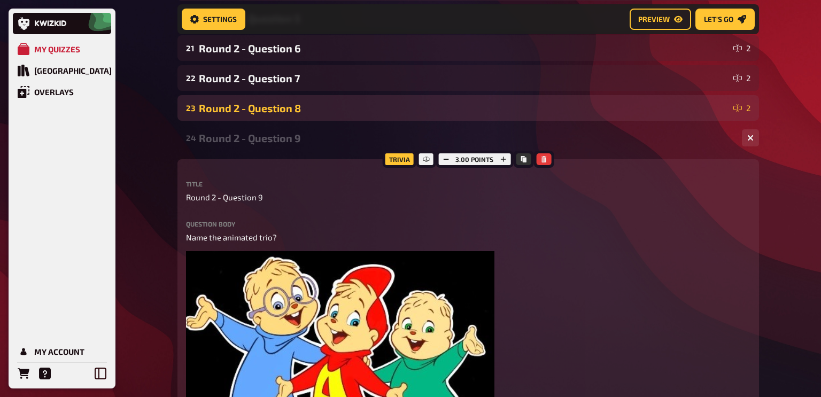
click at [280, 107] on div "Round 2 - Question 8" at bounding box center [464, 108] width 530 height 12
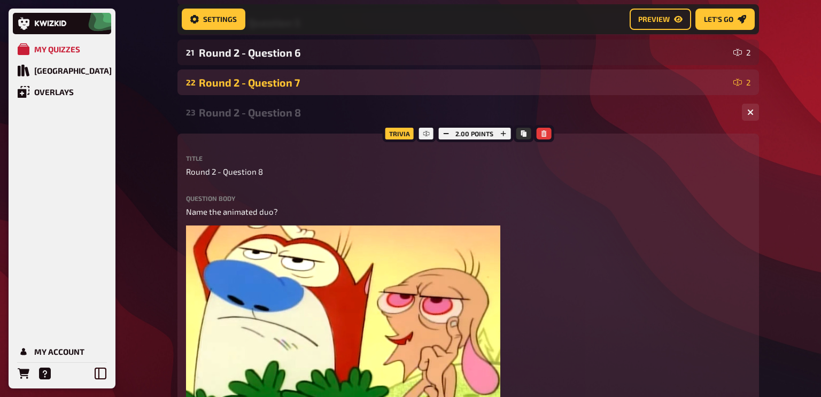
click at [282, 88] on div "22 Round 2 - Question 7 2" at bounding box center [467, 82] width 581 height 26
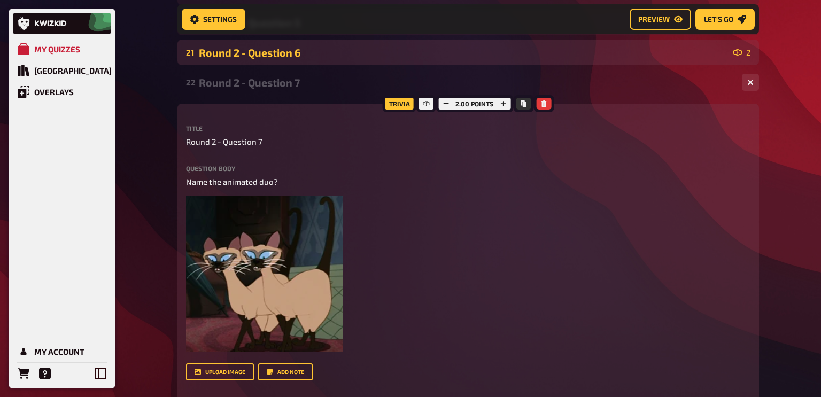
click at [284, 56] on div "Round 2 - Question 6" at bounding box center [464, 52] width 530 height 12
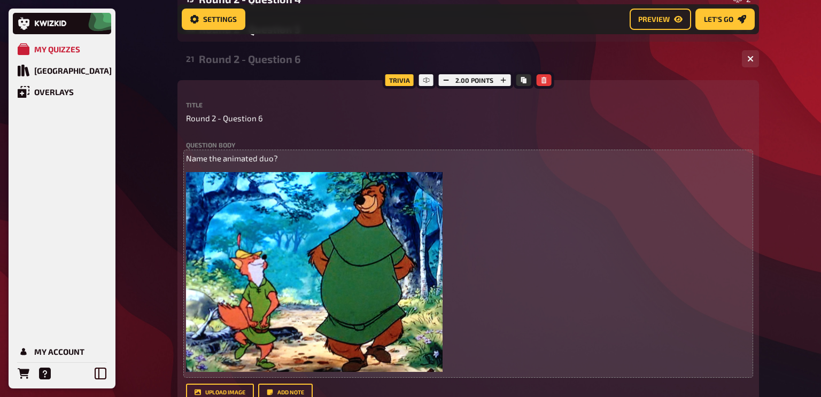
scroll to position [686, 0]
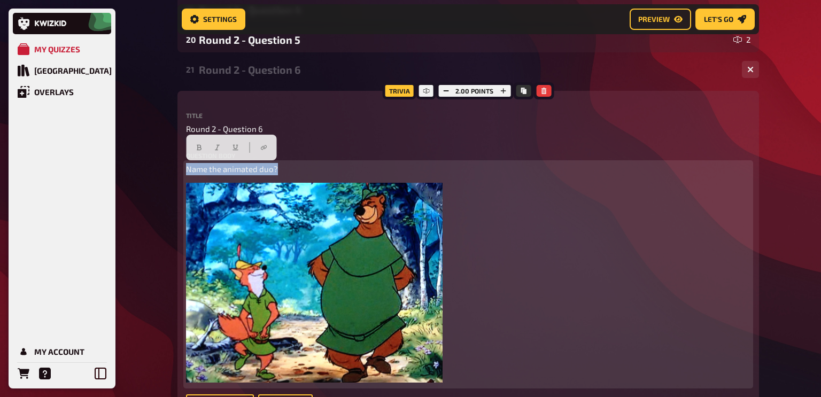
drag, startPoint x: 277, startPoint y: 170, endPoint x: 175, endPoint y: 173, distance: 102.1
copy span "Name the animated duo?"
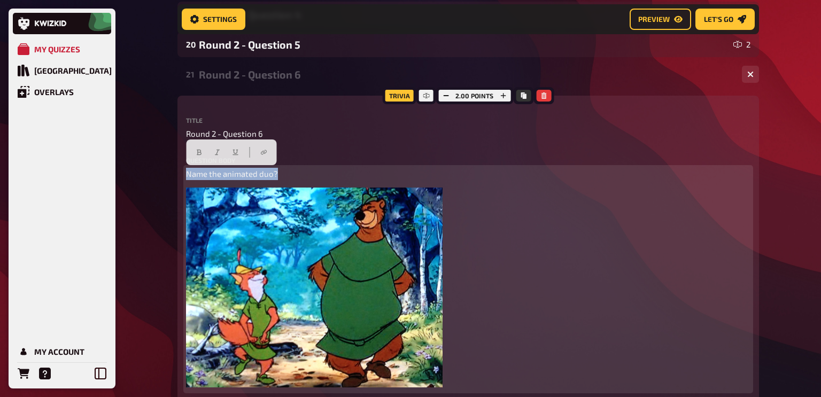
scroll to position [676, 0]
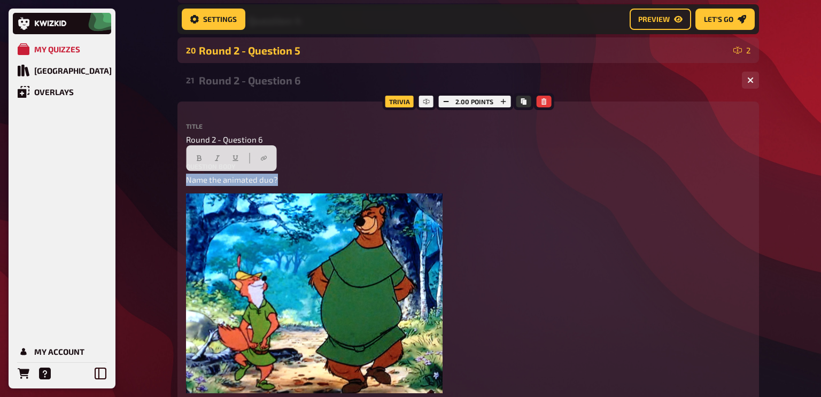
click at [283, 55] on div "Round 2 - Question 5" at bounding box center [464, 50] width 530 height 12
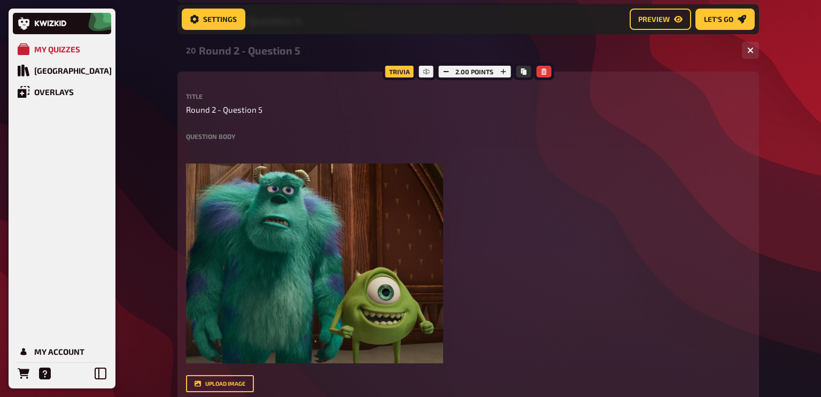
click at [214, 136] on label "Question body" at bounding box center [468, 136] width 564 height 6
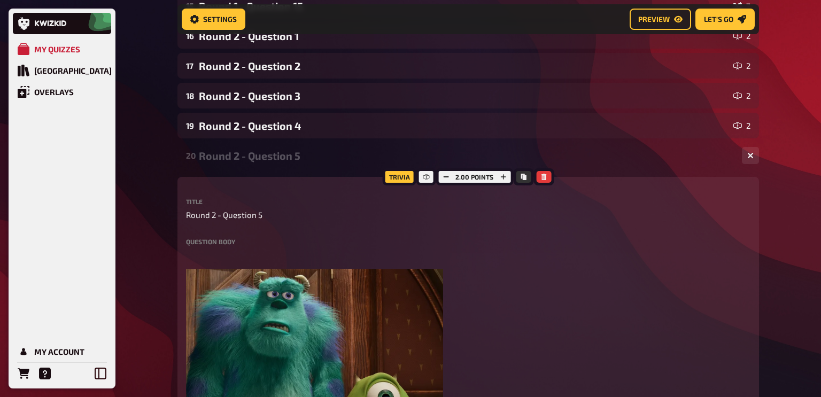
scroll to position [570, 0]
click at [197, 243] on label "Question body" at bounding box center [468, 242] width 564 height 6
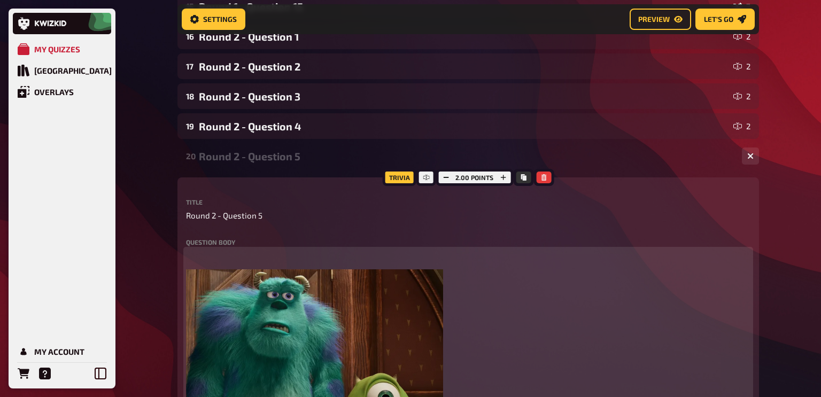
click at [214, 268] on div "﻿ ﻿" at bounding box center [468, 361] width 564 height 223
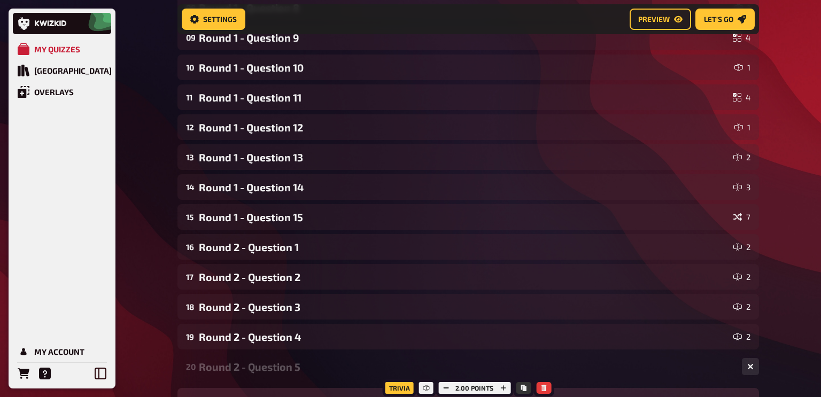
scroll to position [0, 0]
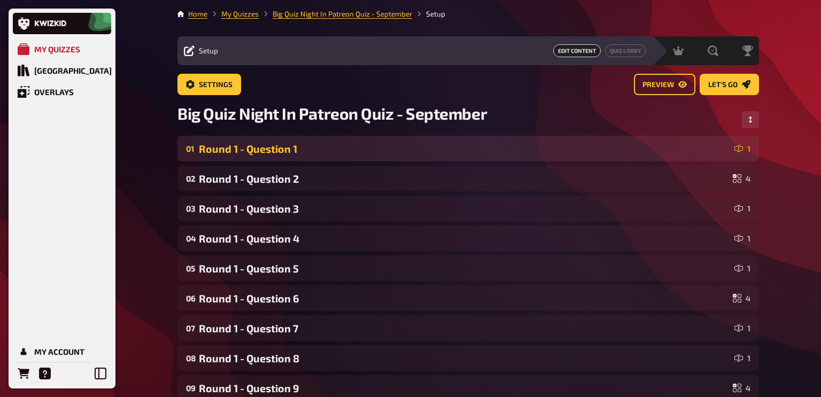
click at [271, 155] on div "01 Round 1 - Question 1 1" at bounding box center [467, 149] width 581 height 26
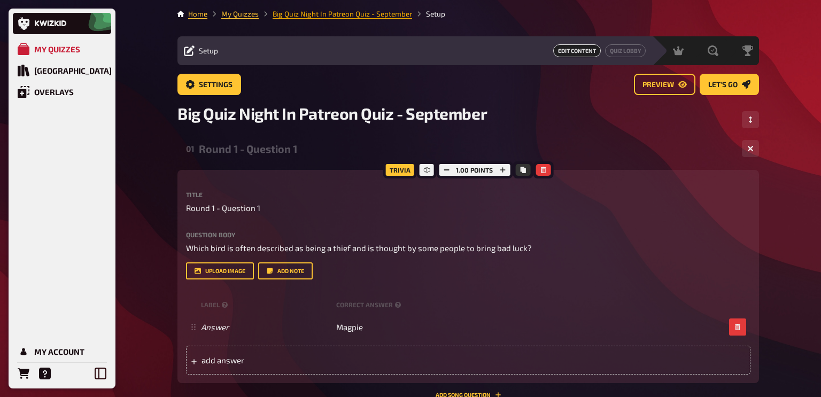
click at [368, 11] on link "Big Quiz Night In Patreon Quiz - September" at bounding box center [342, 14] width 139 height 9
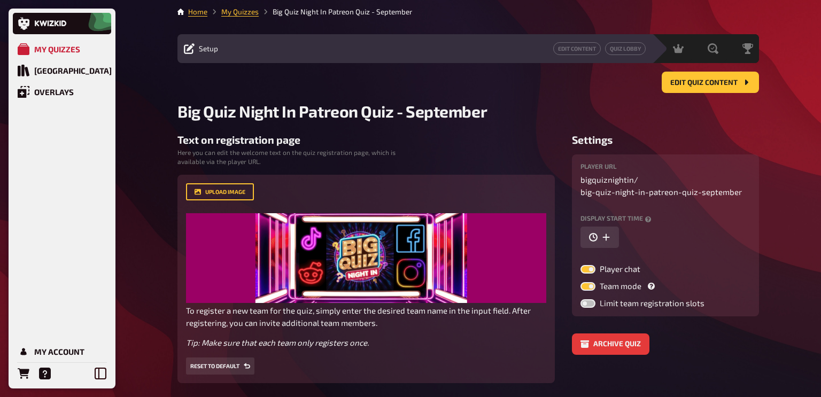
scroll to position [4, 0]
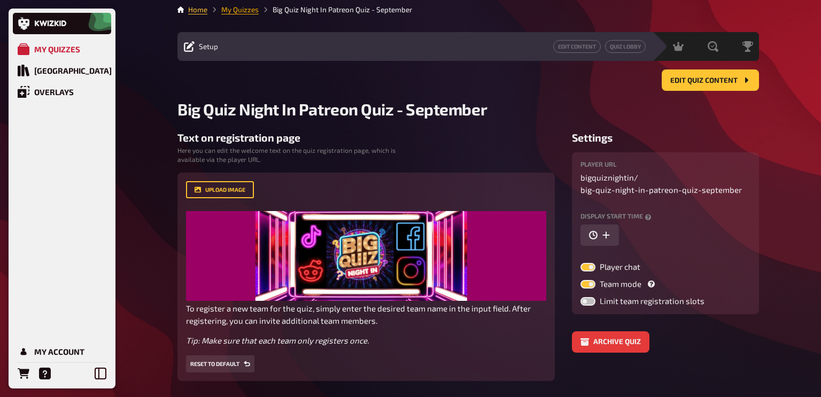
click at [248, 10] on link "My Quizzes" at bounding box center [239, 9] width 37 height 9
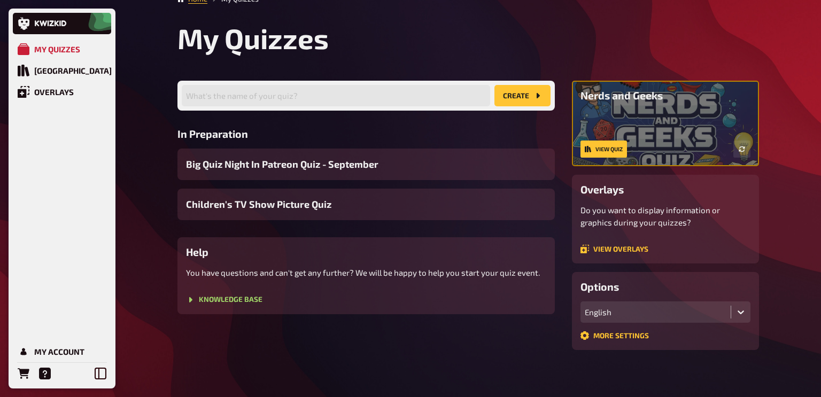
scroll to position [17, 0]
